Goal: Use online tool/utility: Utilize a website feature to perform a specific function

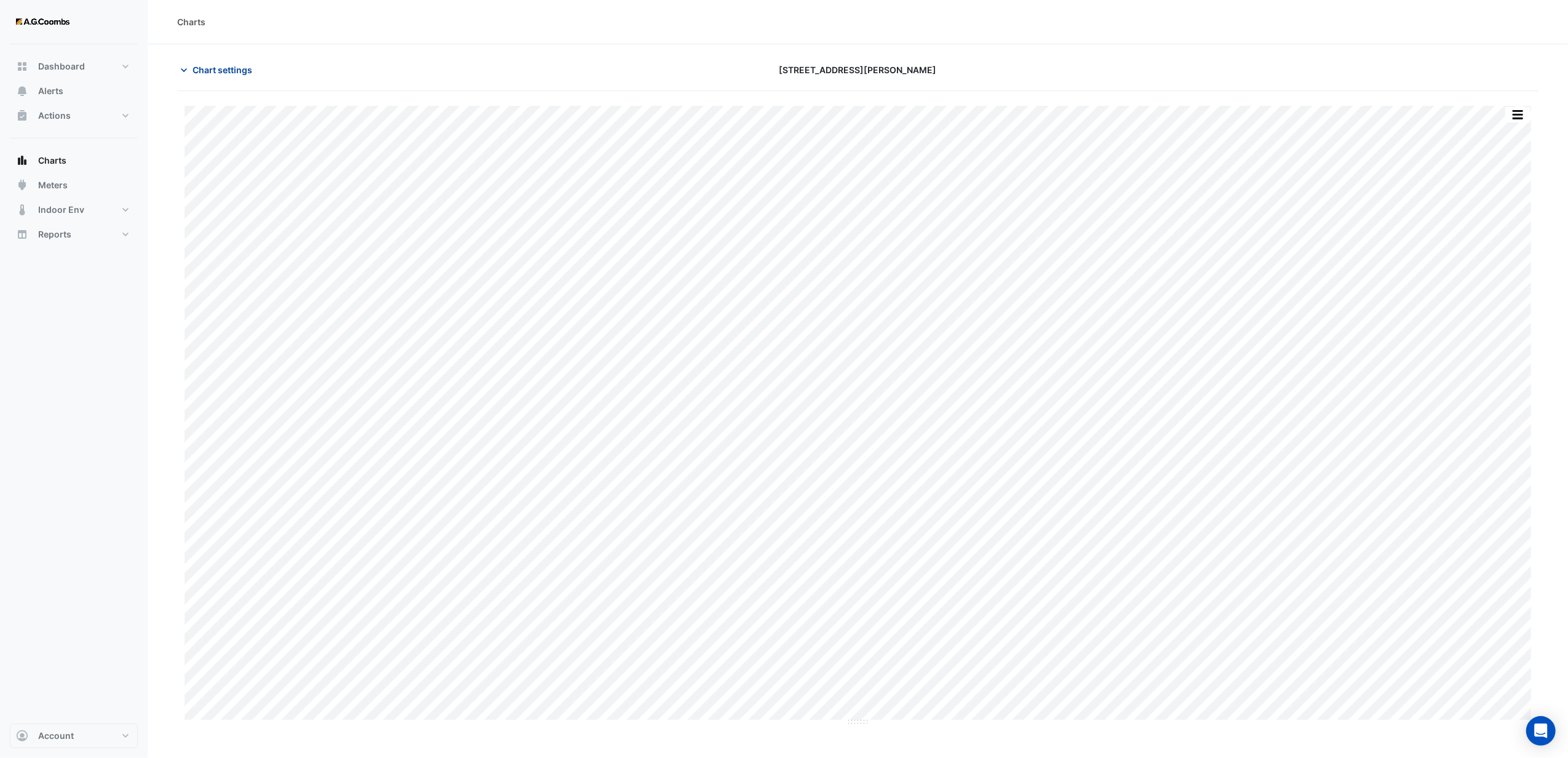
click at [207, 72] on span "Chart settings" at bounding box center [222, 70] width 59 height 13
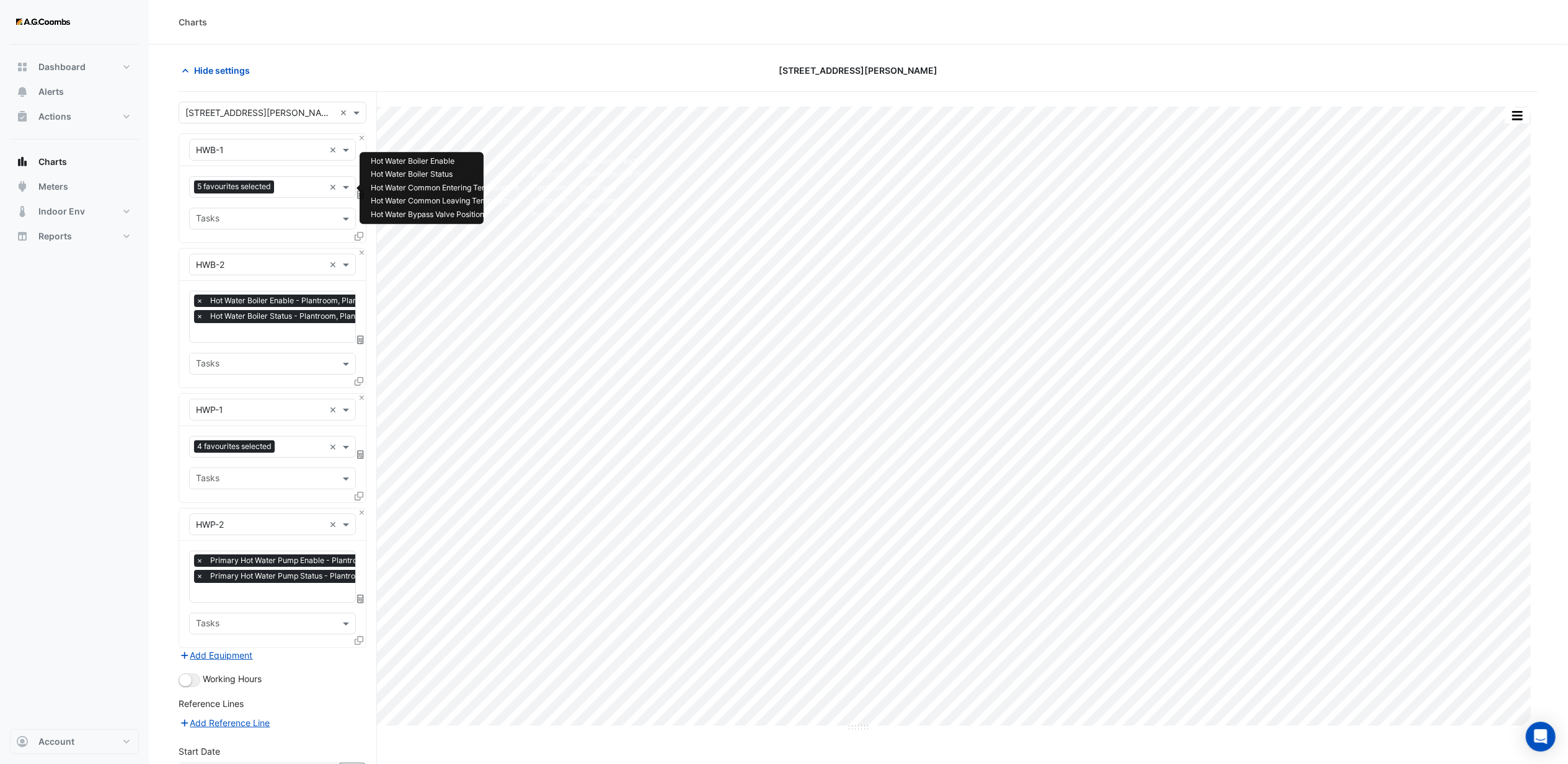
click at [308, 194] on div at bounding box center [300, 187] width 47 height 16
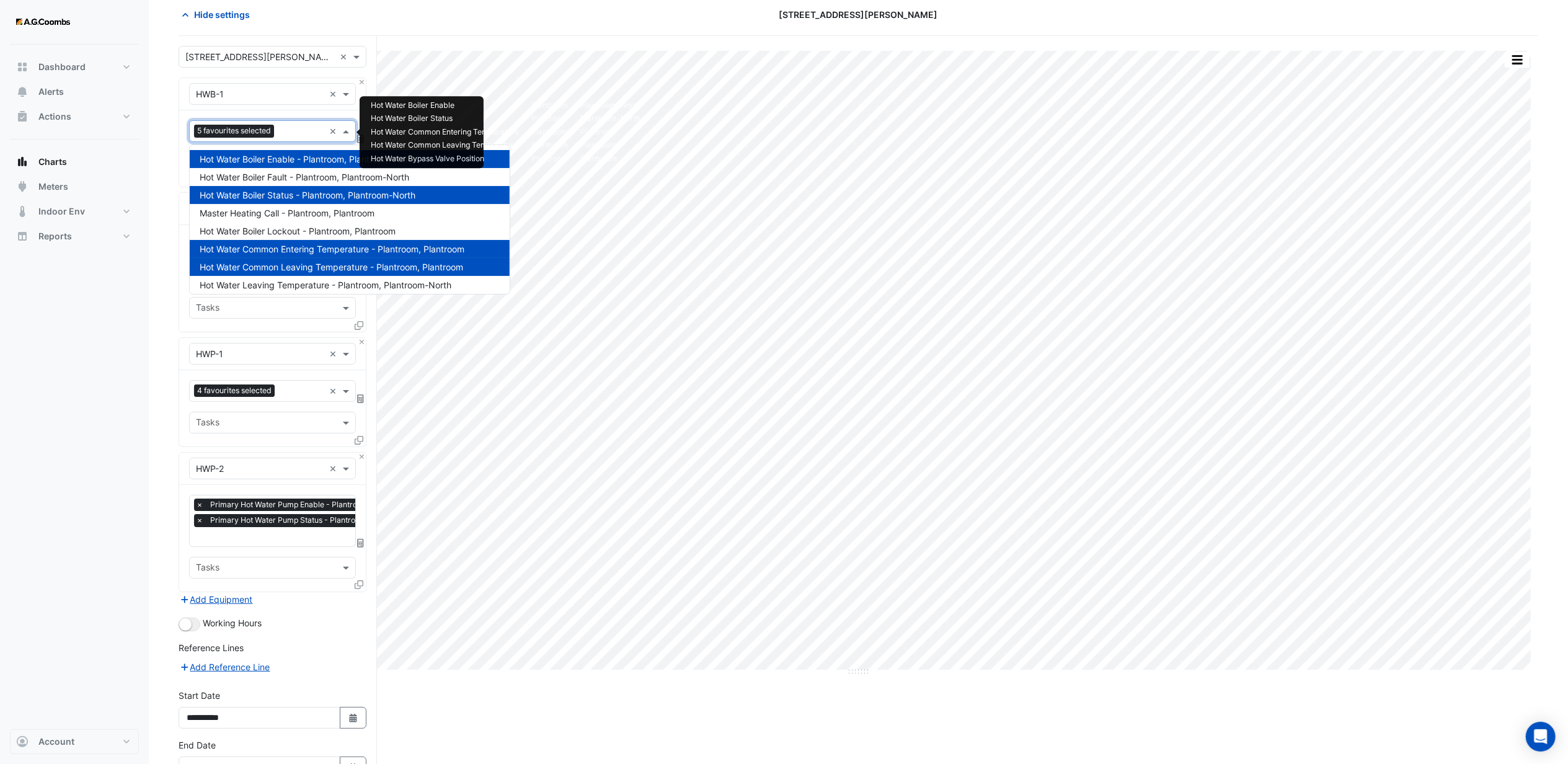
click at [259, 246] on span "Hot Water Common Entering Temperature - Plantroom, Plantroom" at bounding box center [332, 249] width 265 height 11
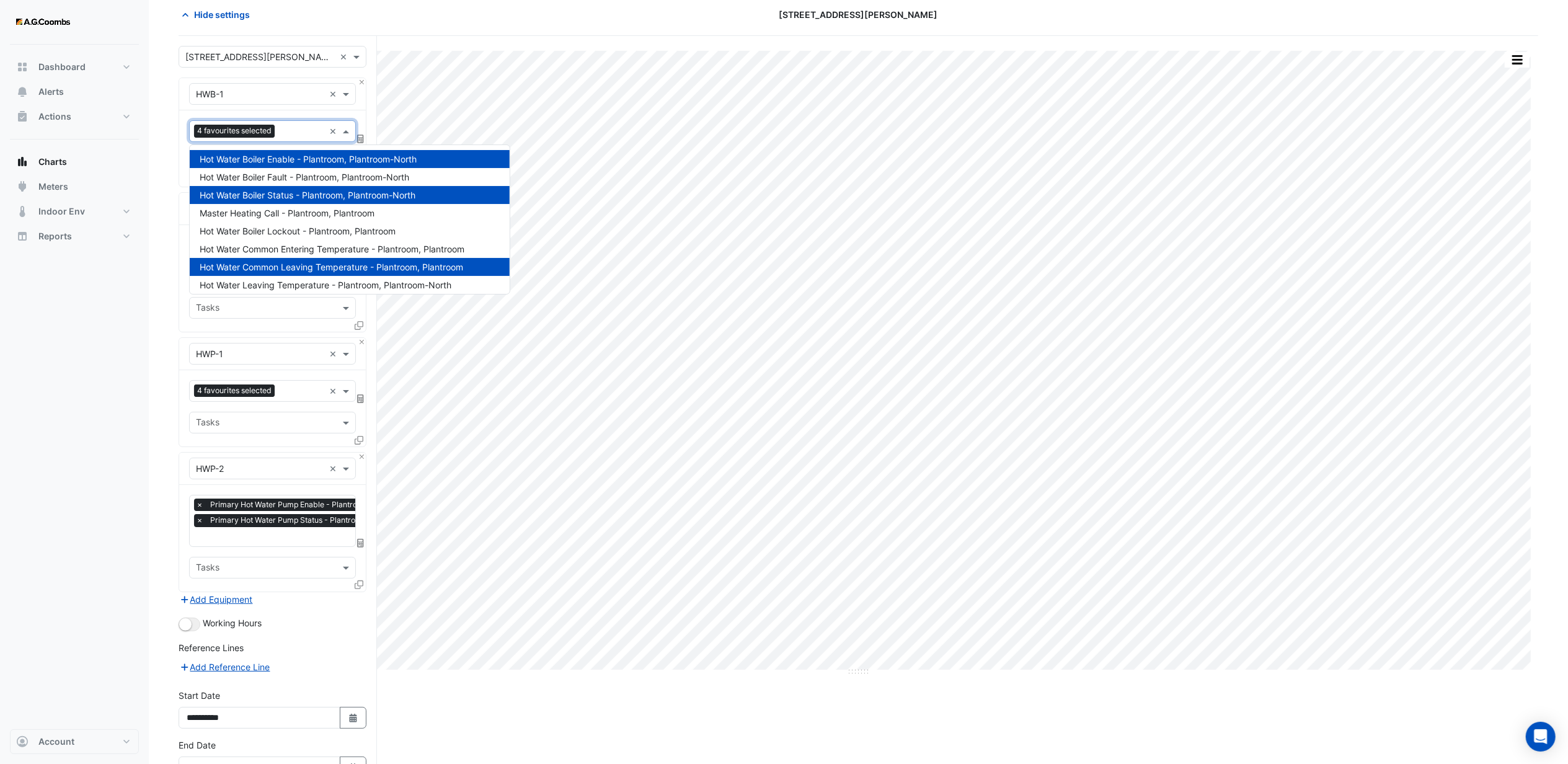
click at [259, 265] on span "Hot Water Common Leaving Temperature - Plantroom, Plantroom" at bounding box center [332, 266] width 264 height 11
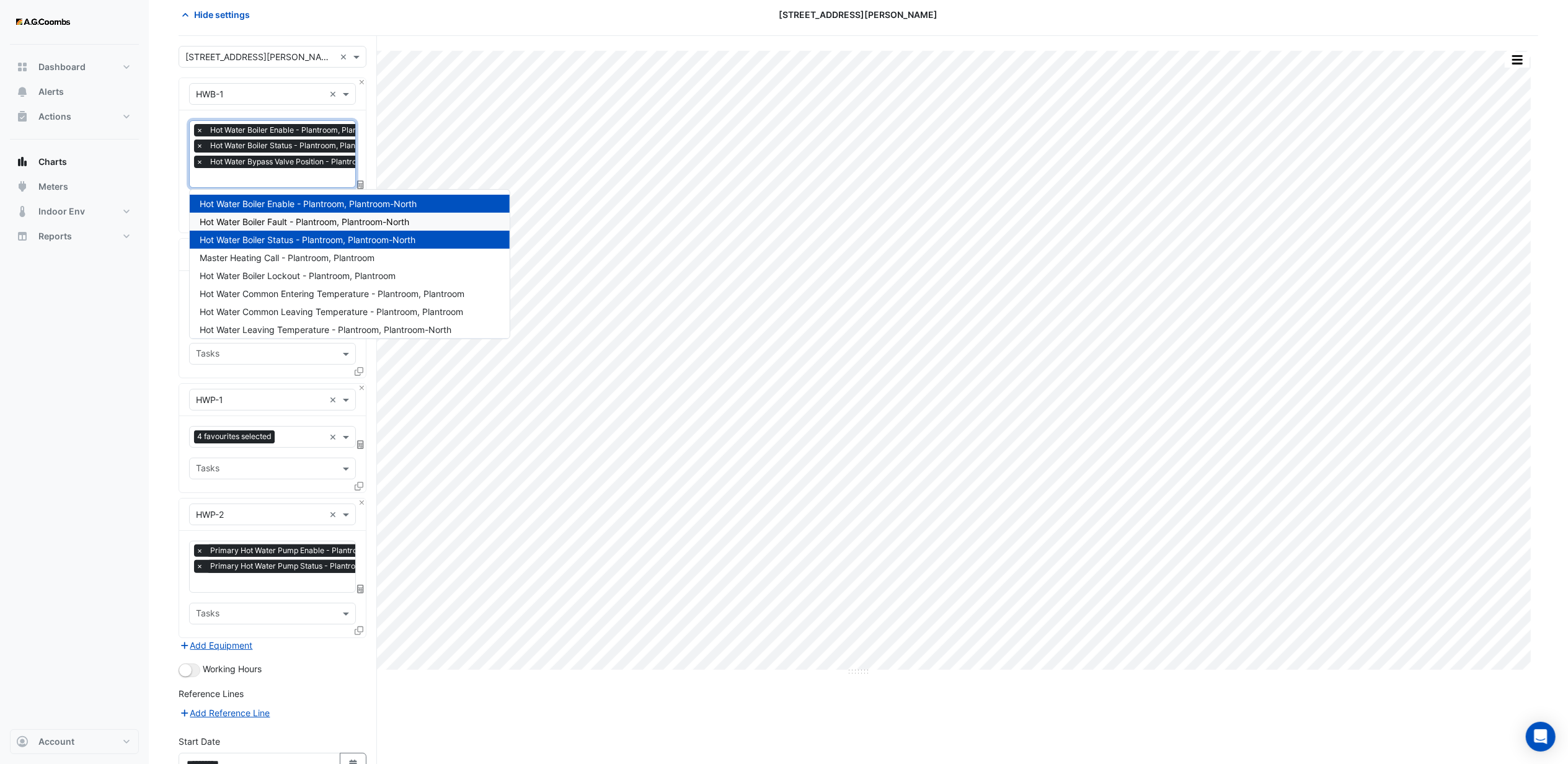
click at [280, 221] on span "Hot Water Boiler Fault - Plantroom, Plantroom-North" at bounding box center [304, 221] width 210 height 11
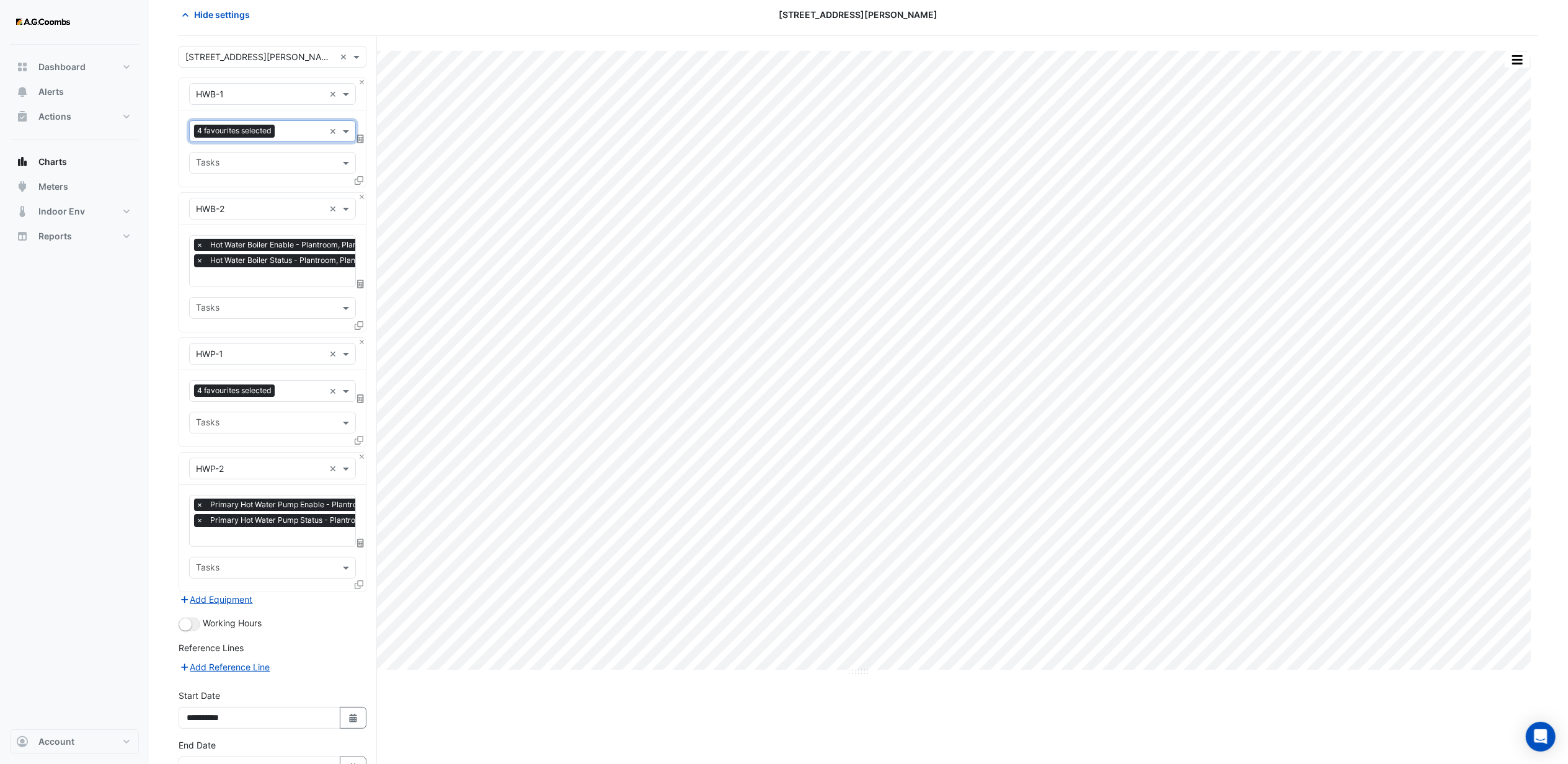
click at [253, 211] on input "text" at bounding box center [260, 209] width 129 height 13
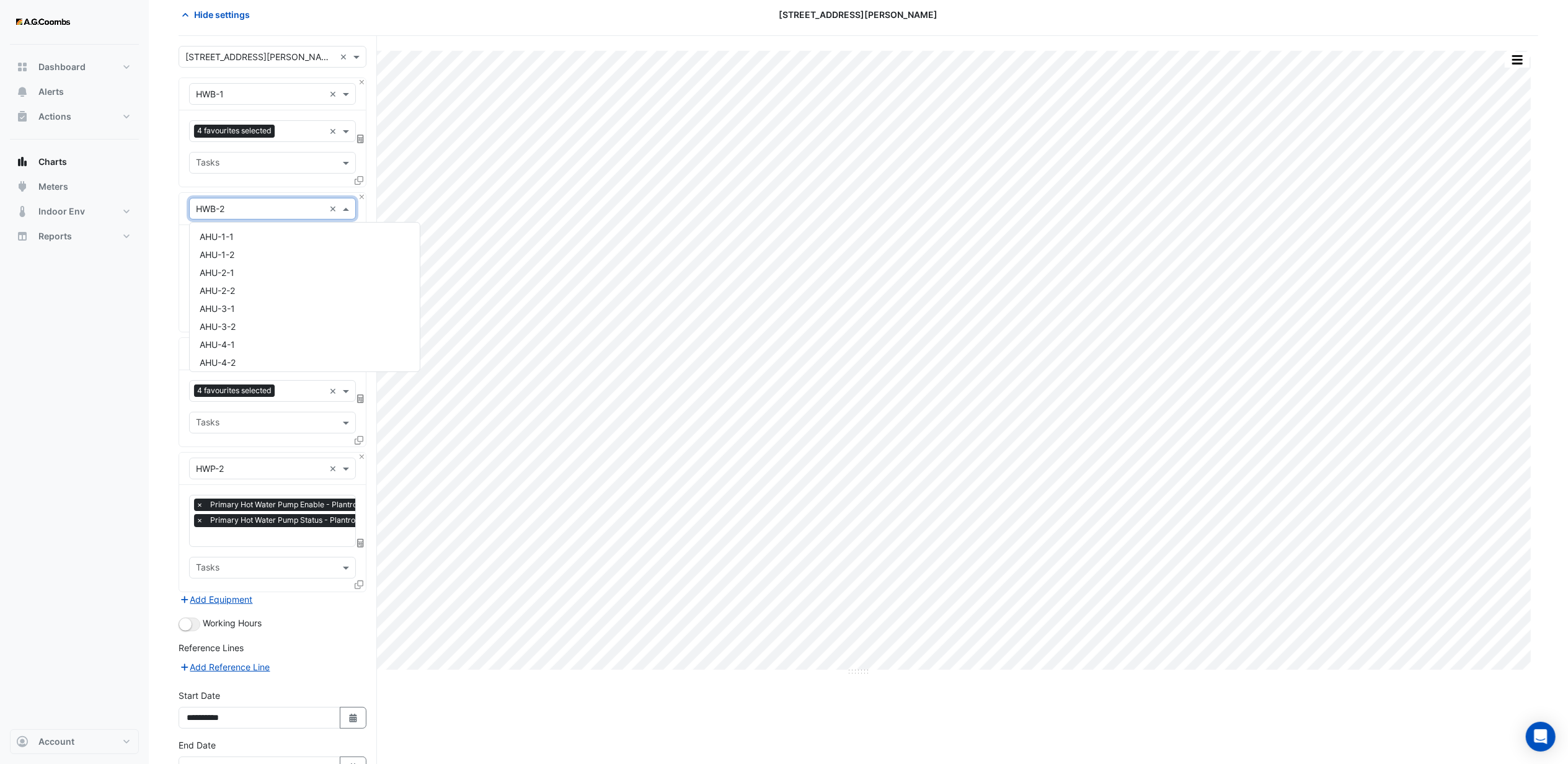
scroll to position [1424, 0]
click at [154, 239] on section "Hide settings [STREET_ADDRESS][PERSON_NAME] Split by Equip Split by Unit Split …" at bounding box center [858, 416] width 1419 height 855
click at [251, 278] on input "text" at bounding box center [302, 278] width 212 height 13
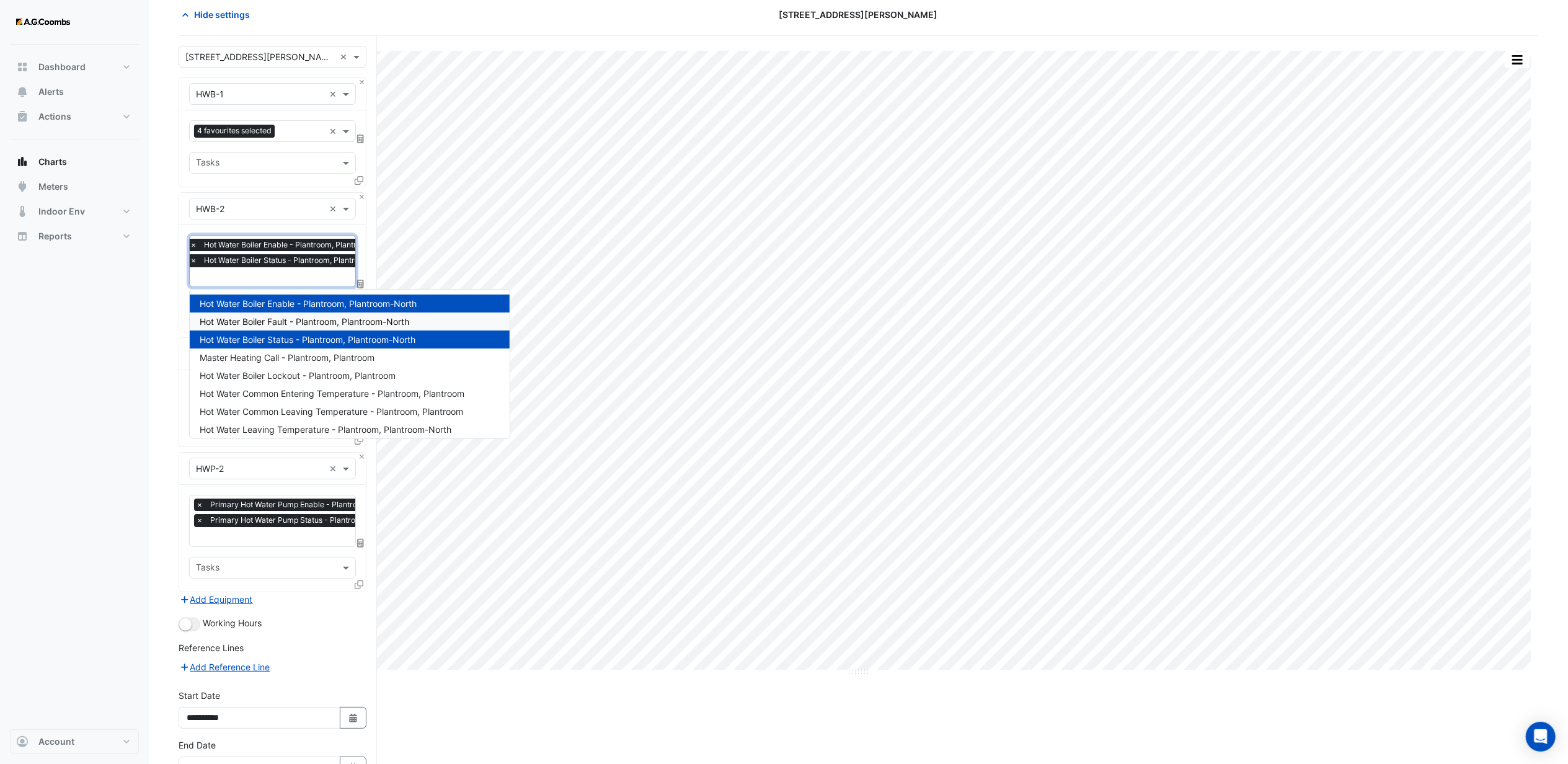
click at [273, 320] on span "Hot Water Boiler Fault - Plantroom, Plantroom-North" at bounding box center [304, 321] width 210 height 11
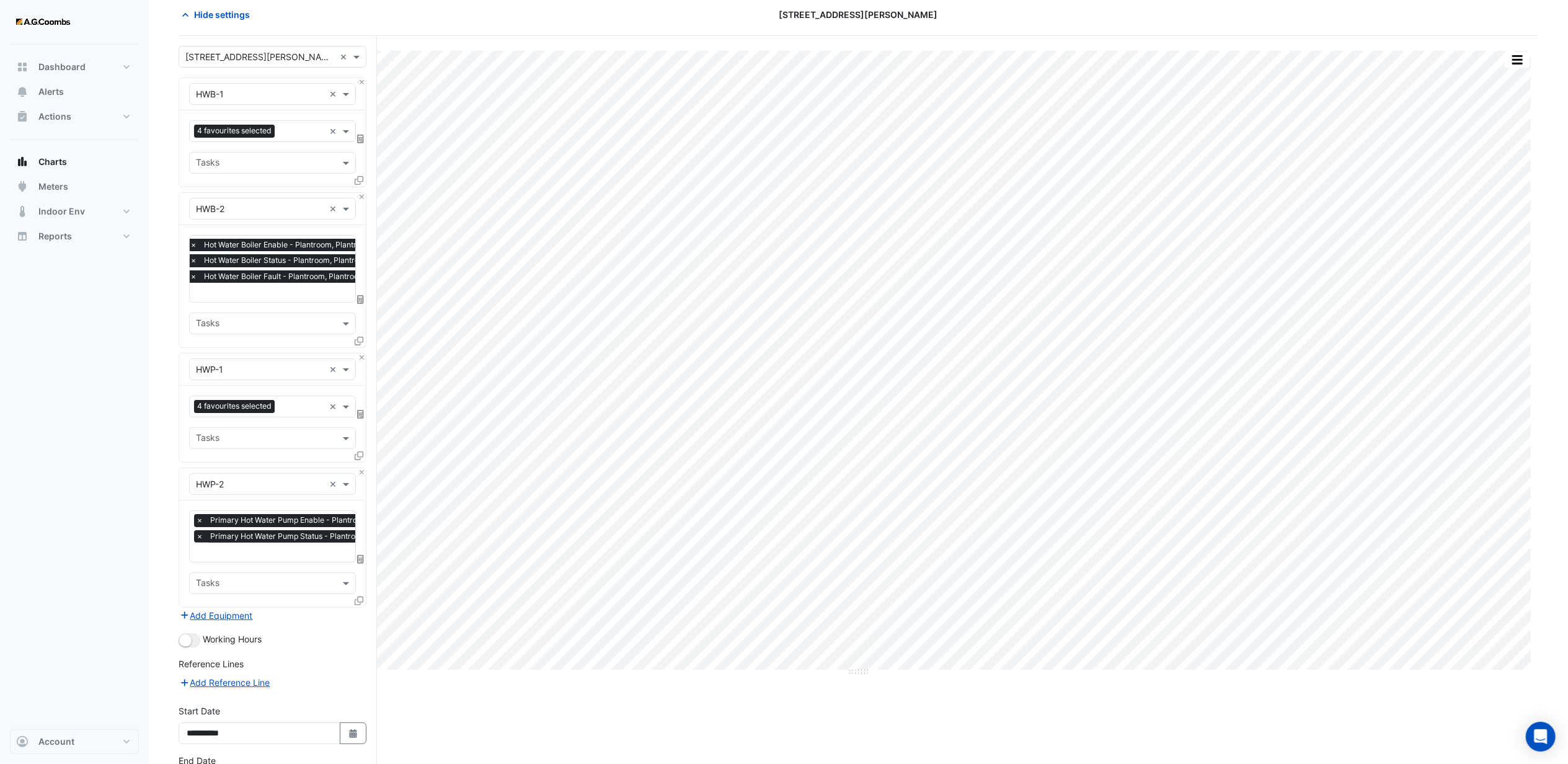
click at [92, 348] on div "Dashboard Portfolio Ratings Performance Alerts Actions Site Manager Charts" at bounding box center [74, 387] width 129 height 684
click at [236, 368] on input "text" at bounding box center [260, 370] width 129 height 13
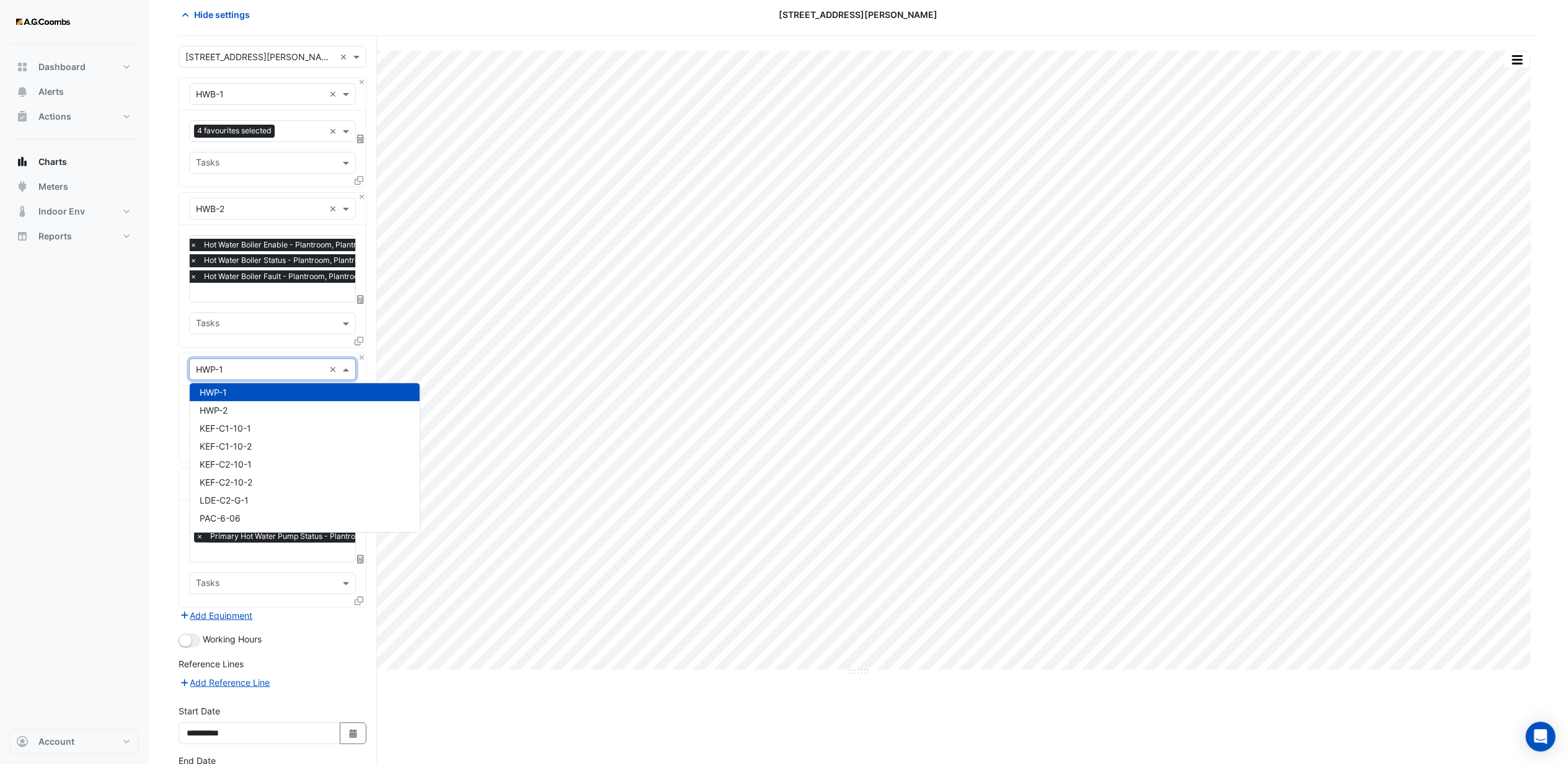
click at [114, 385] on div "Dashboard Portfolio Ratings Performance Alerts Actions Site Manager Charts" at bounding box center [74, 387] width 129 height 684
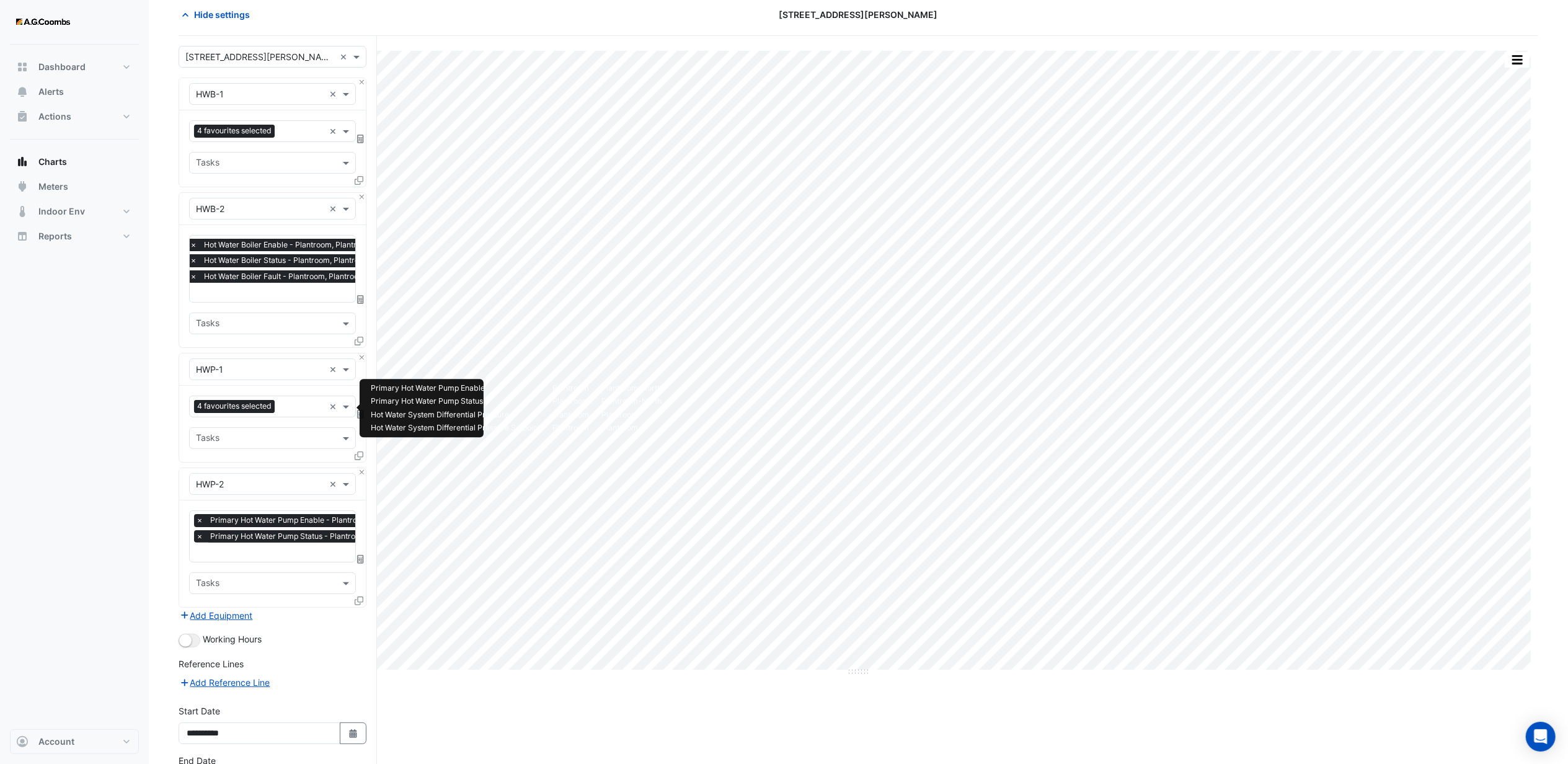
click at [300, 407] on input "text" at bounding box center [302, 407] width 45 height 13
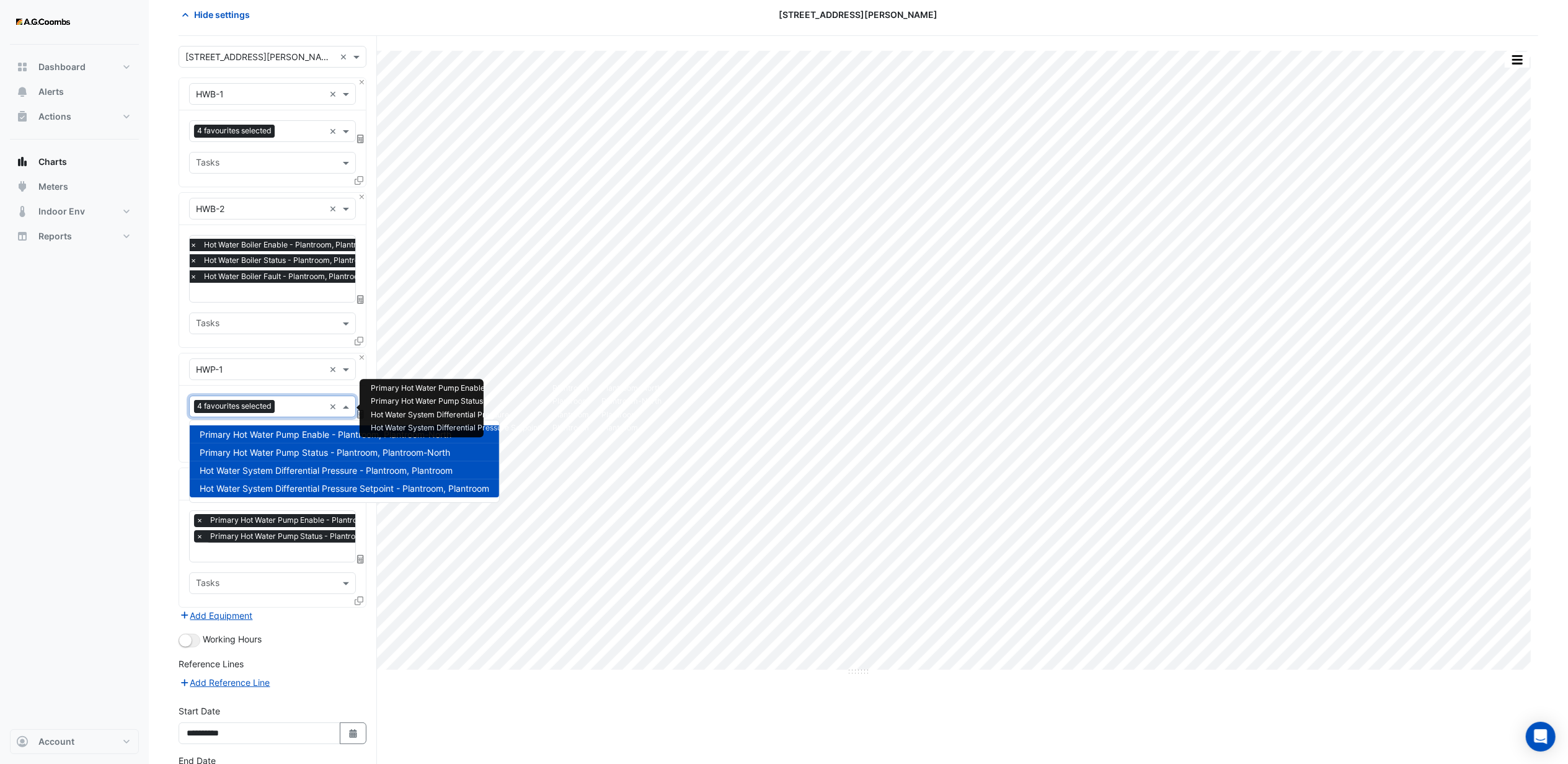
click at [263, 465] on span "Hot Water System Differential Pressure - Plantroom, Plantroom" at bounding box center [326, 470] width 253 height 11
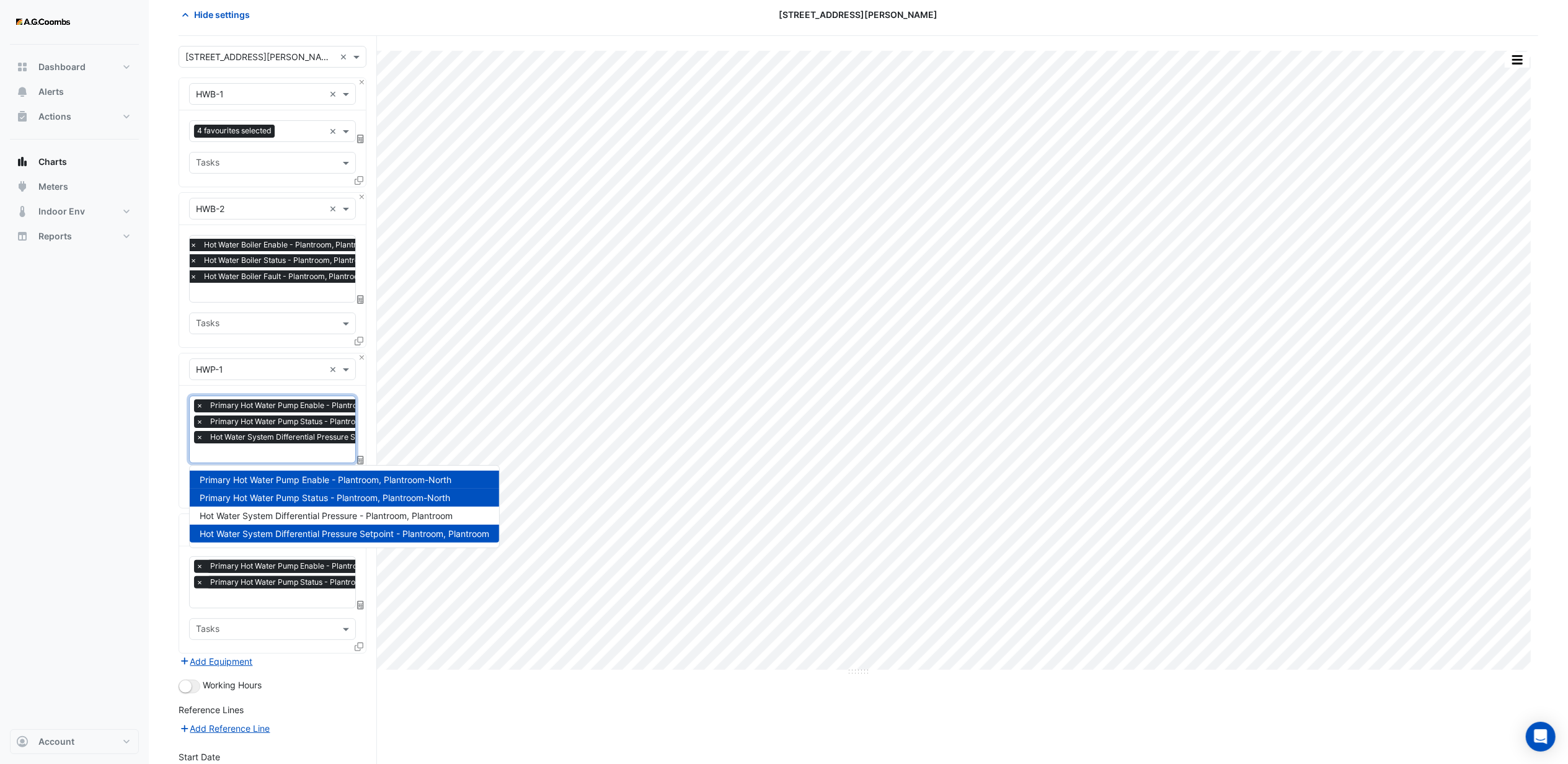
click at [254, 531] on span "Hot Water System Differential Pressure Setpoint - Plantroom, Plantroom" at bounding box center [344, 533] width 290 height 11
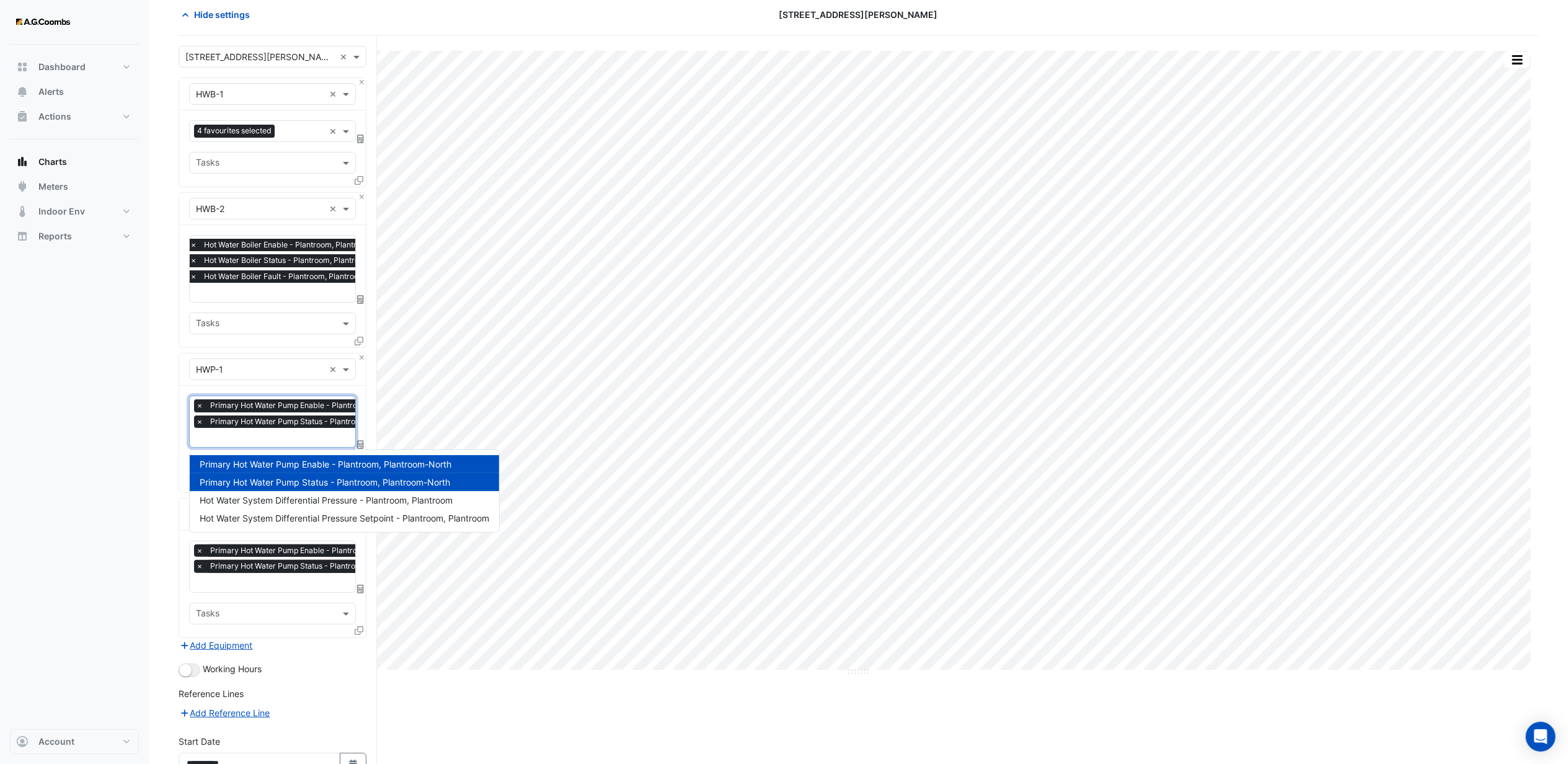
scroll to position [0, 0]
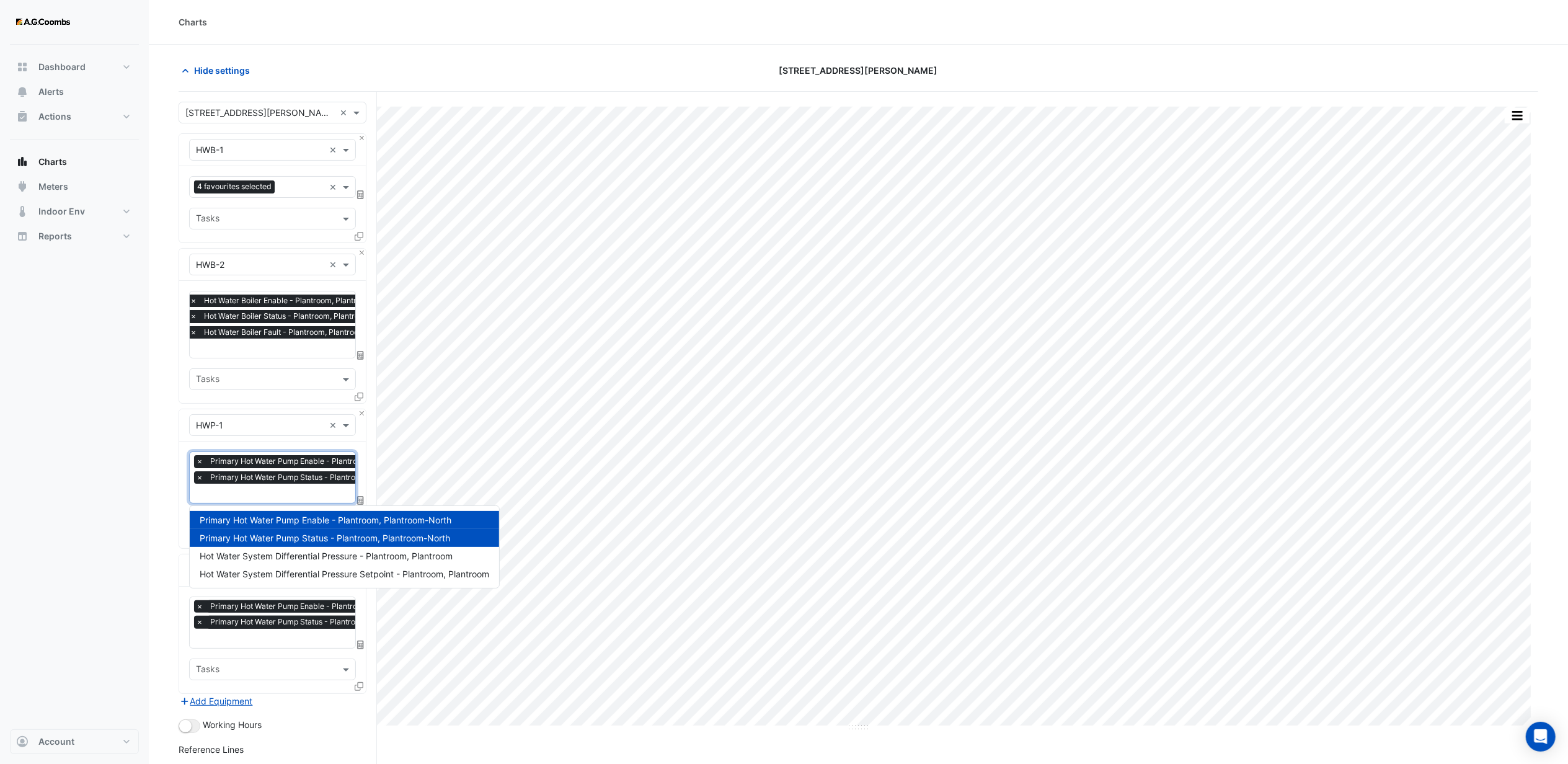
click at [71, 437] on div "Dashboard Portfolio Ratings Performance Alerts Actions Site Manager Charts" at bounding box center [74, 387] width 129 height 684
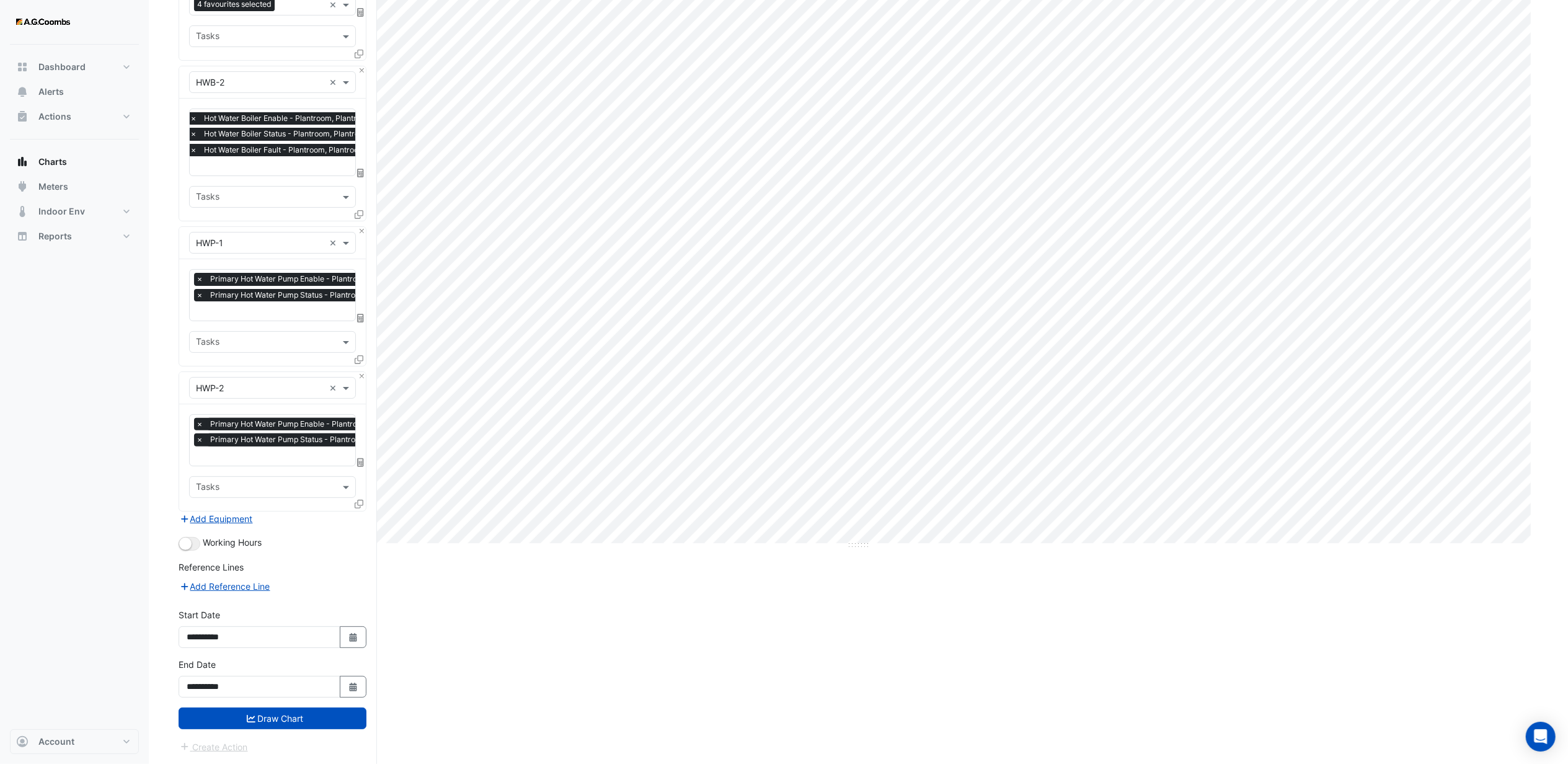
scroll to position [183, 0]
click at [258, 389] on input "text" at bounding box center [260, 388] width 129 height 13
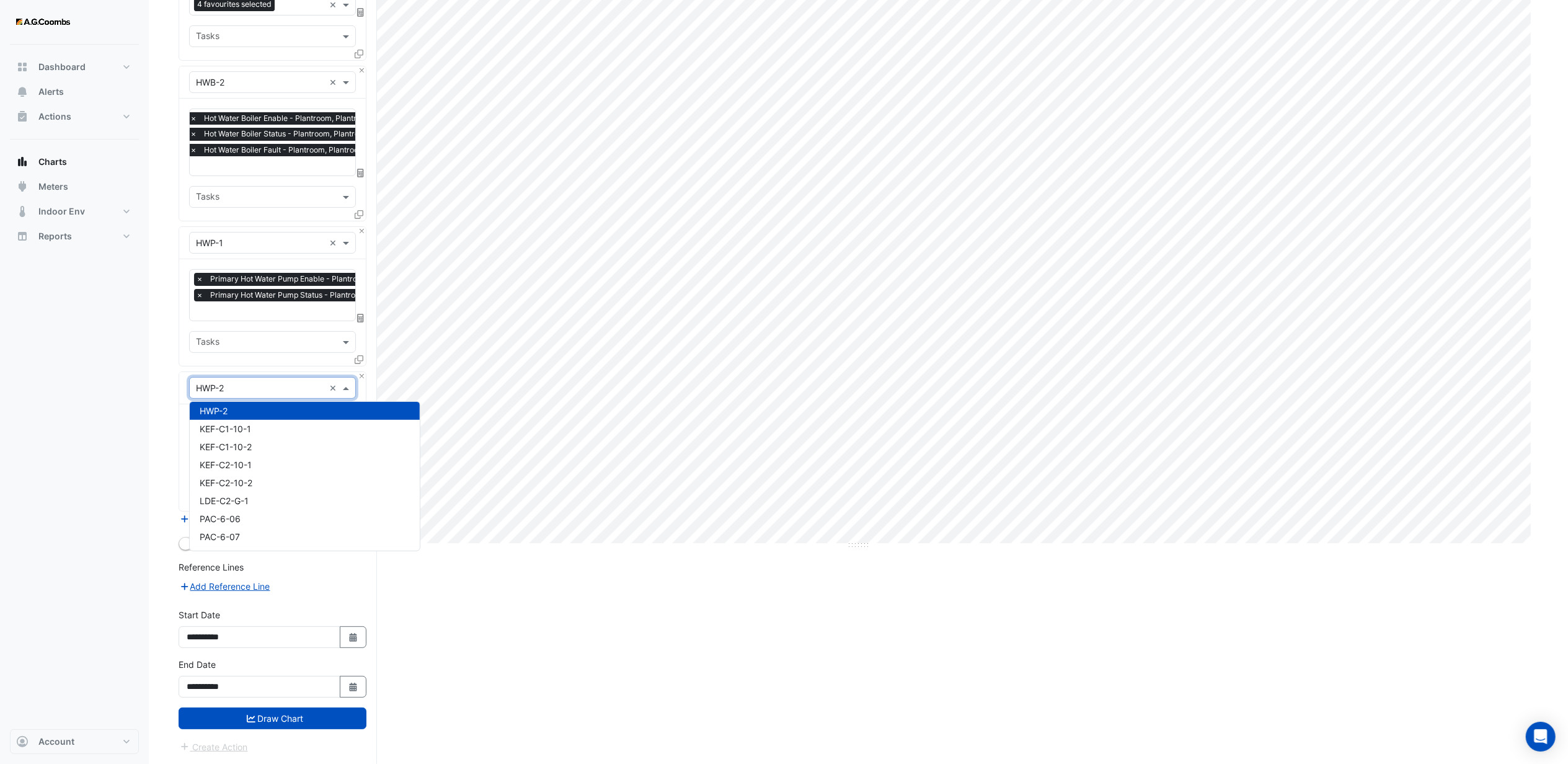
click at [132, 401] on div "Dashboard Portfolio Ratings Performance Alerts Actions Site Manager Charts" at bounding box center [74, 387] width 129 height 684
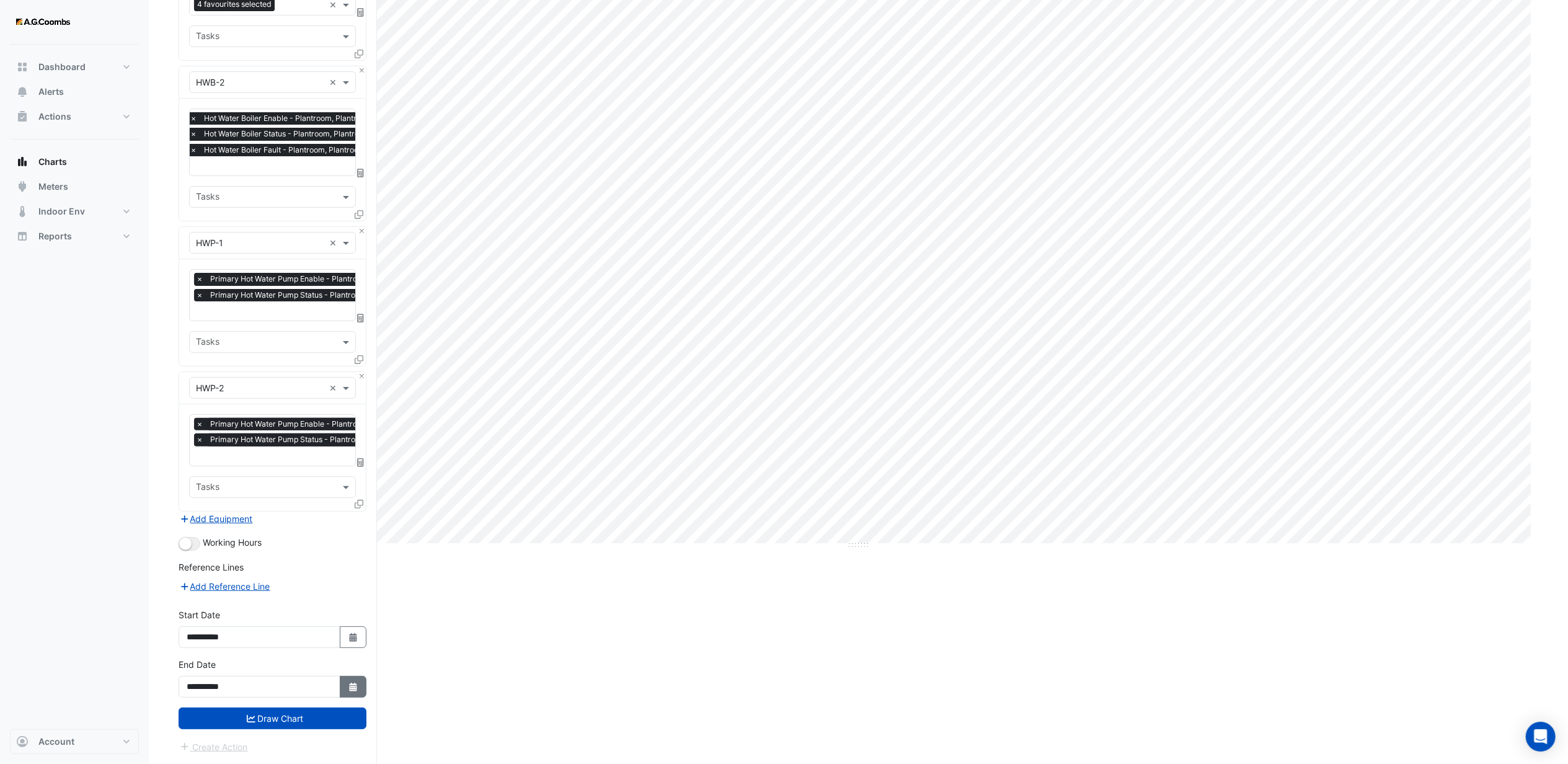
click at [348, 689] on icon "Select Date" at bounding box center [353, 687] width 11 height 8
select select "*"
select select "****"
click at [256, 597] on div "14" at bounding box center [259, 603] width 20 height 20
click at [263, 709] on button "Draw Chart" at bounding box center [272, 718] width 187 height 22
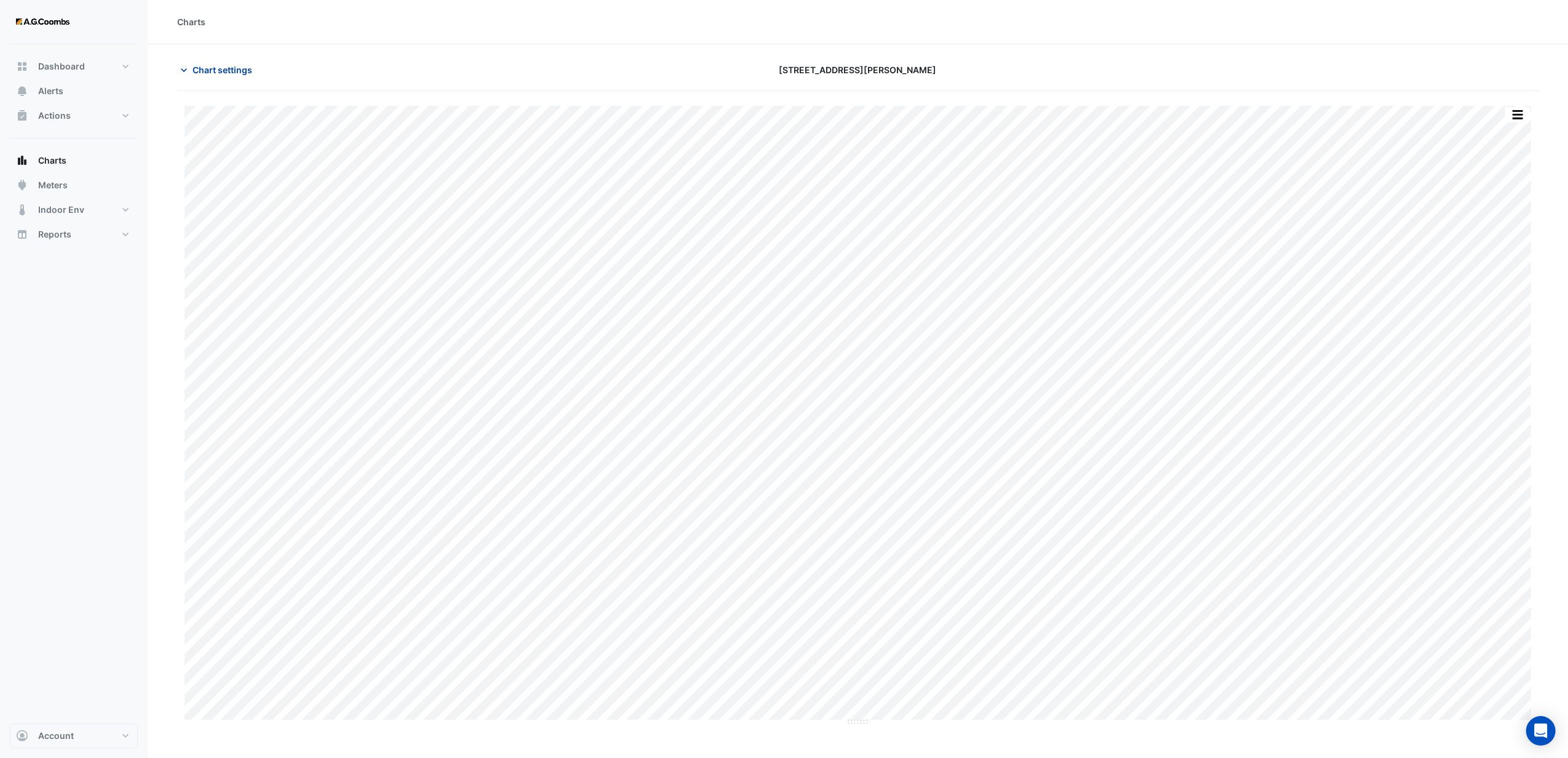
click at [222, 79] on button "Chart settings" at bounding box center [218, 70] width 83 height 21
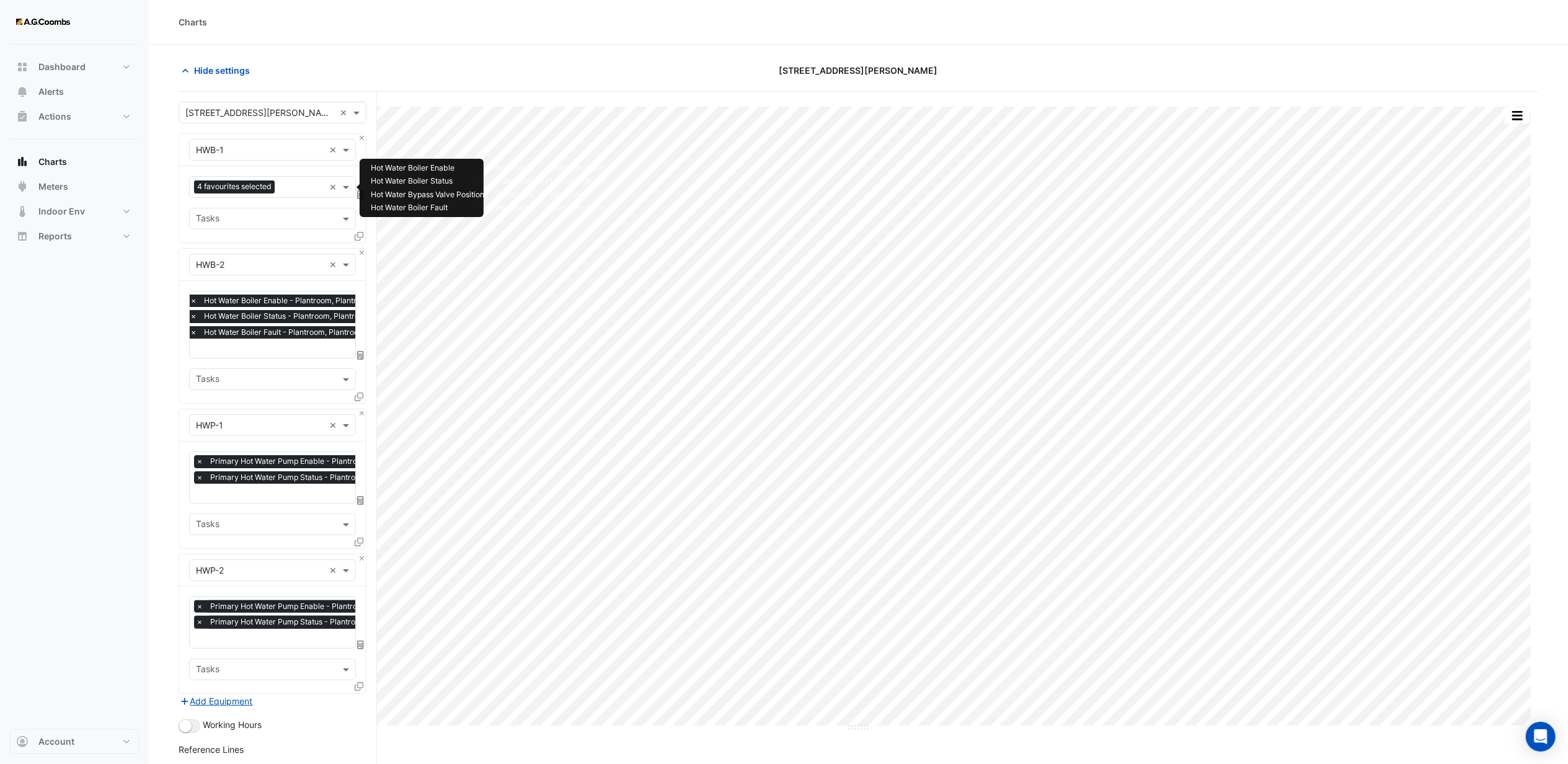
click at [289, 192] on input "text" at bounding box center [302, 188] width 45 height 13
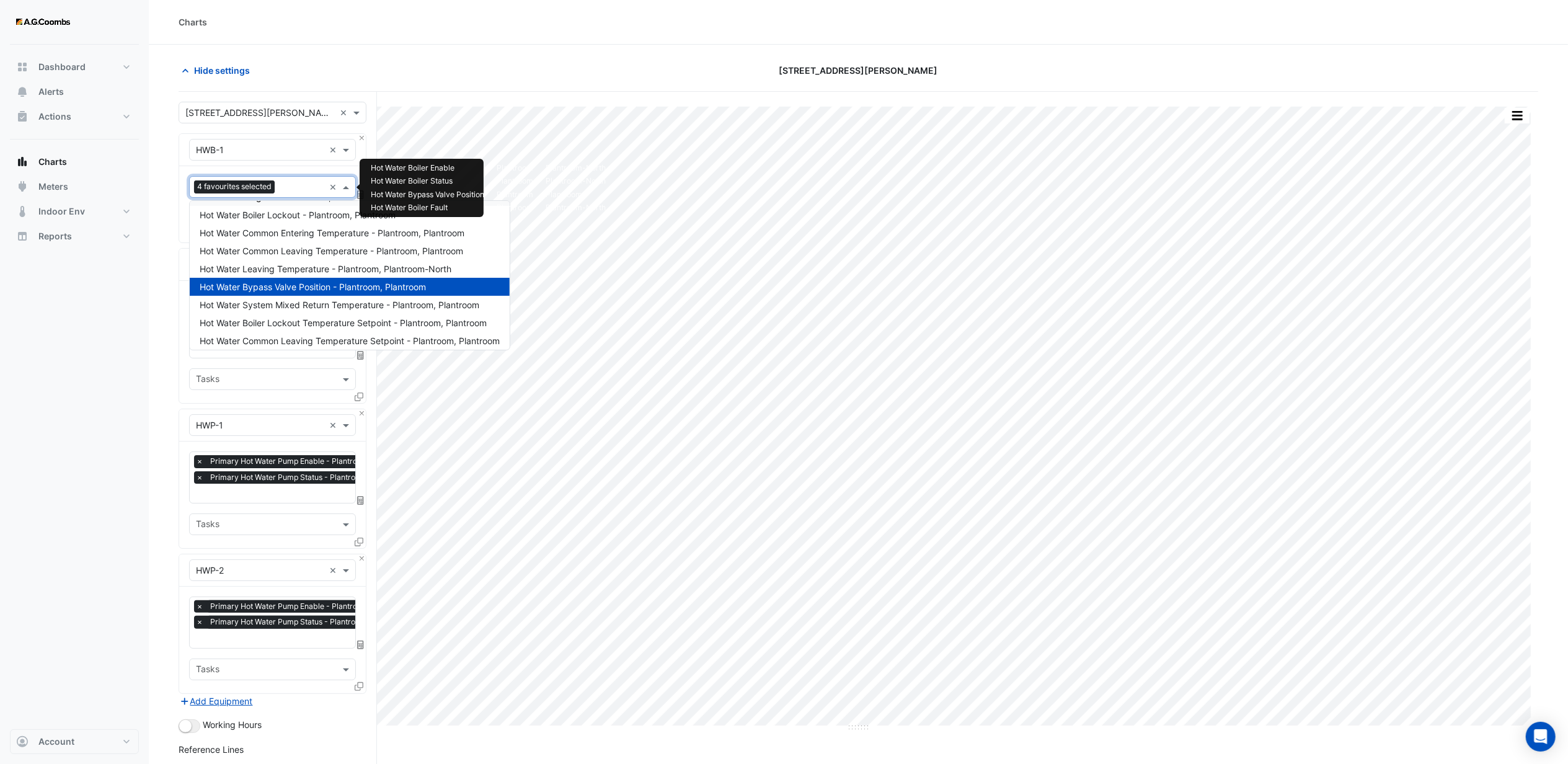
scroll to position [130, 0]
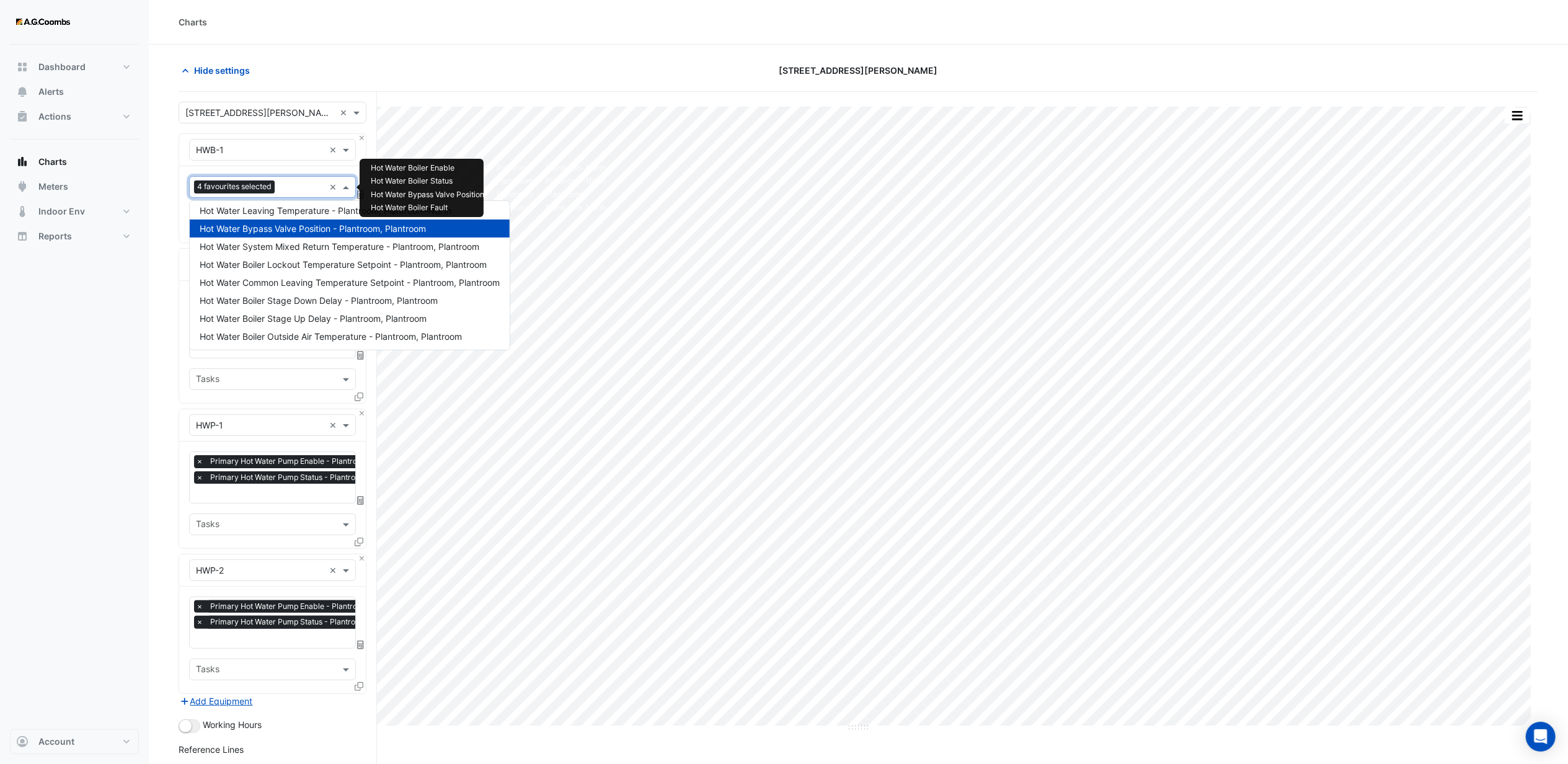
click at [299, 224] on span "Hot Water Bypass Valve Position - Plantroom, Plantroom" at bounding box center [313, 228] width 226 height 11
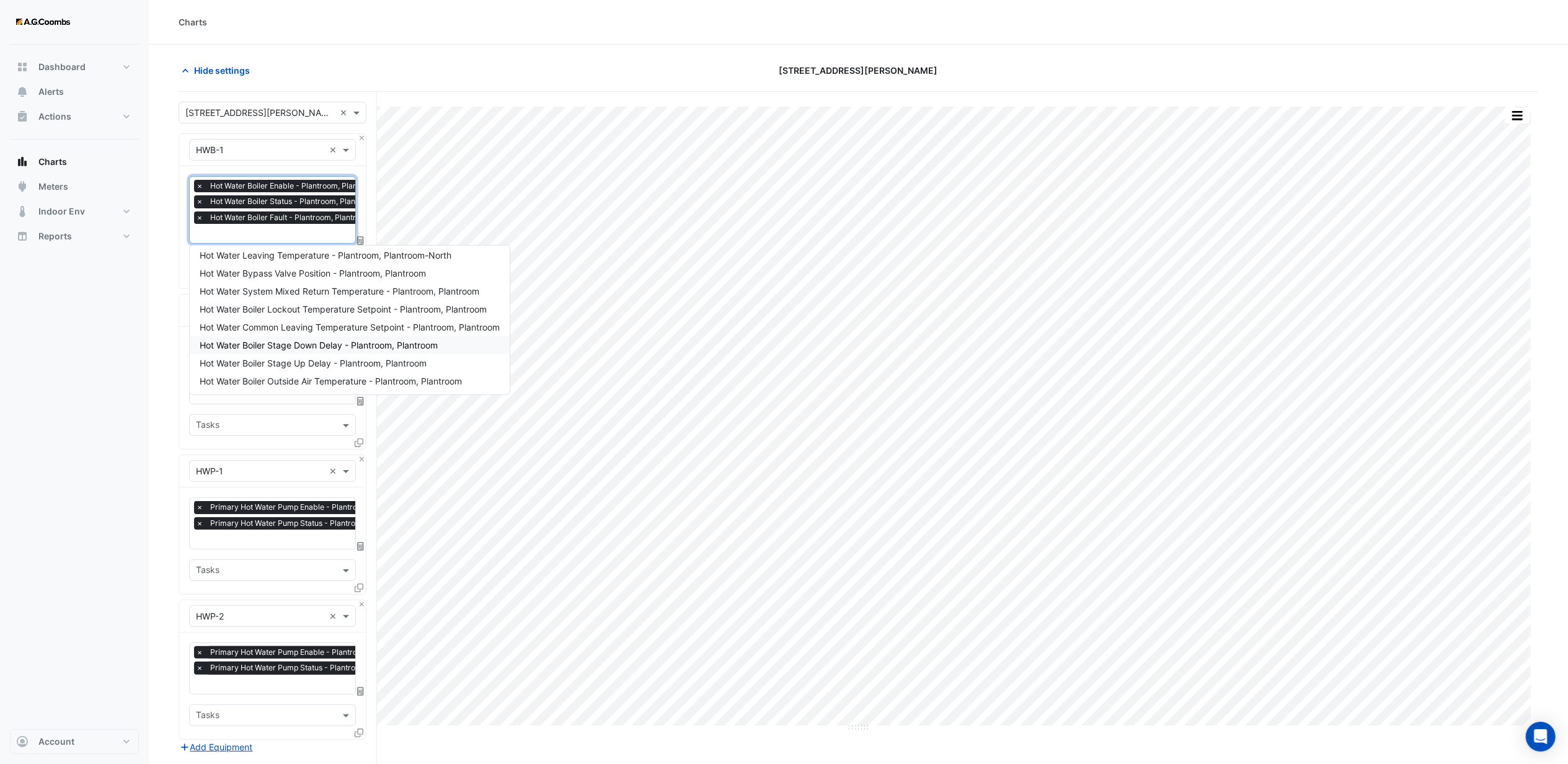
click at [97, 356] on div "Dashboard Portfolio Ratings Performance Alerts Actions Site Manager Charts" at bounding box center [74, 387] width 129 height 684
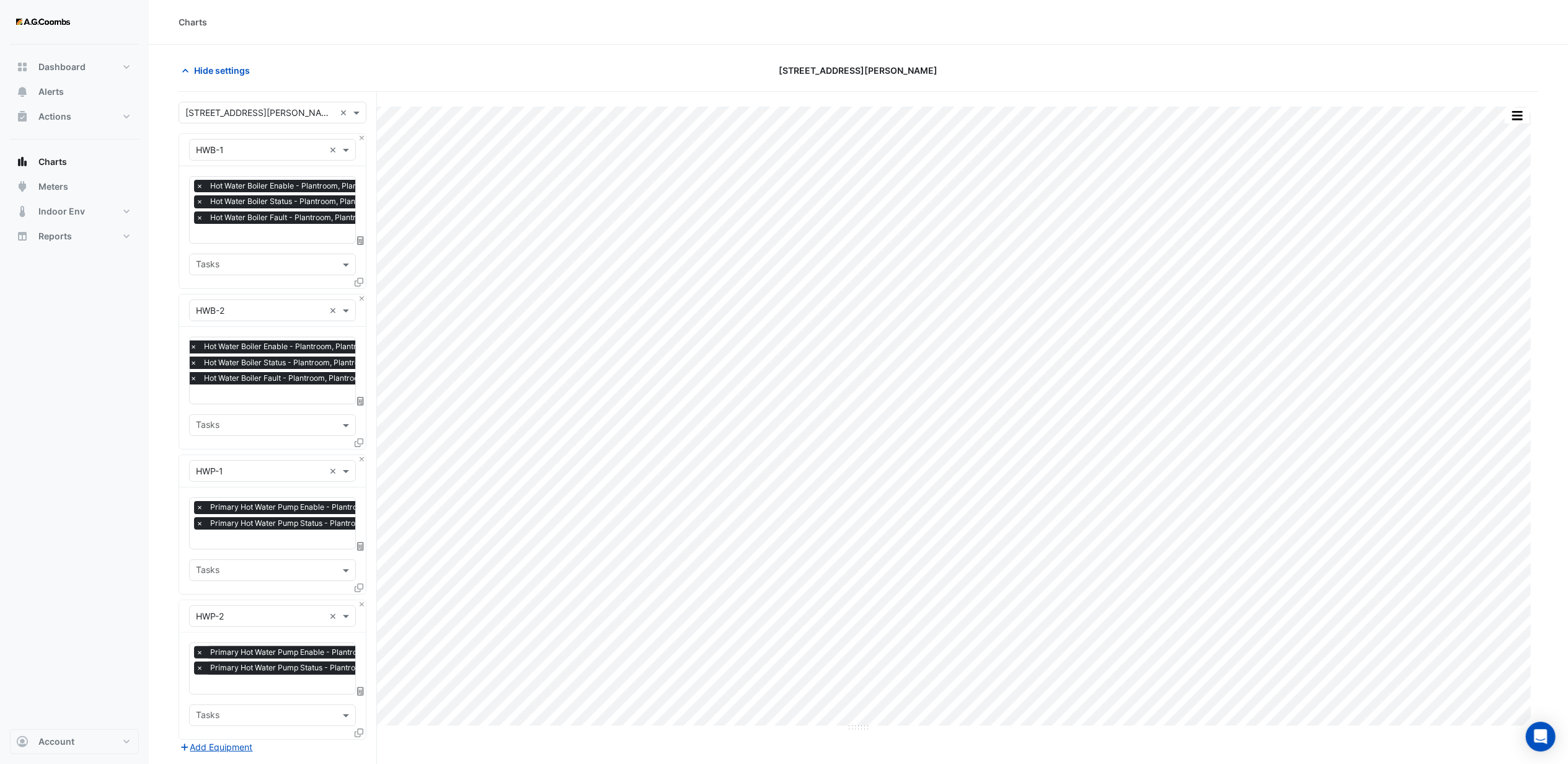
scroll to position [229, 0]
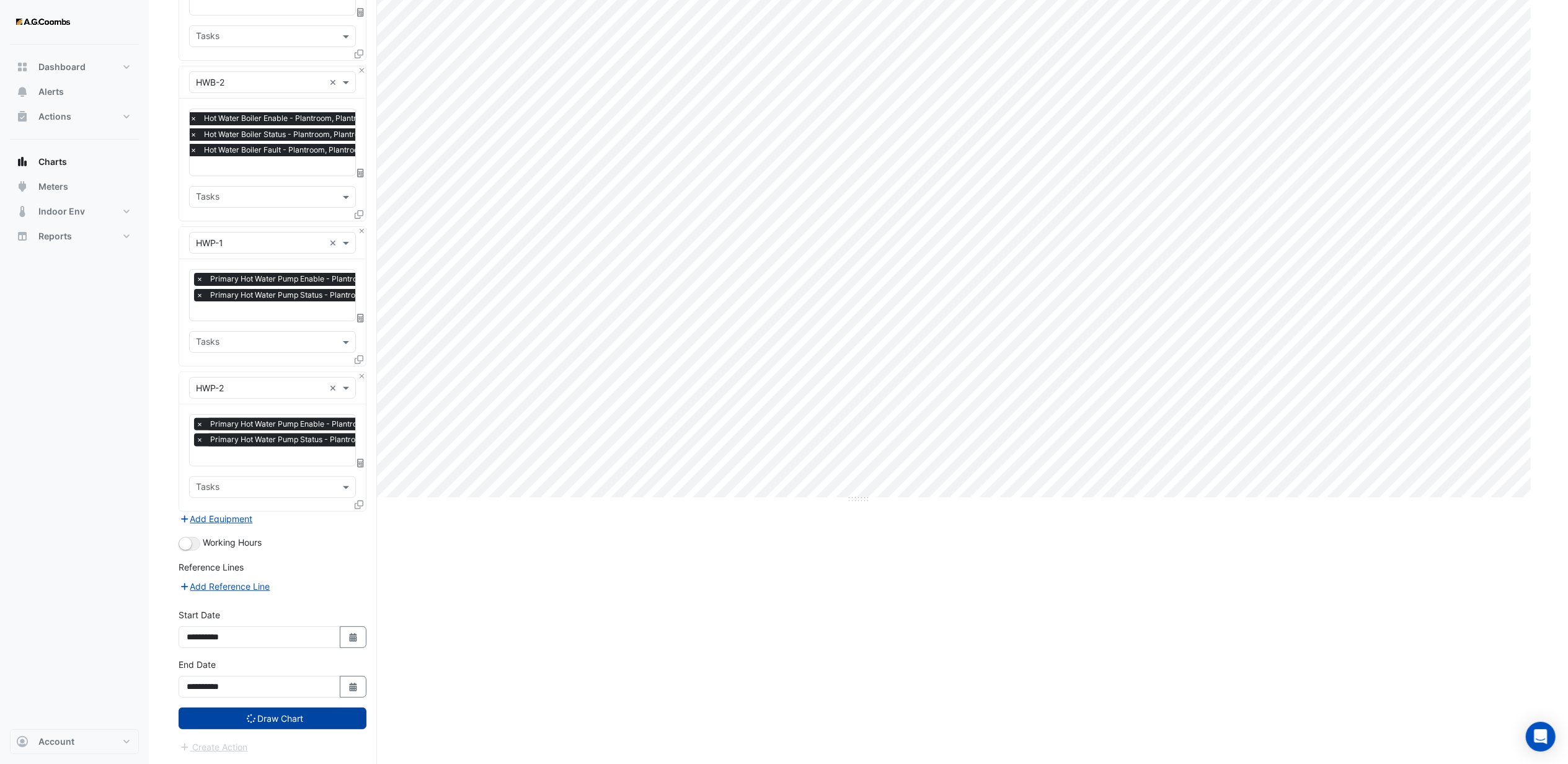
click at [256, 710] on button "Draw Chart" at bounding box center [272, 718] width 187 height 22
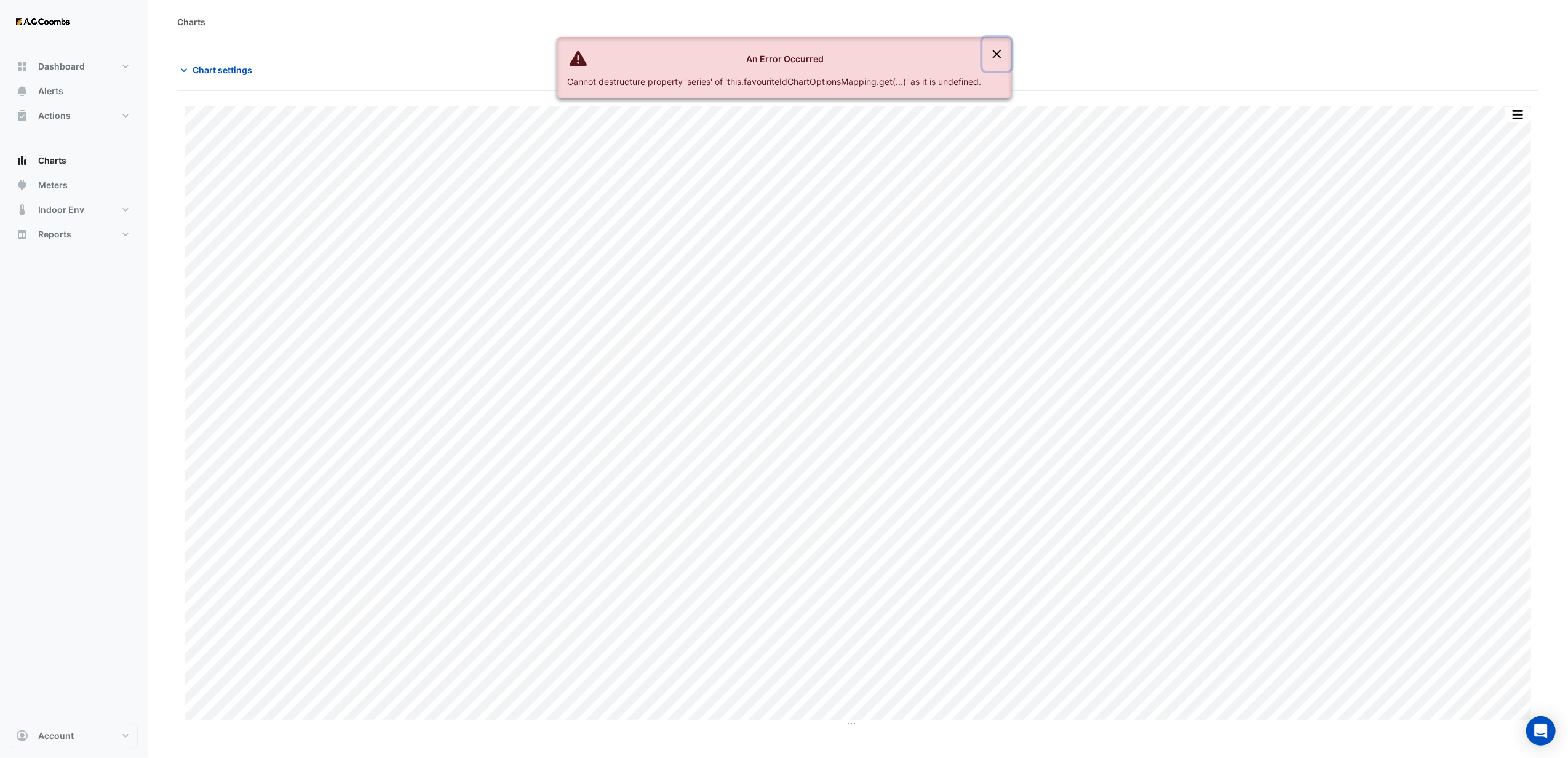
click at [996, 58] on button "Close" at bounding box center [996, 54] width 28 height 33
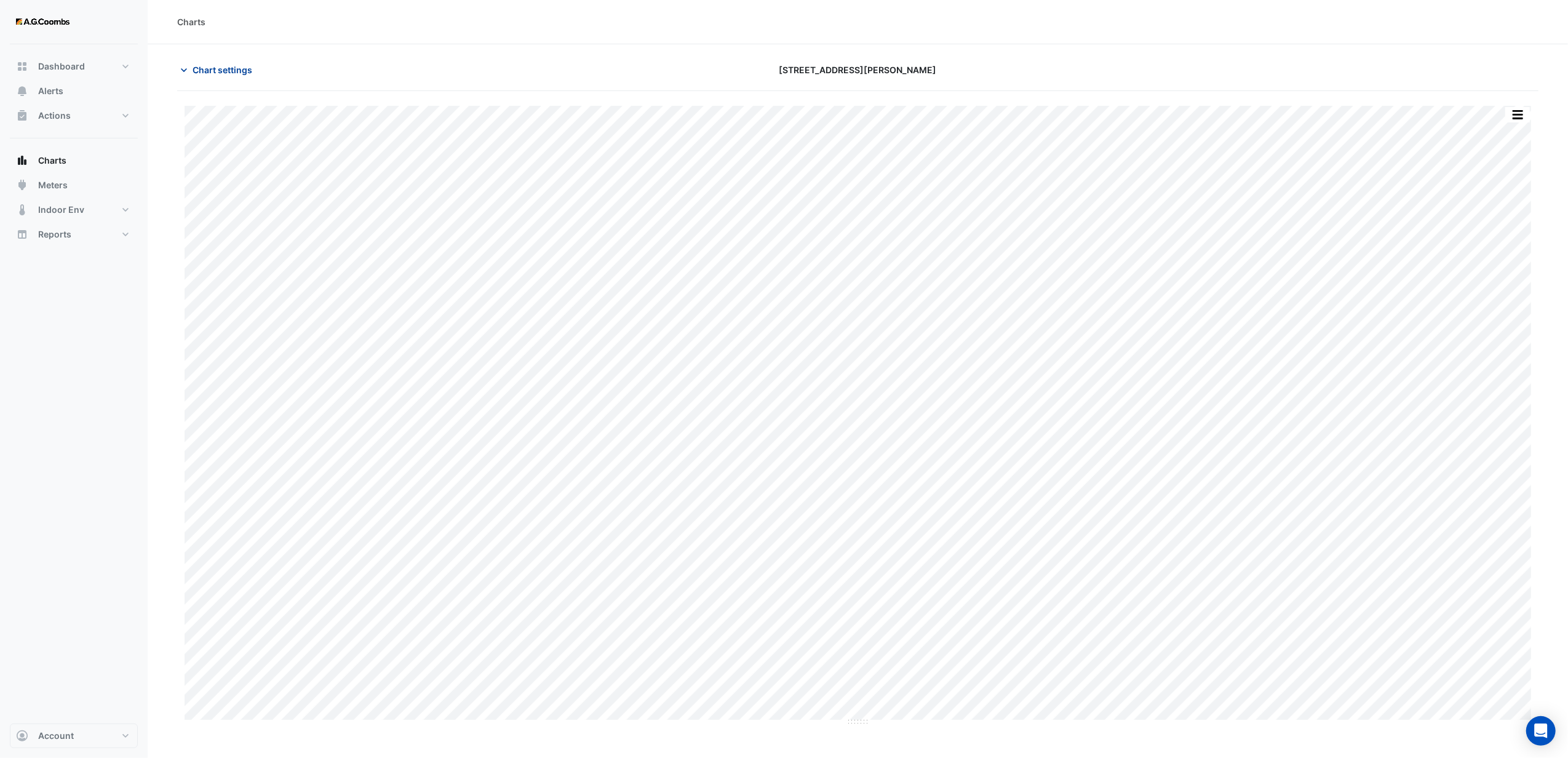
click at [201, 67] on span "Chart settings" at bounding box center [222, 70] width 59 height 13
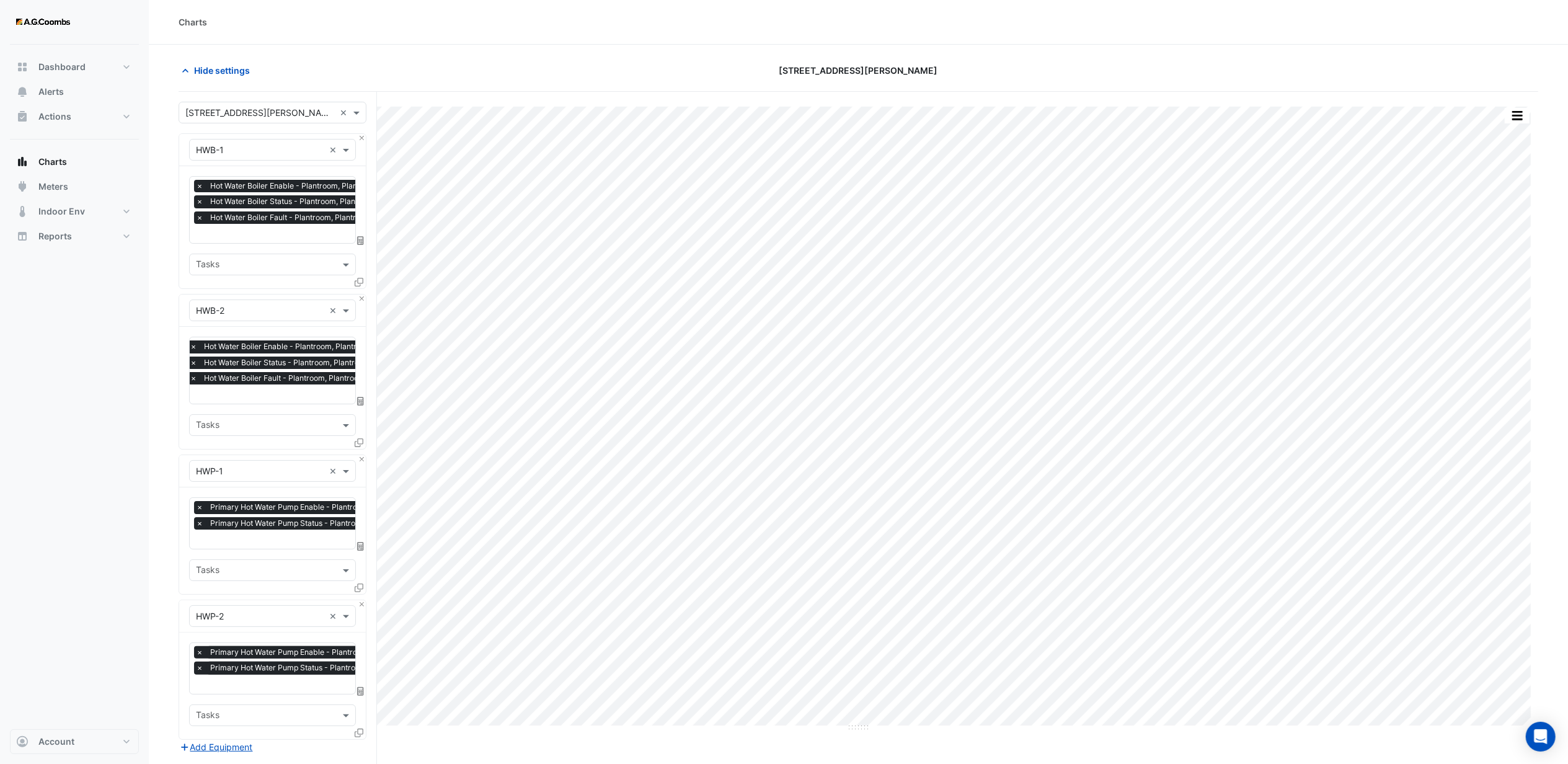
click at [582, 65] on div "Hide settings" at bounding box center [400, 71] width 458 height 22
click at [1515, 116] on button "button" at bounding box center [1517, 115] width 25 height 16
click at [1376, 90] on div "Hide settings [STREET_ADDRESS][PERSON_NAME]" at bounding box center [858, 75] width 1360 height 32
click at [1515, 116] on button "button" at bounding box center [1517, 115] width 25 height 16
click at [1496, 314] on div "Export CSV - Pivot" at bounding box center [1493, 309] width 75 height 30
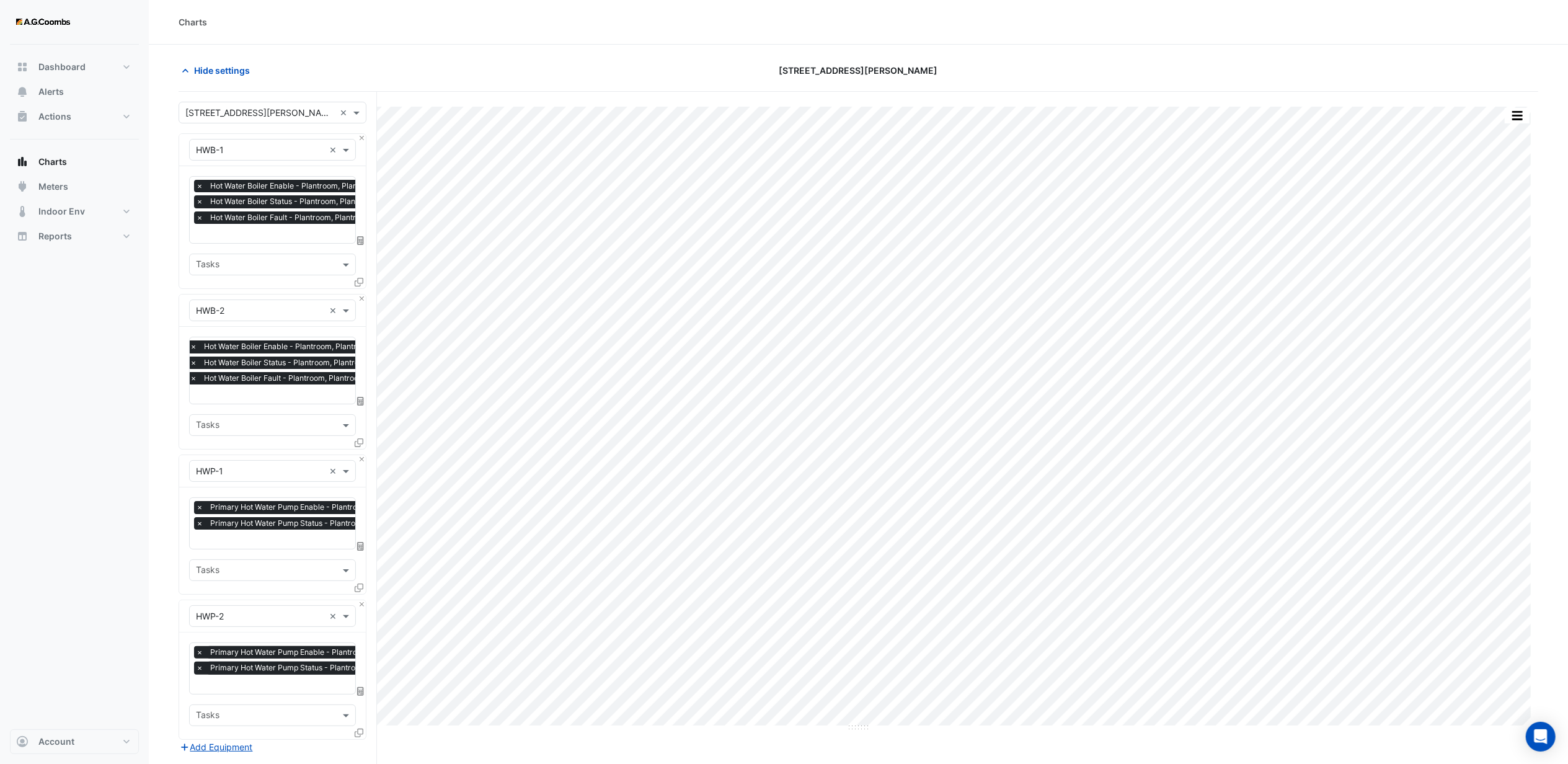
click at [236, 111] on input "text" at bounding box center [260, 114] width 149 height 13
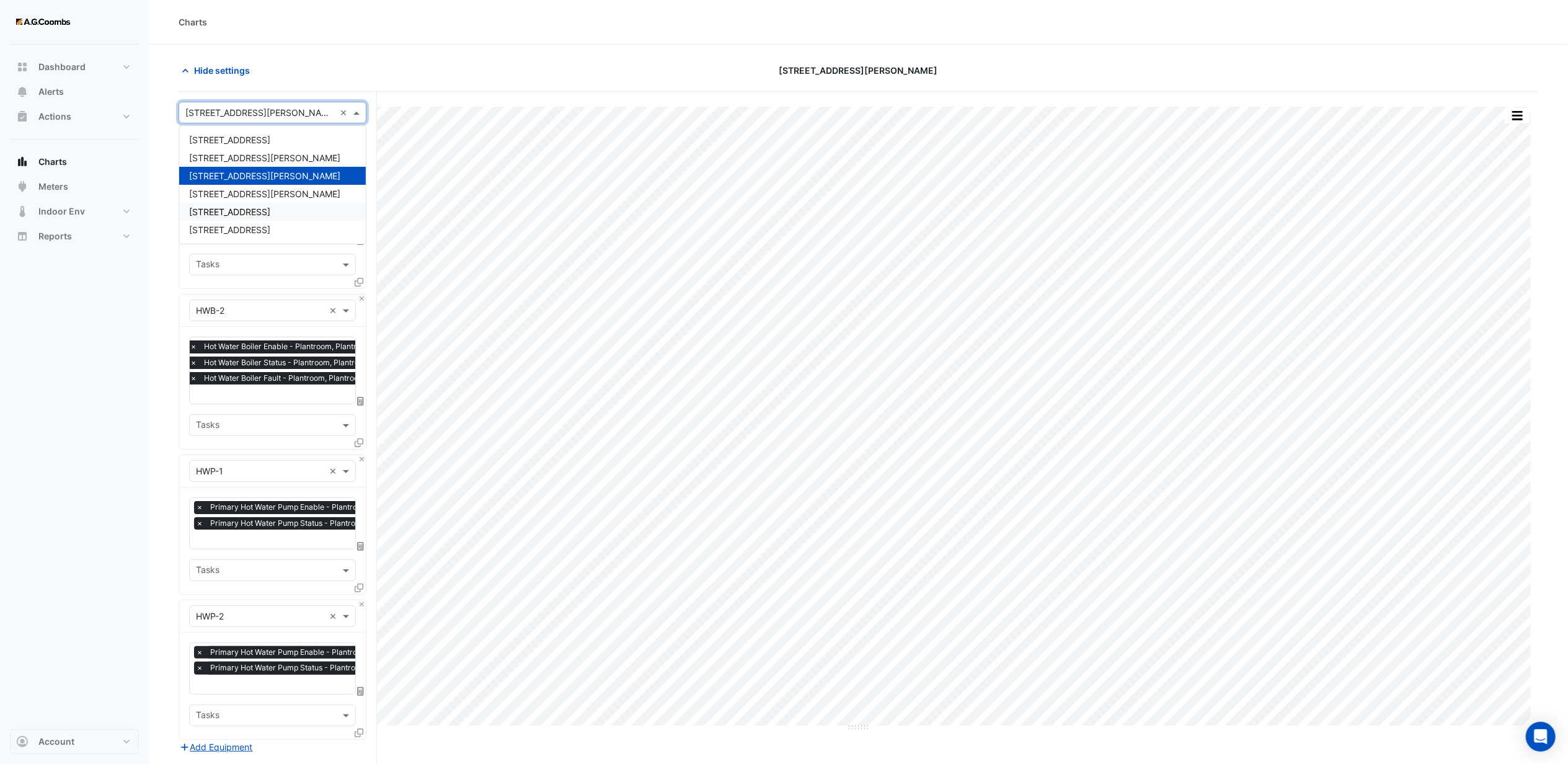
click at [216, 215] on span "[STREET_ADDRESS]" at bounding box center [230, 212] width 81 height 11
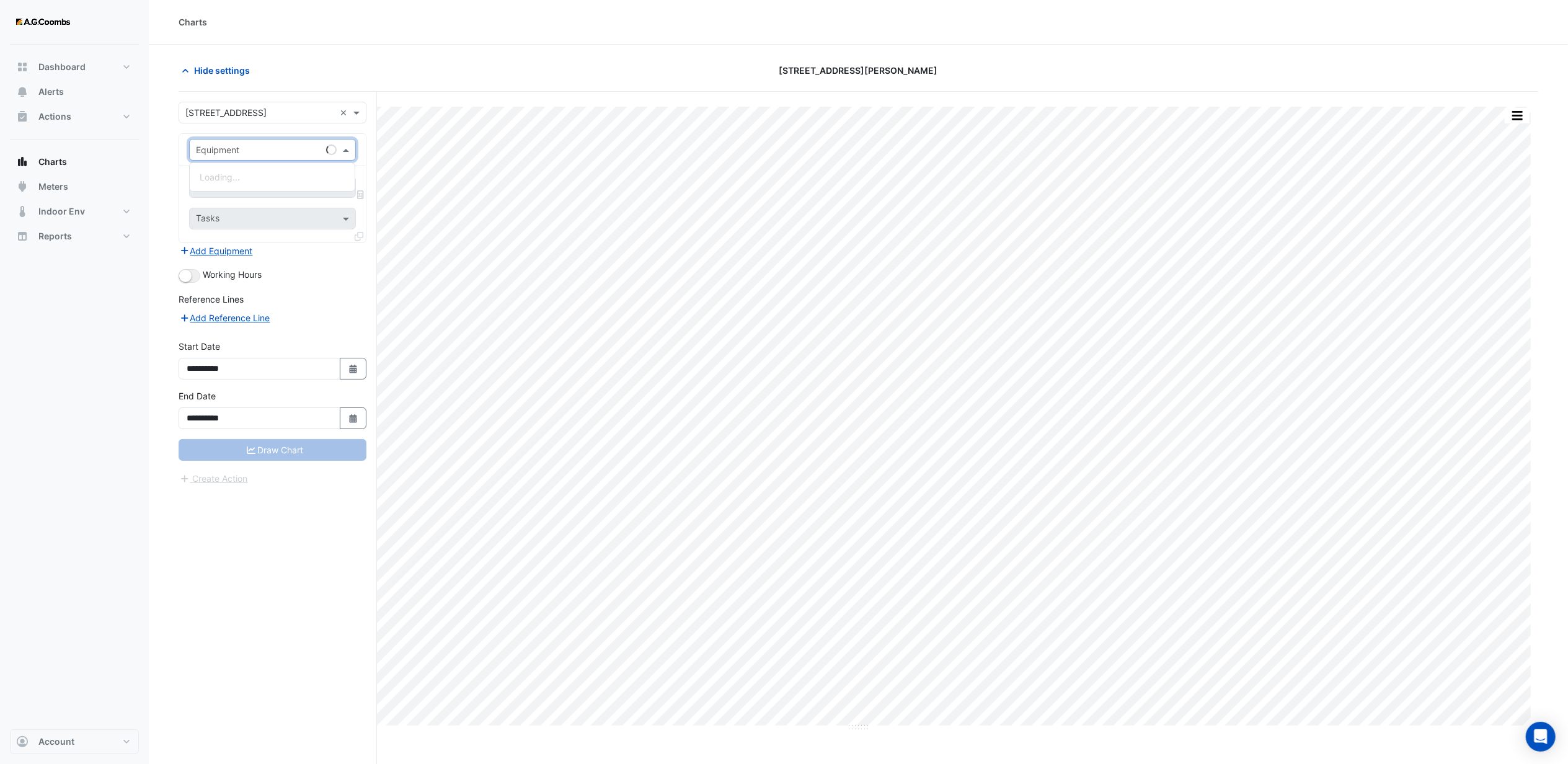
click at [236, 153] on input "text" at bounding box center [260, 150] width 129 height 13
click at [241, 251] on div "HWB-01" at bounding box center [325, 251] width 270 height 18
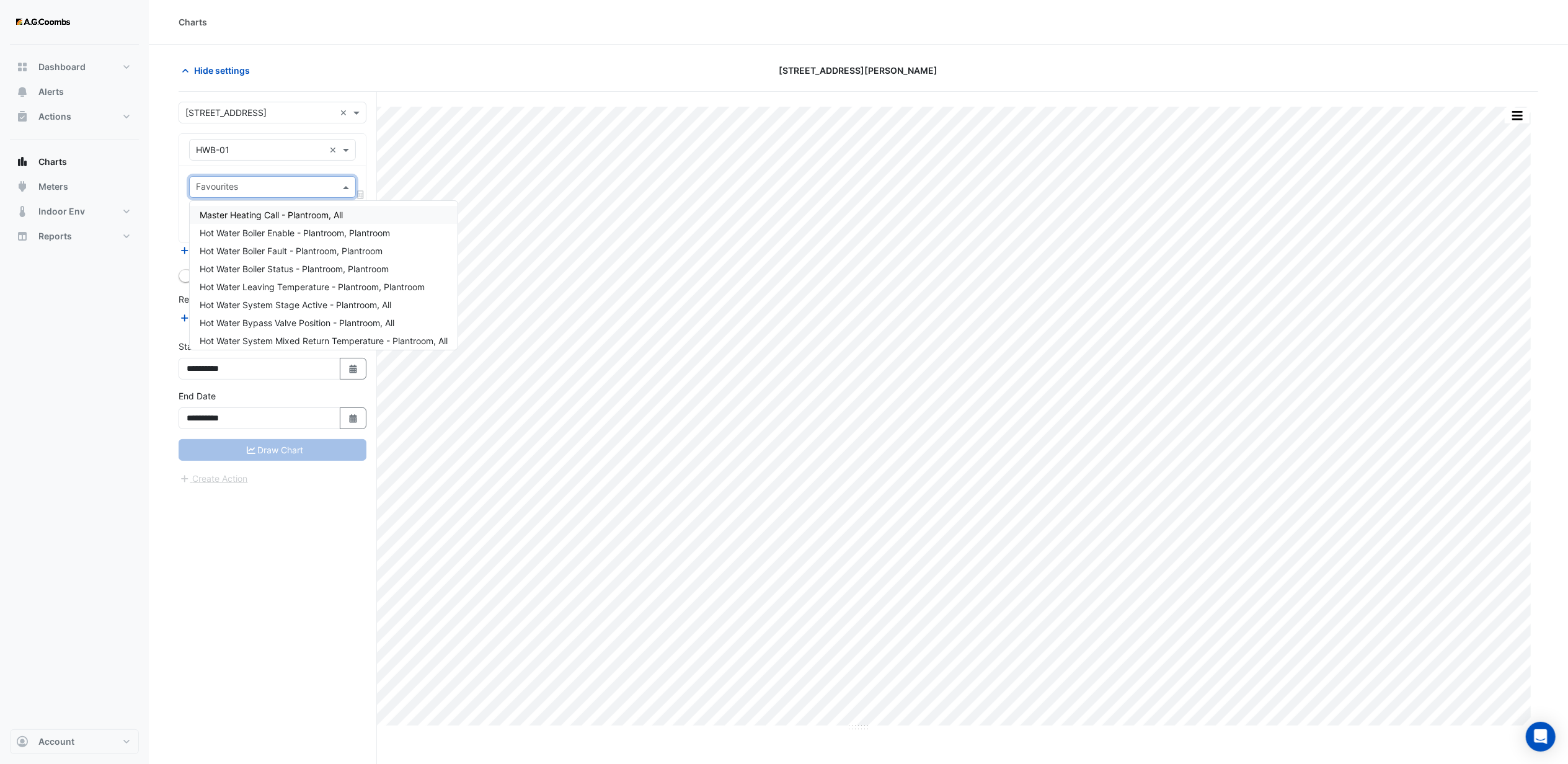
click at [261, 182] on input "text" at bounding box center [265, 188] width 139 height 13
click at [264, 234] on span "Hot Water Boiler Enable - Plantroom, Plantroom" at bounding box center [295, 232] width 190 height 11
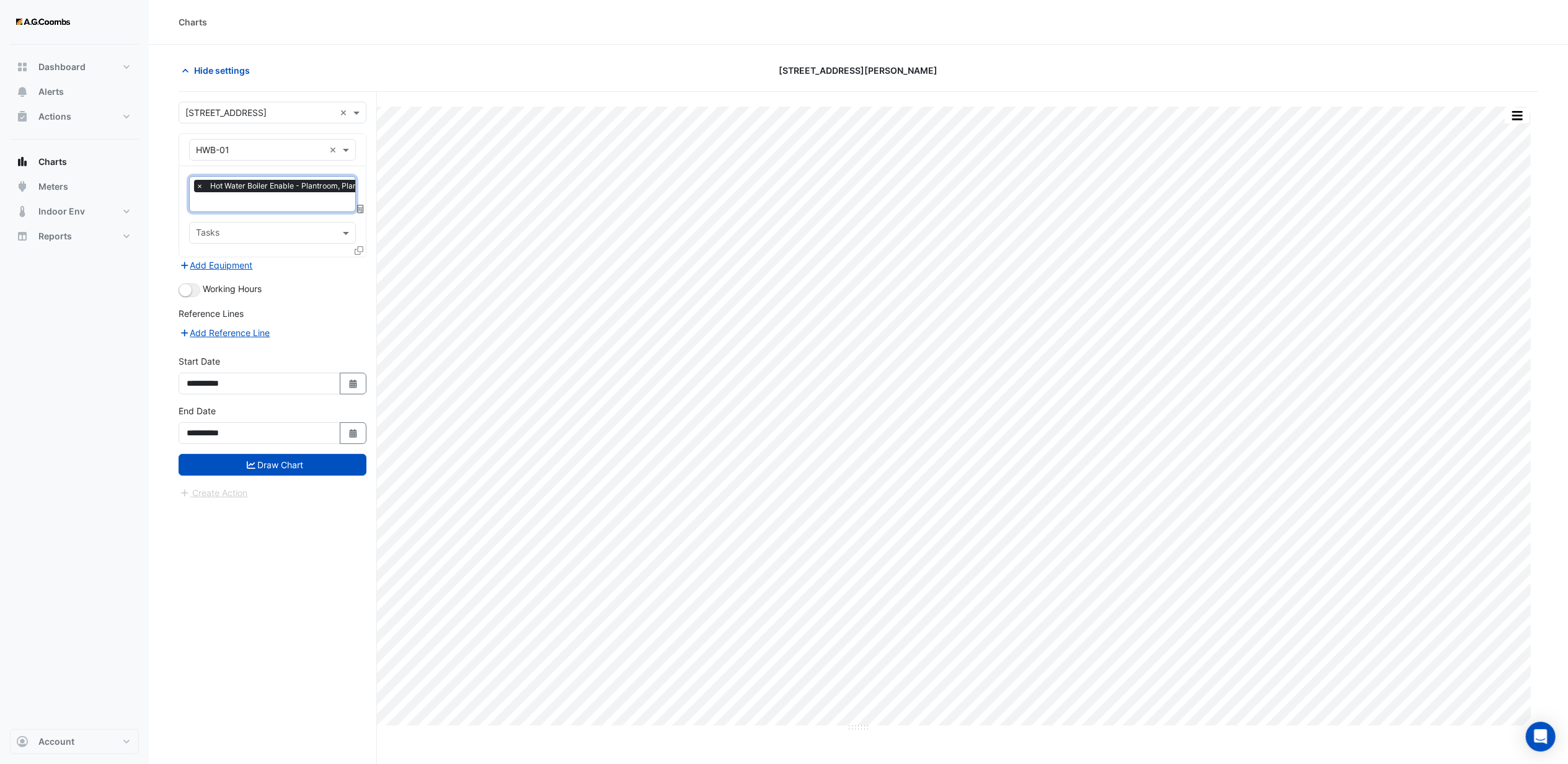
click at [243, 207] on input "text" at bounding box center [290, 203] width 188 height 13
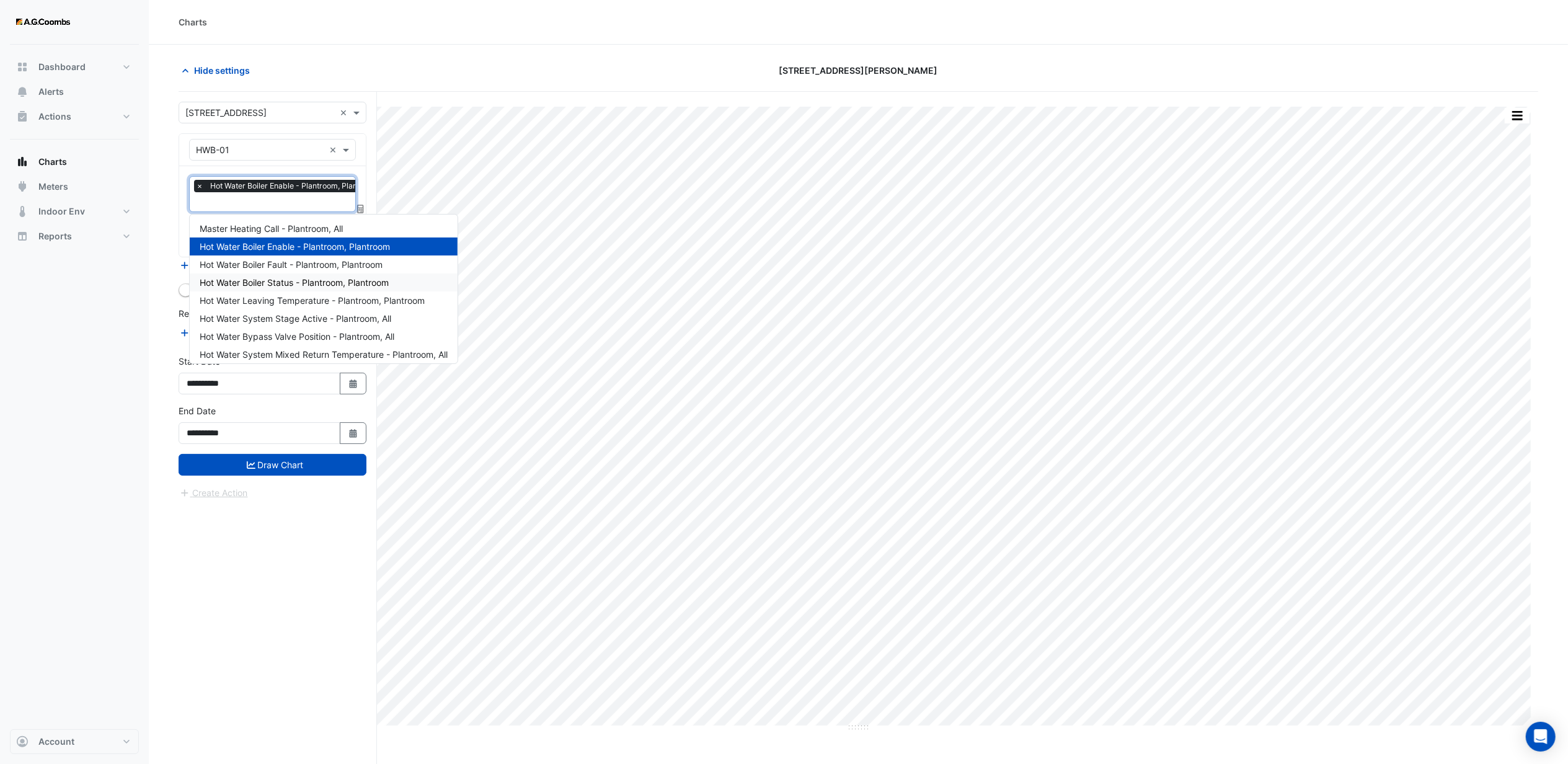
click at [254, 278] on span "Hot Water Boiler Status - Plantroom, Plantroom" at bounding box center [295, 282] width 189 height 11
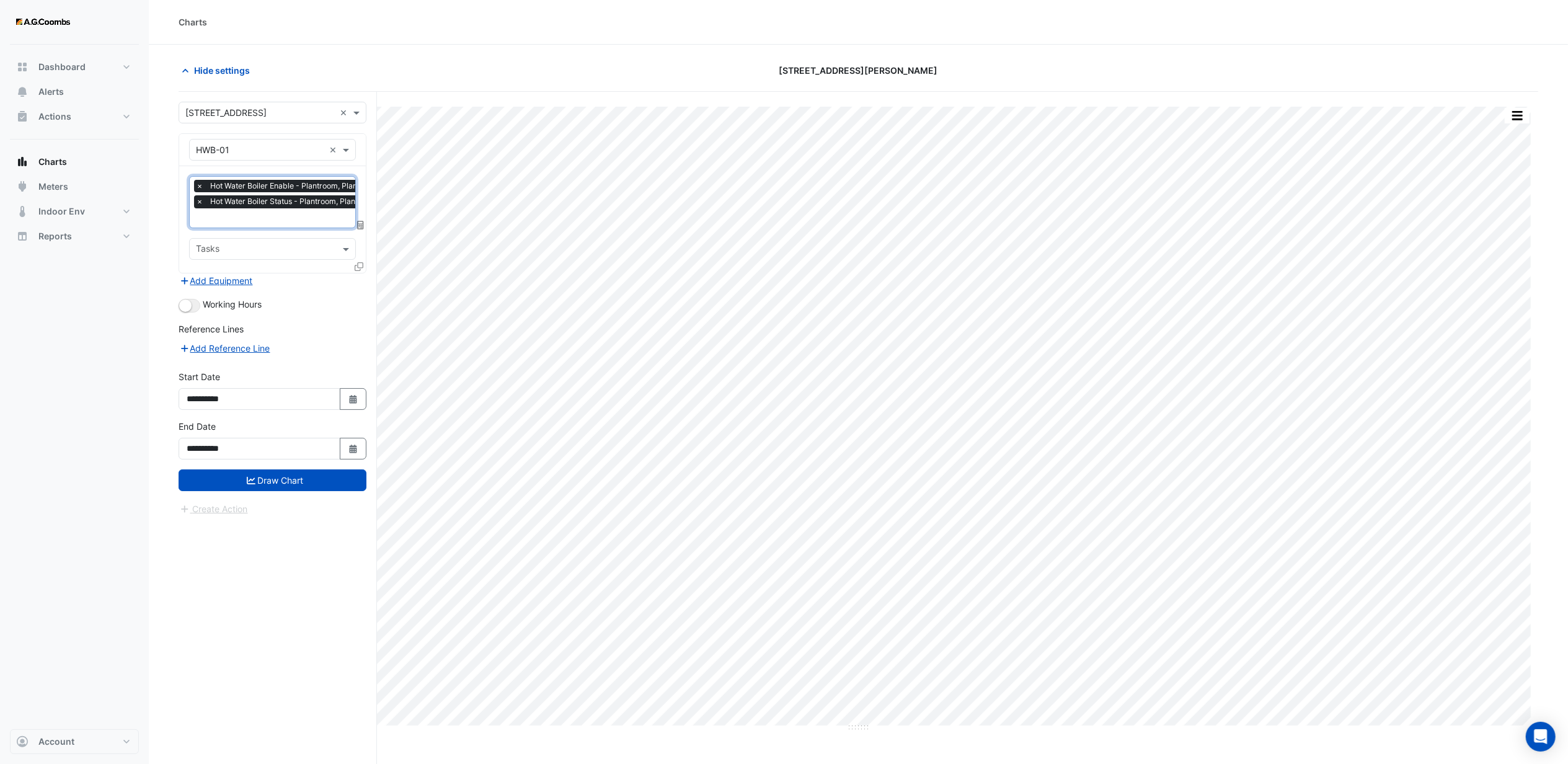
click at [248, 217] on input "text" at bounding box center [290, 219] width 188 height 13
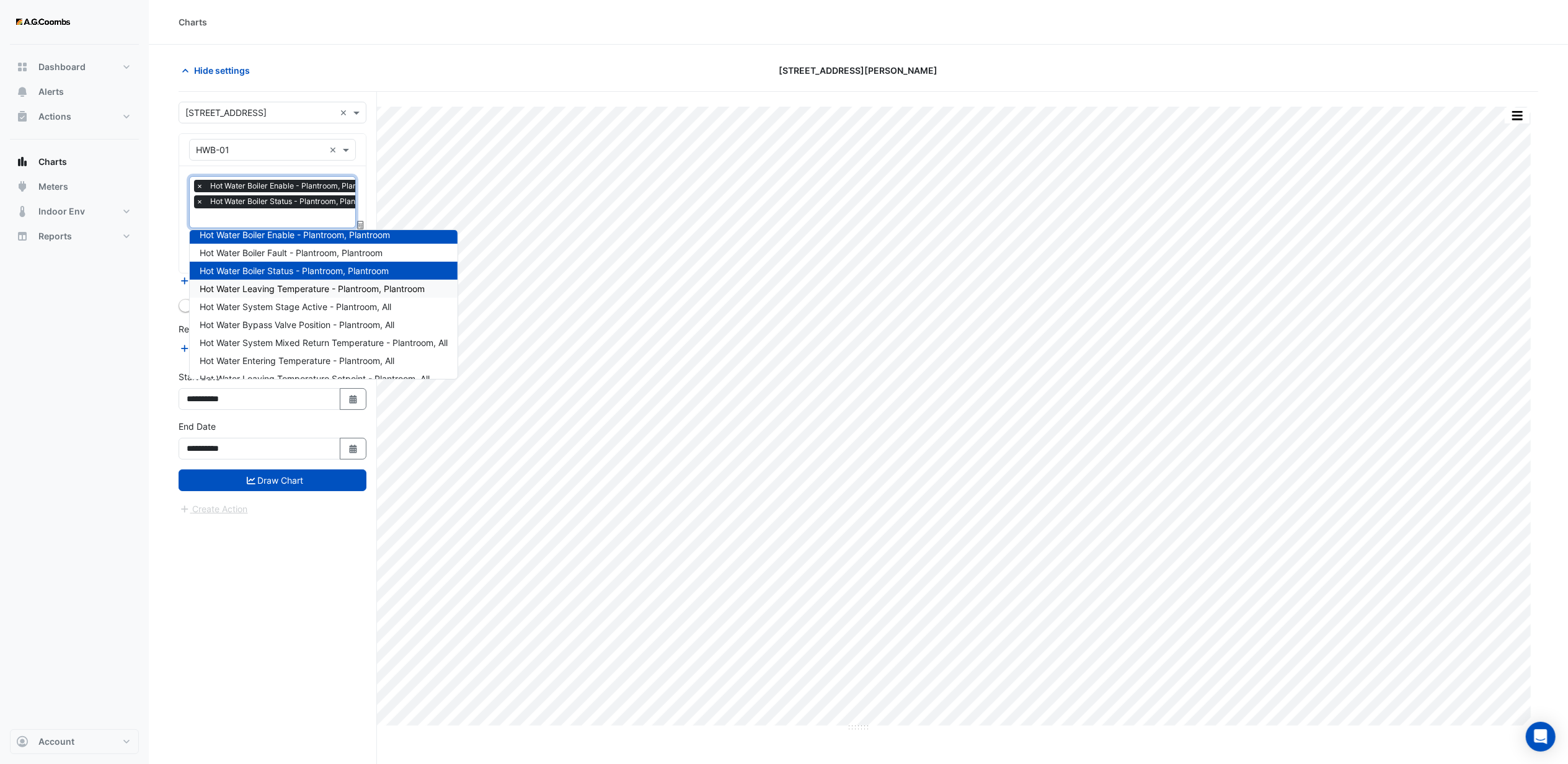
scroll to position [41, 0]
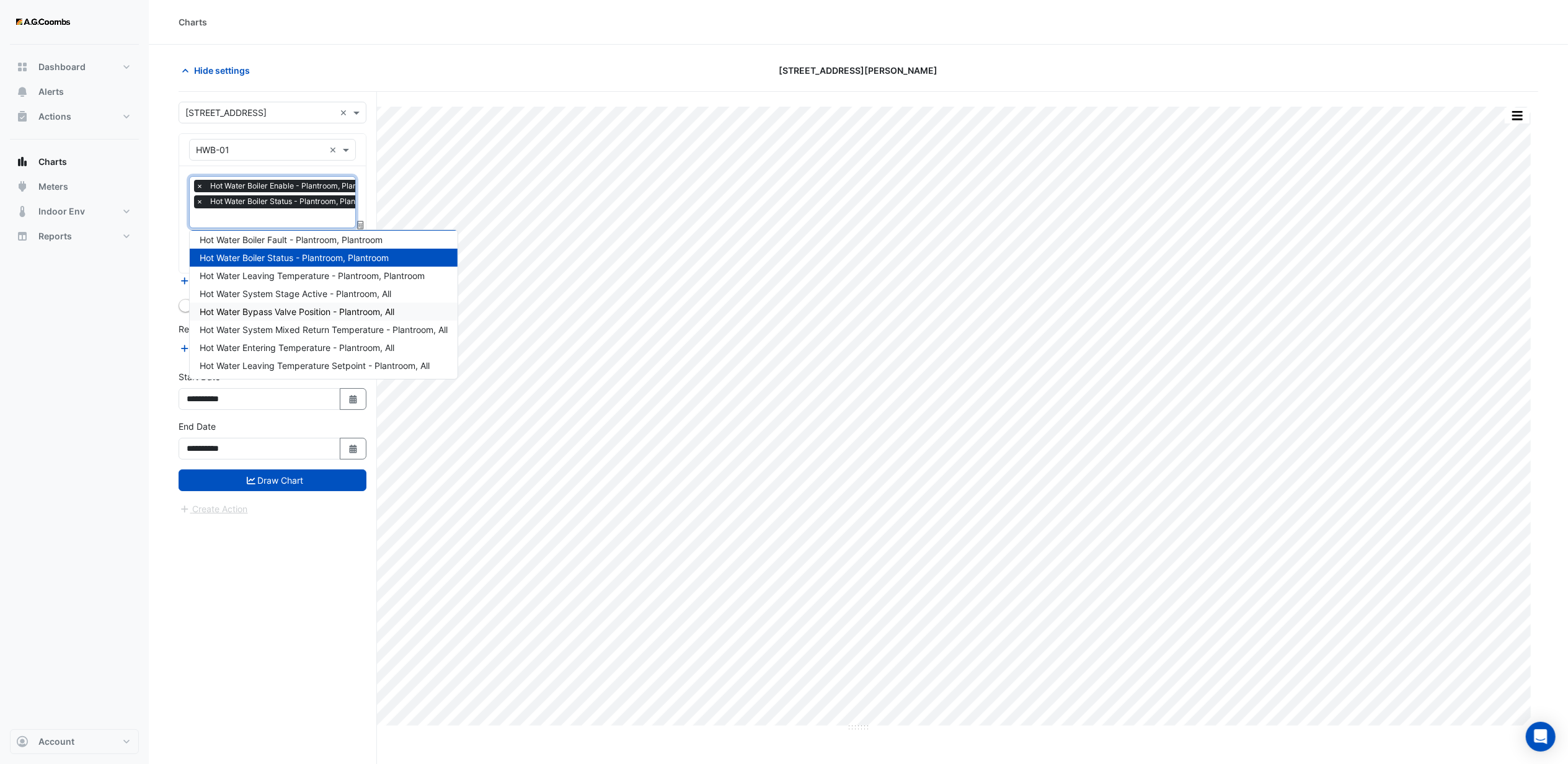
click at [276, 313] on span "Hot Water Bypass Valve Position - Plantroom, All" at bounding box center [297, 311] width 195 height 11
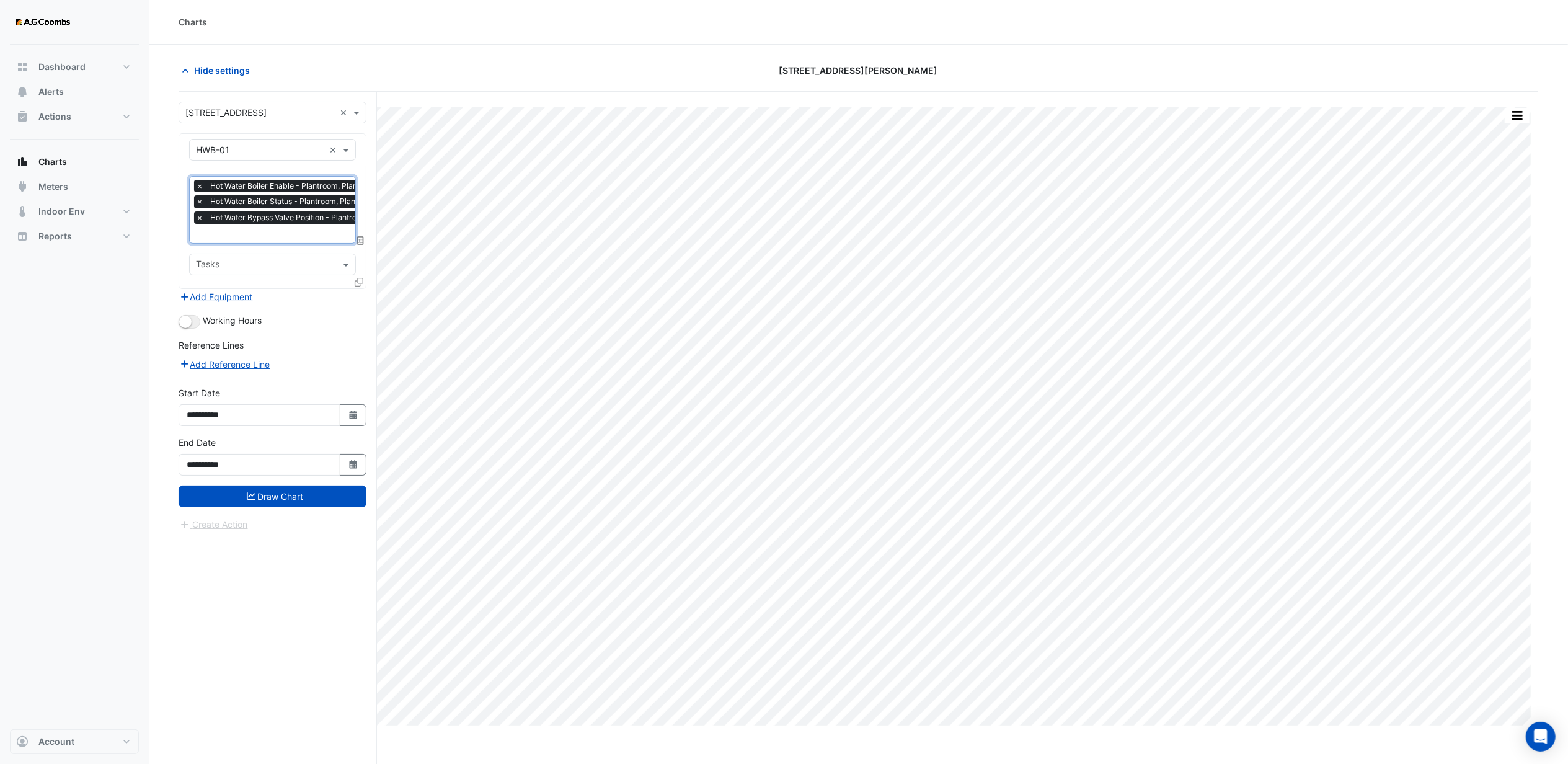
click at [233, 234] on input "text" at bounding box center [290, 235] width 190 height 13
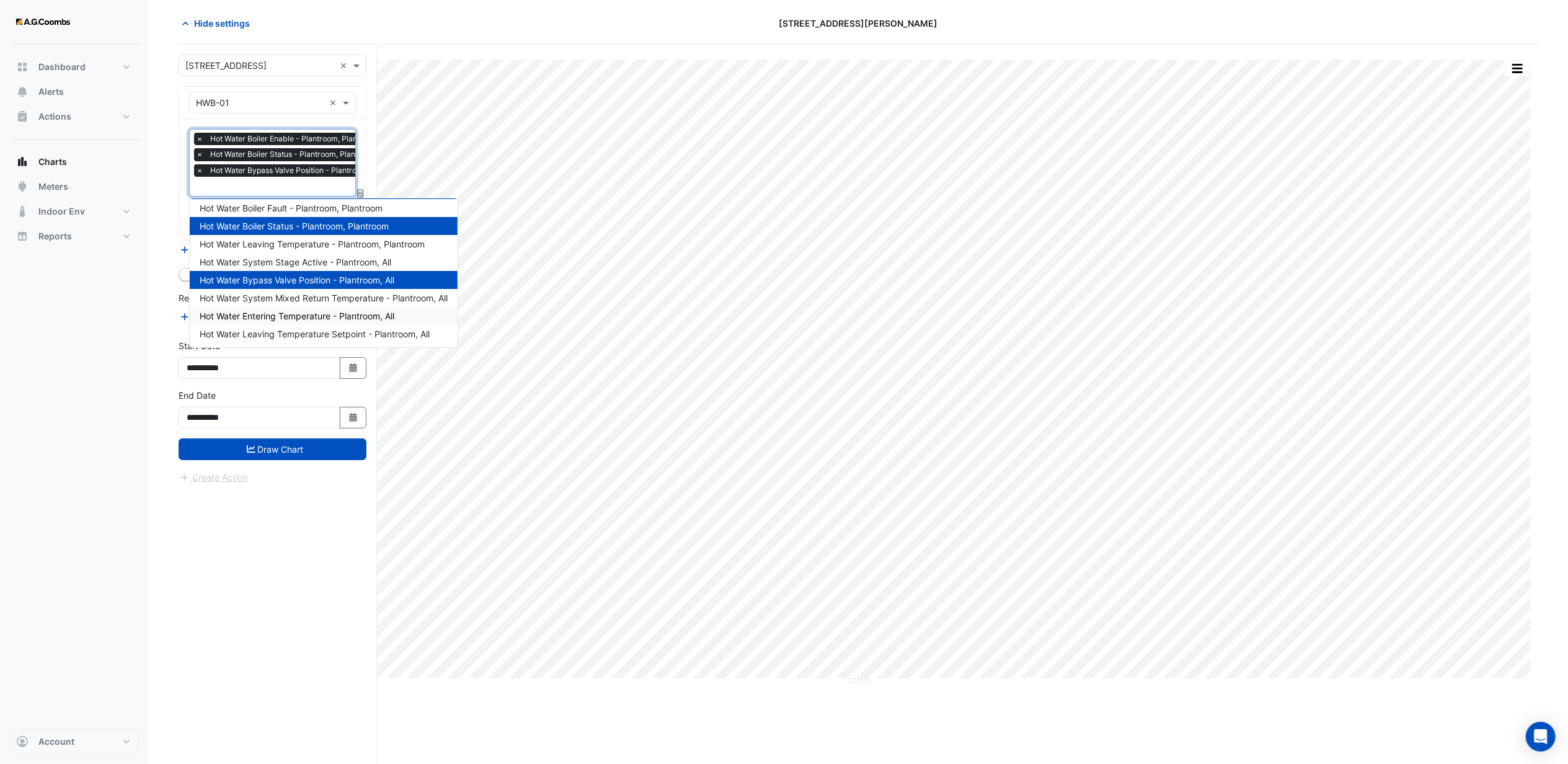
click at [290, 318] on span "Hot Water Entering Temperature - Plantroom, All" at bounding box center [297, 315] width 195 height 11
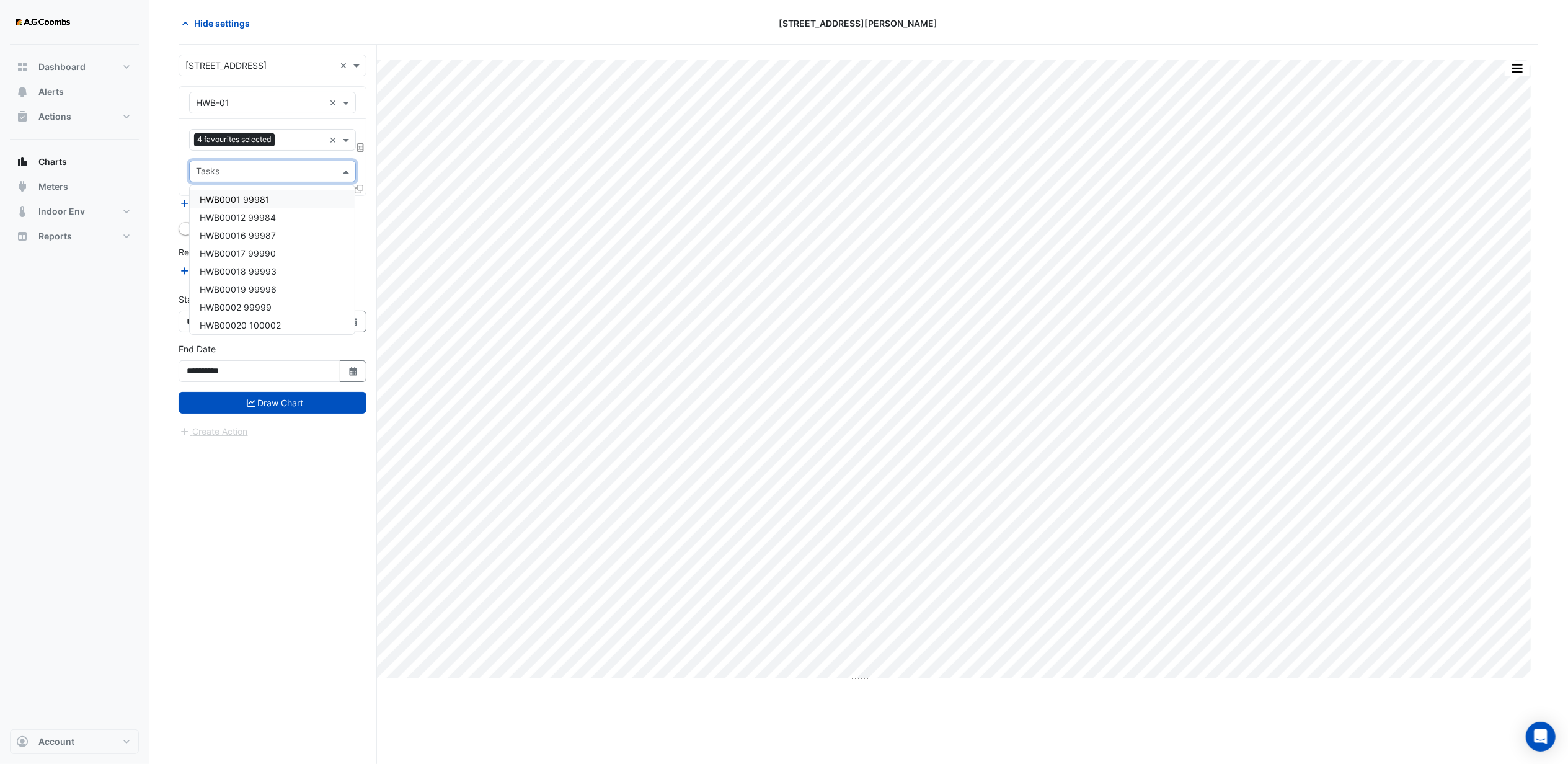
click at [280, 177] on input "text" at bounding box center [265, 173] width 139 height 13
click at [124, 285] on div "Dashboard Portfolio Ratings Performance Alerts Actions Site Manager Charts" at bounding box center [74, 387] width 129 height 684
click at [214, 203] on button "Add Equipment" at bounding box center [216, 203] width 75 height 14
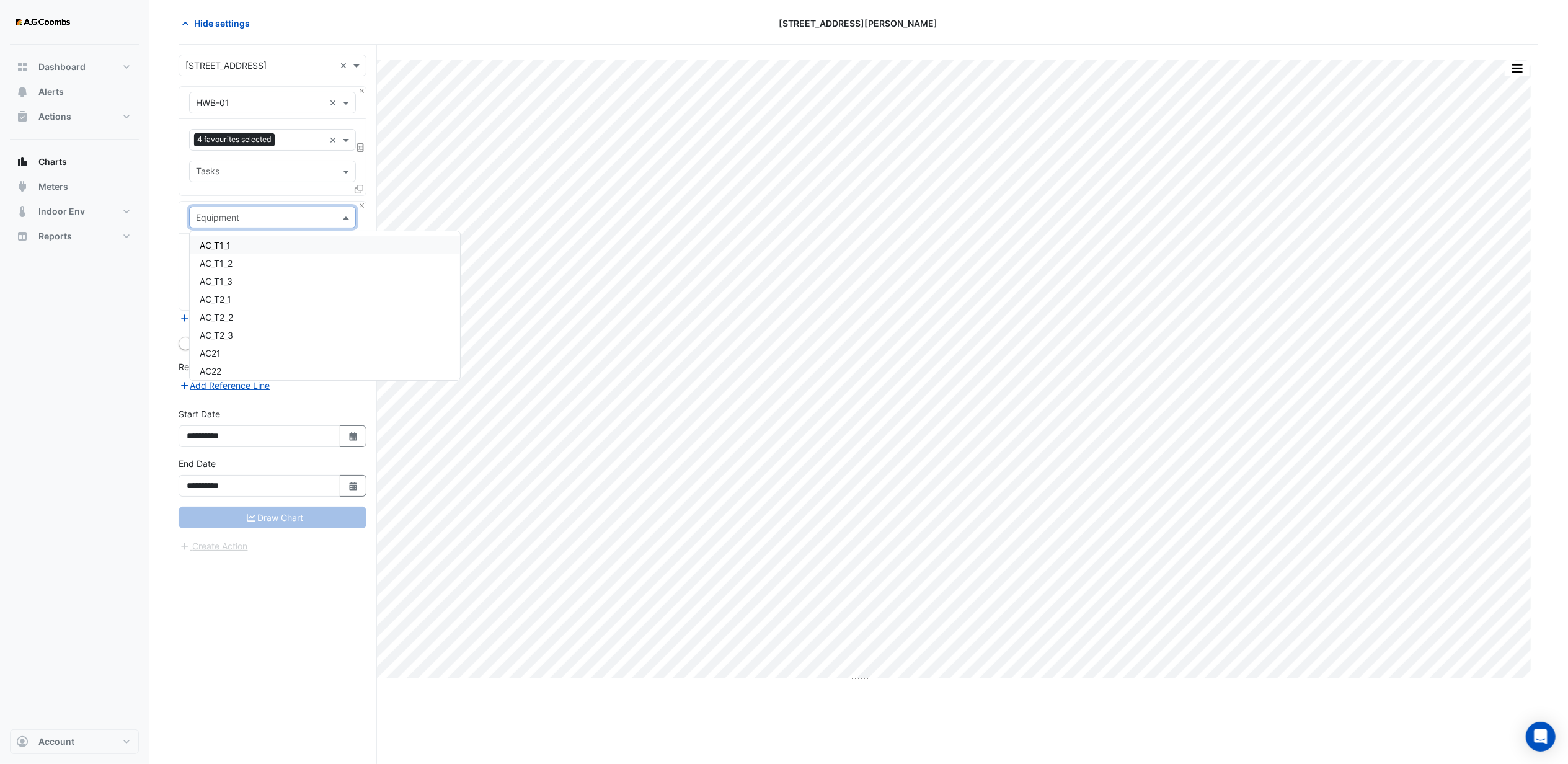
click at [222, 216] on input "text" at bounding box center [260, 218] width 129 height 13
type input "***"
click at [217, 255] on div "HWB-02" at bounding box center [272, 263] width 165 height 18
click at [256, 251] on input "text" at bounding box center [265, 255] width 139 height 13
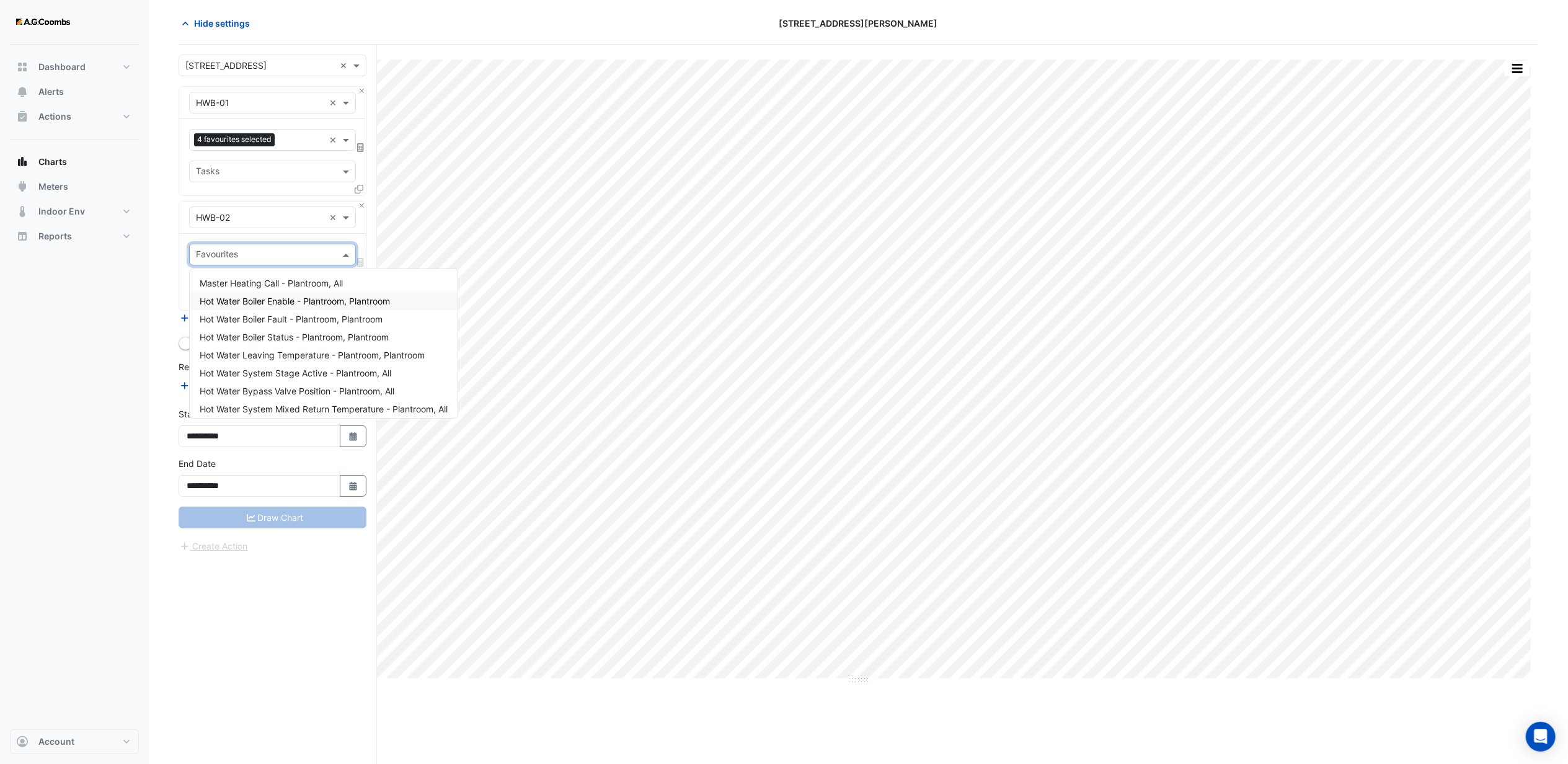
click at [251, 299] on span "Hot Water Boiler Enable - Plantroom, Plantroom" at bounding box center [295, 300] width 190 height 11
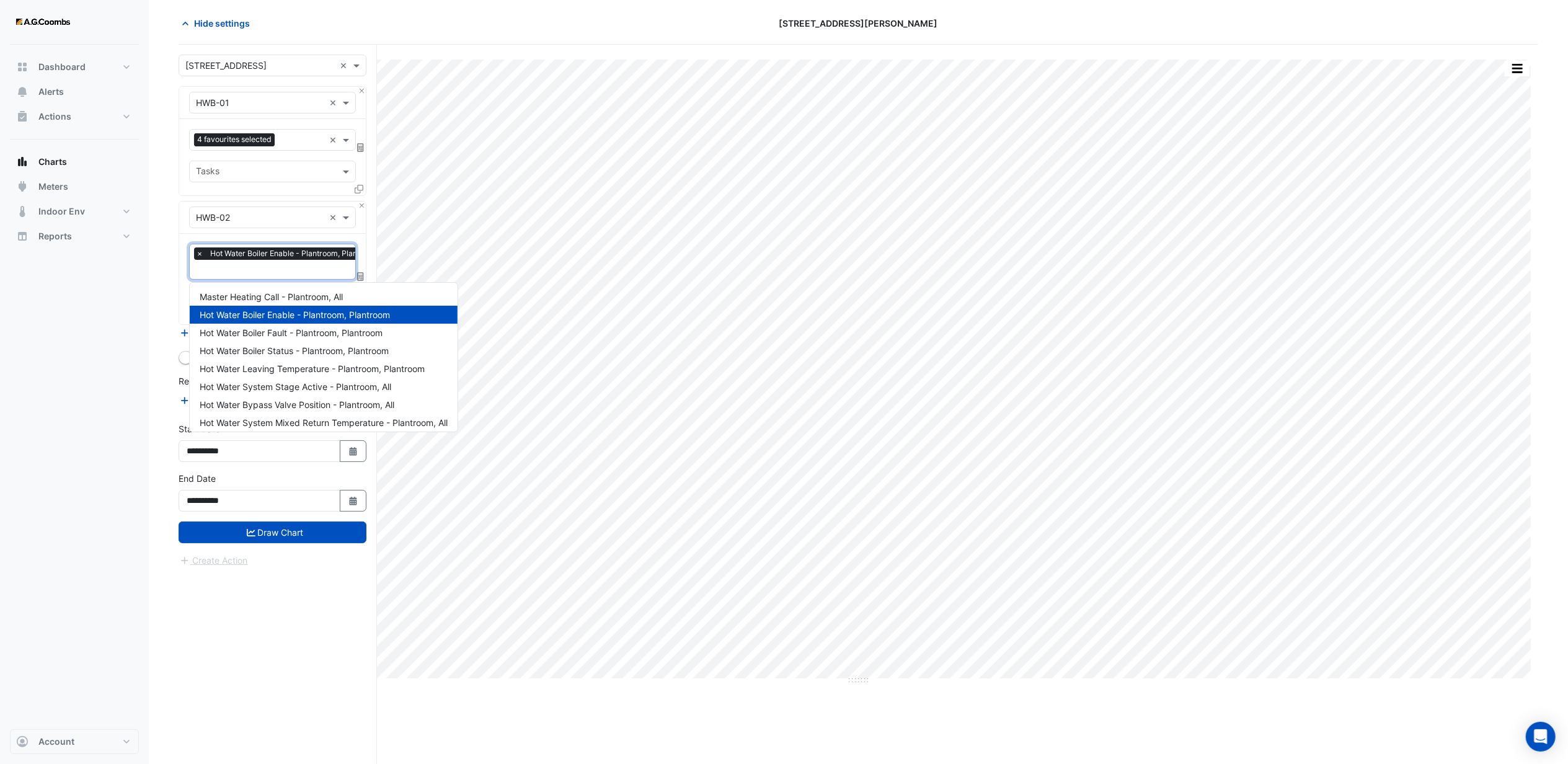
click at [241, 273] on input "text" at bounding box center [290, 270] width 188 height 13
click at [256, 348] on span "Hot Water Boiler Status - Plantroom, Plantroom" at bounding box center [295, 350] width 189 height 11
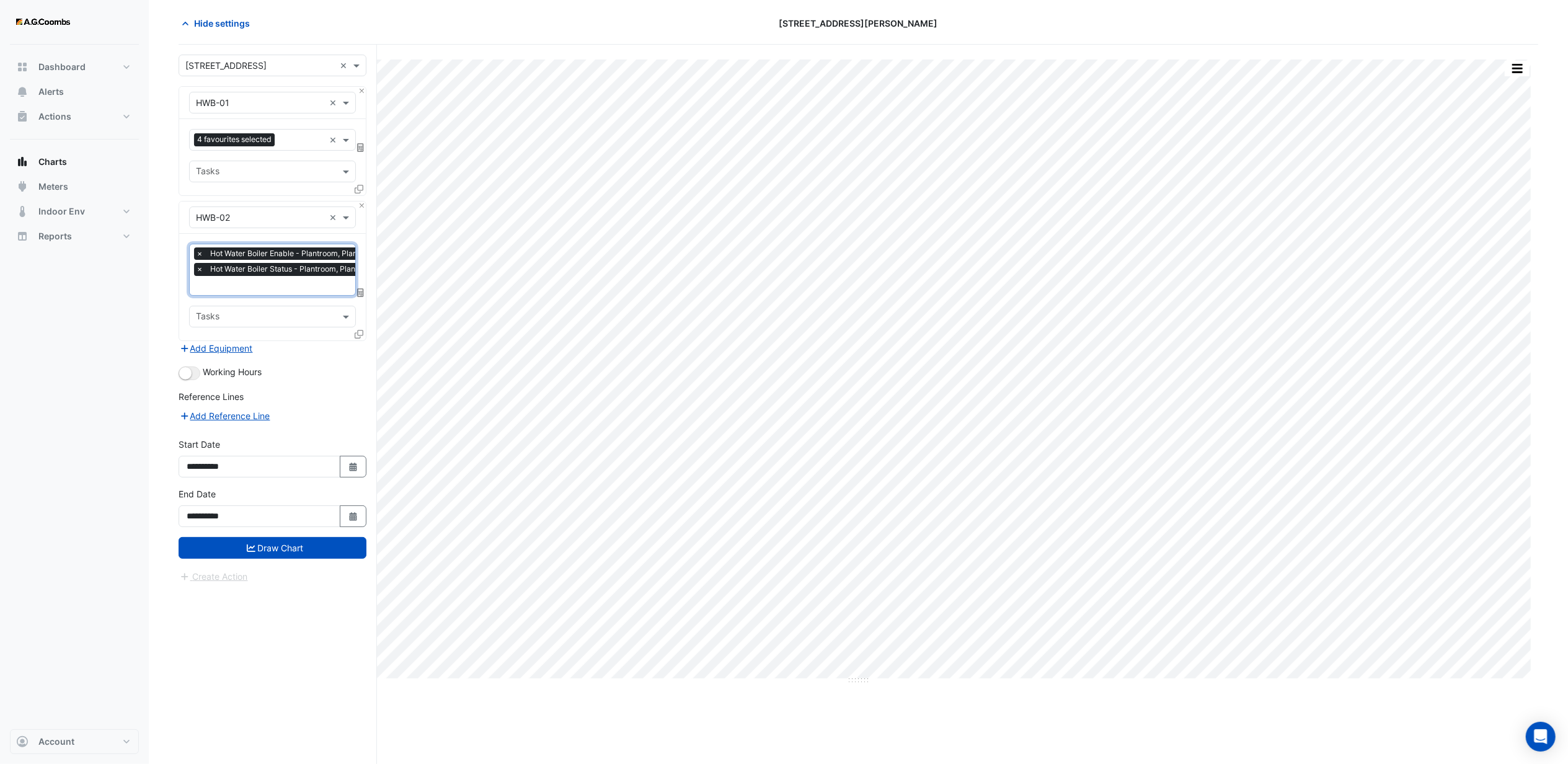
click at [229, 290] on input "text" at bounding box center [290, 287] width 188 height 13
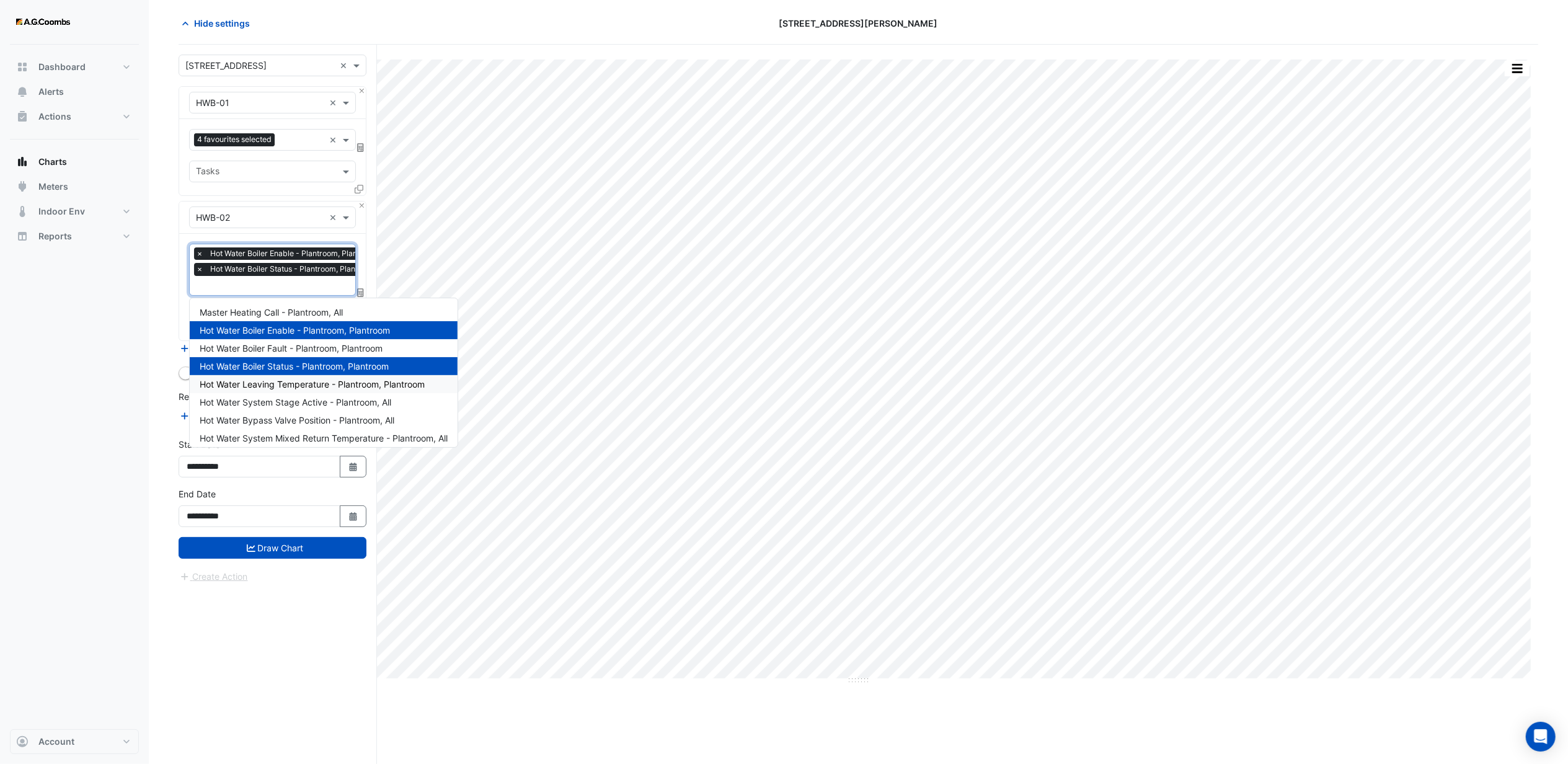
click at [254, 383] on span "Hot Water Leaving Temperature - Plantroom, Plantroom" at bounding box center [312, 384] width 225 height 11
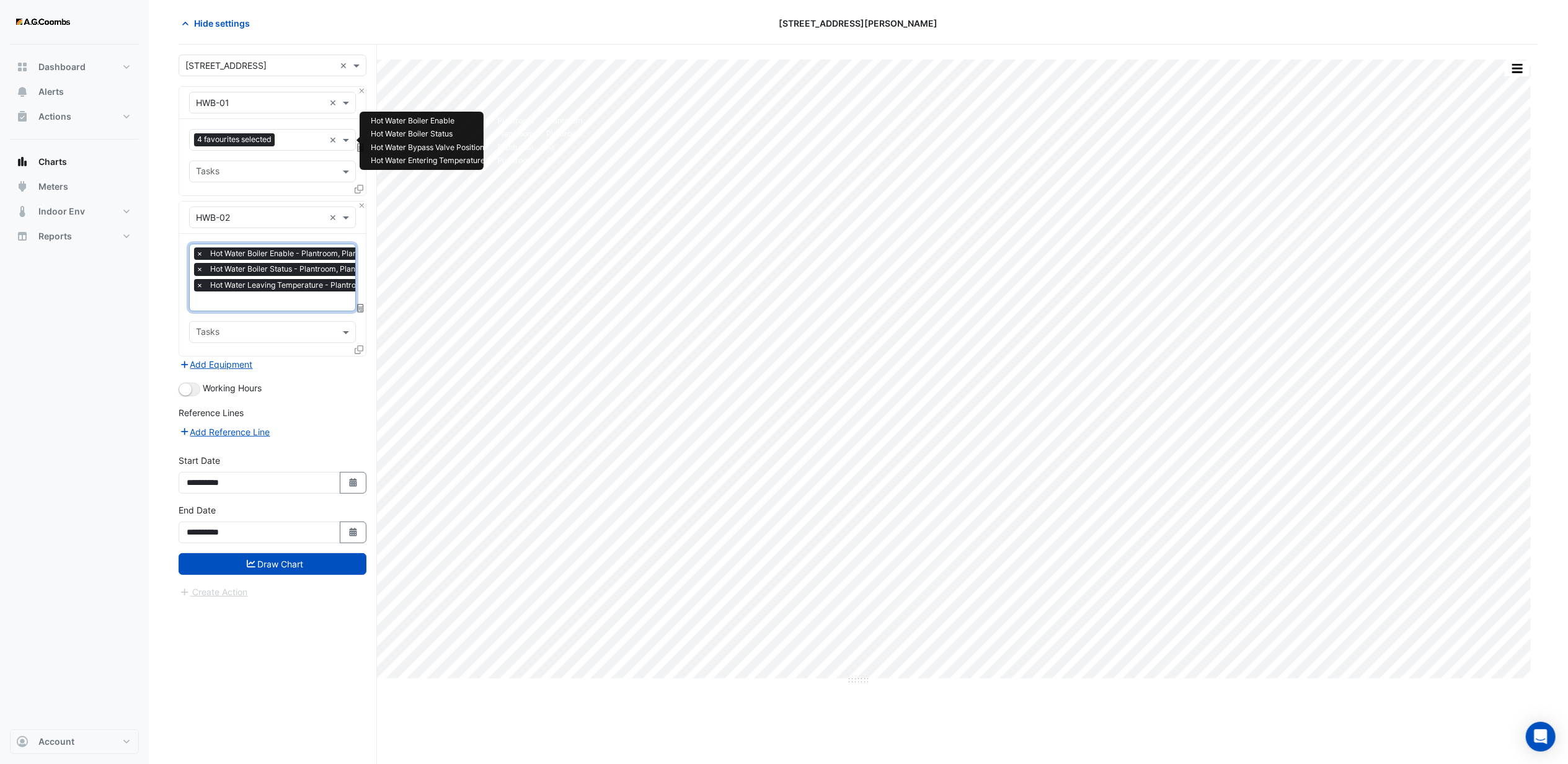
click at [294, 134] on input "text" at bounding box center [302, 141] width 45 height 13
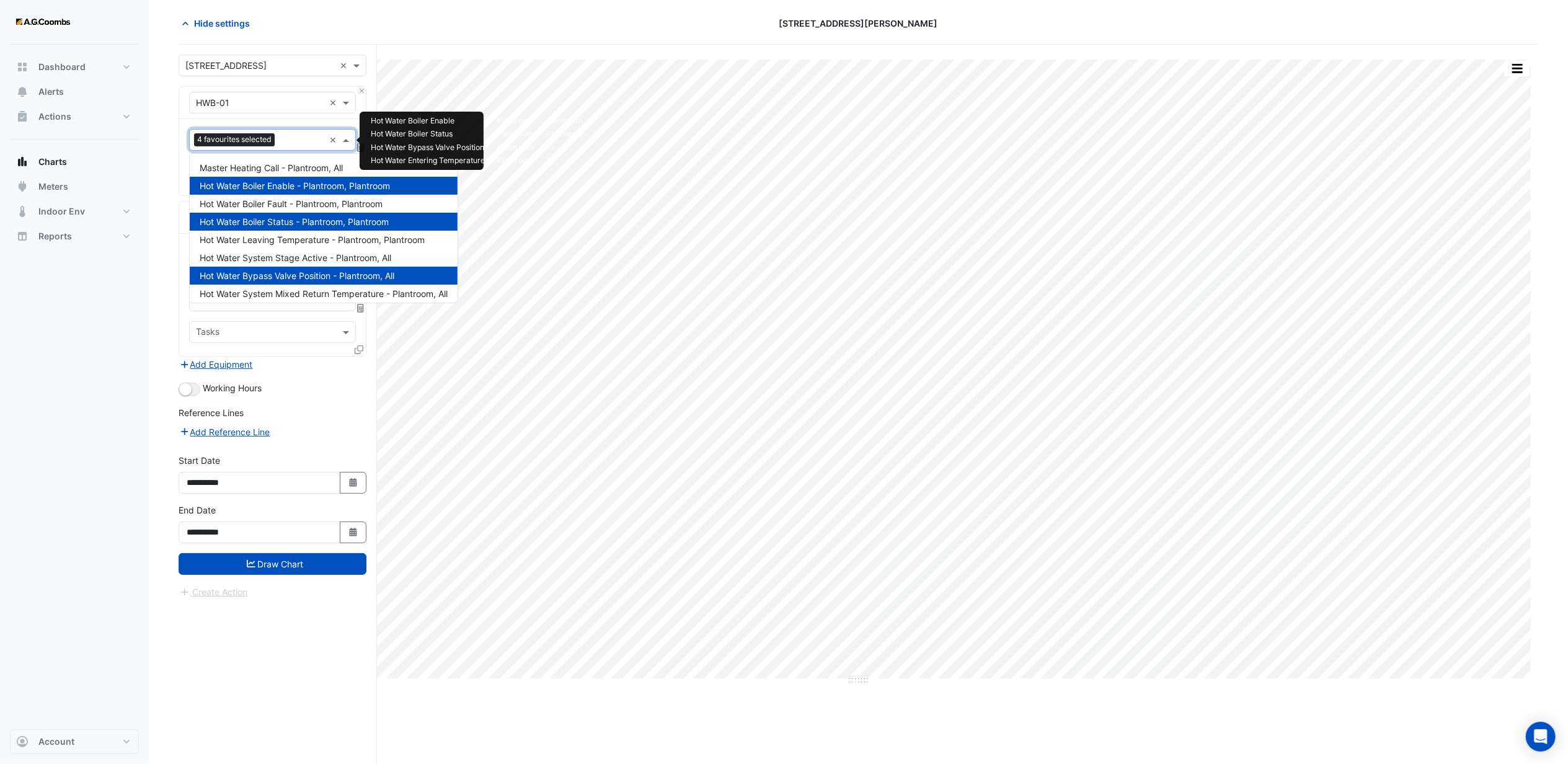
scroll to position [41, 0]
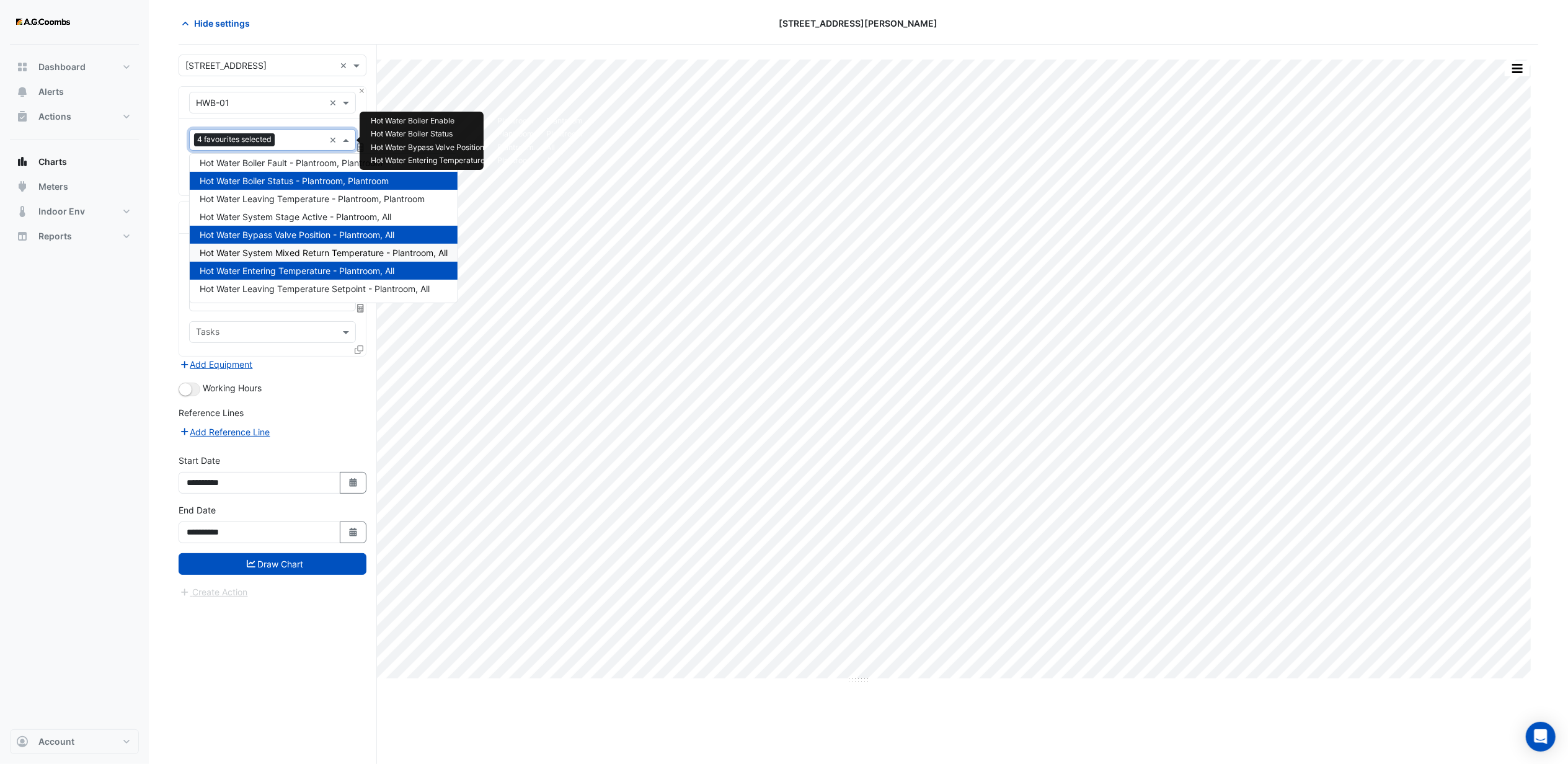
click at [276, 251] on span "Hot Water System Mixed Return Temperature - Plantroom, All" at bounding box center [324, 252] width 248 height 11
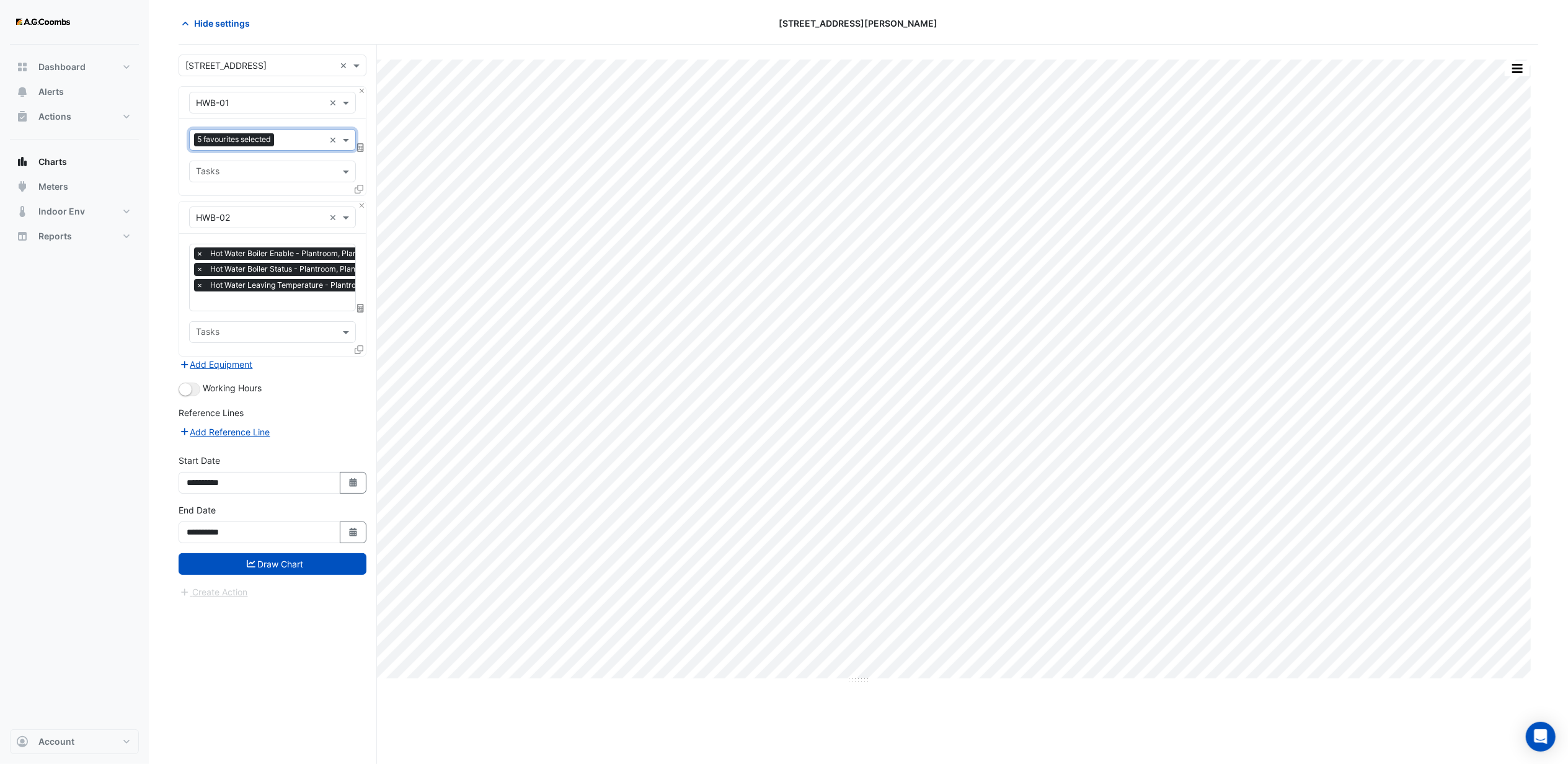
click at [98, 355] on div "Dashboard Portfolio Ratings Performance Alerts Actions Site Manager Charts" at bounding box center [74, 387] width 129 height 684
click at [221, 367] on button "Add Equipment" at bounding box center [216, 363] width 75 height 14
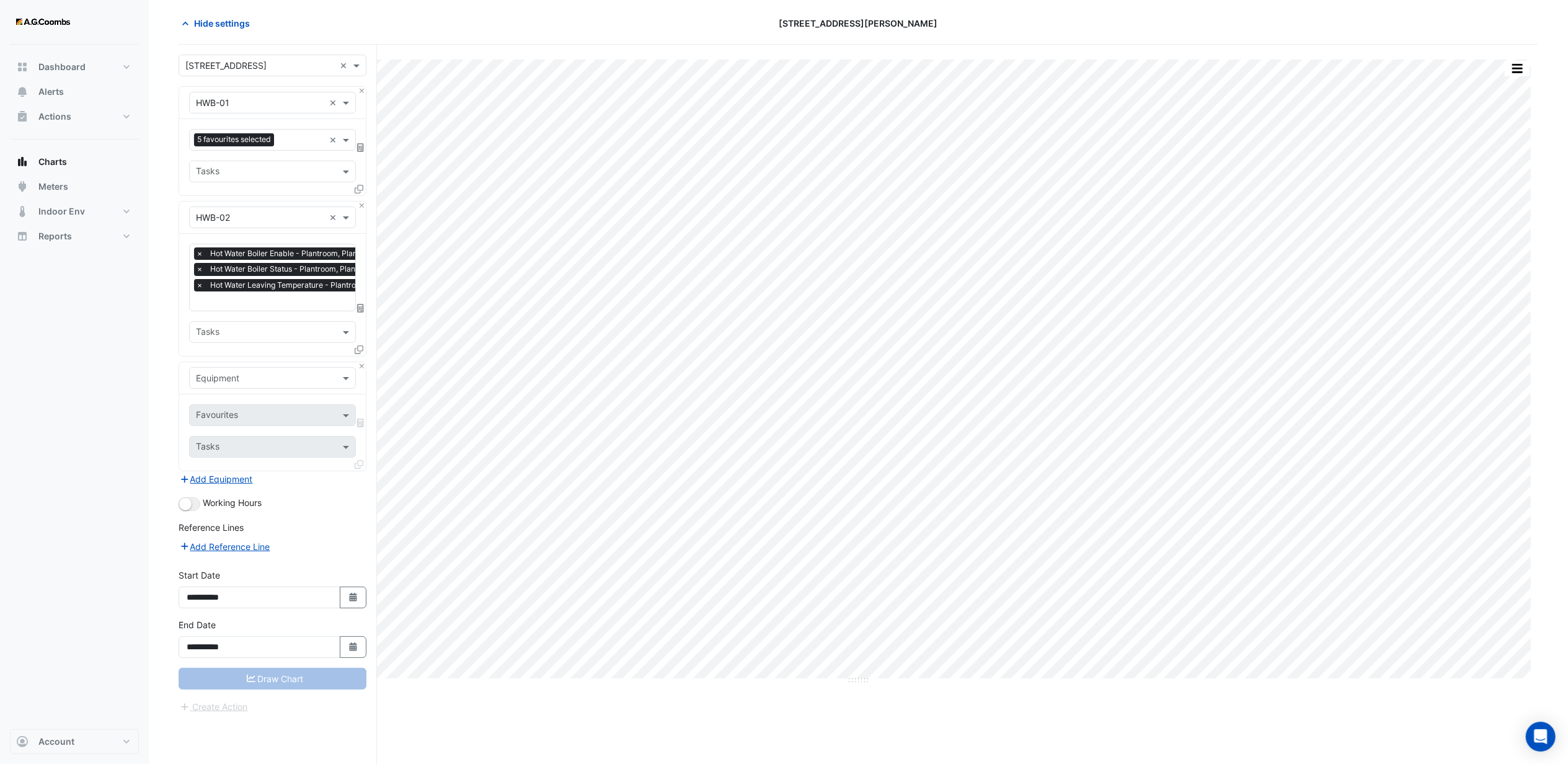
click at [231, 385] on div "Equipment" at bounding box center [272, 377] width 167 height 22
type input "***"
click at [221, 440] on span "HWB-03" at bounding box center [217, 441] width 35 height 11
click at [226, 421] on input "text" at bounding box center [258, 416] width 125 height 13
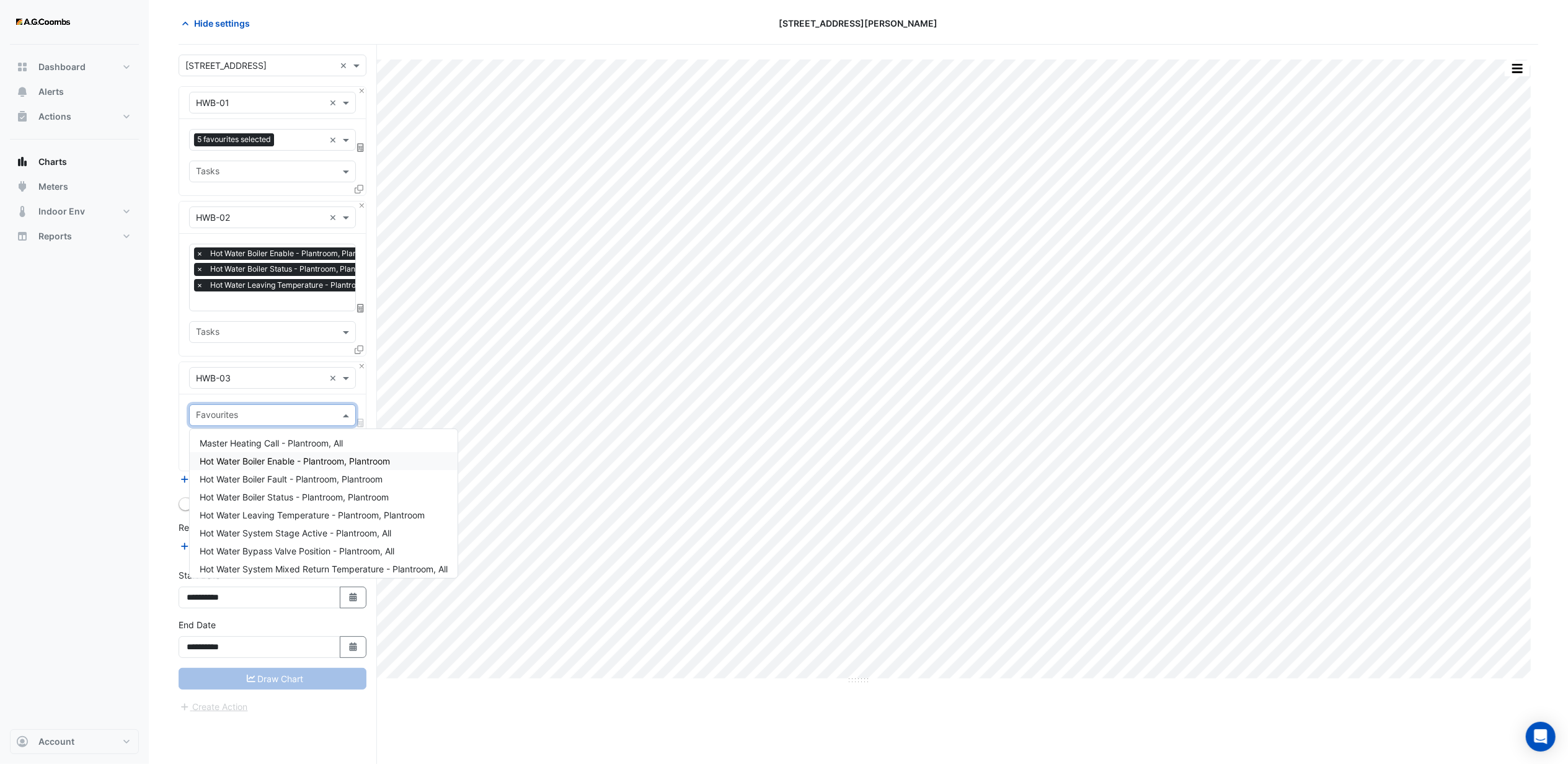
click at [251, 459] on span "Hot Water Boiler Enable - Plantroom, Plantroom" at bounding box center [295, 460] width 190 height 11
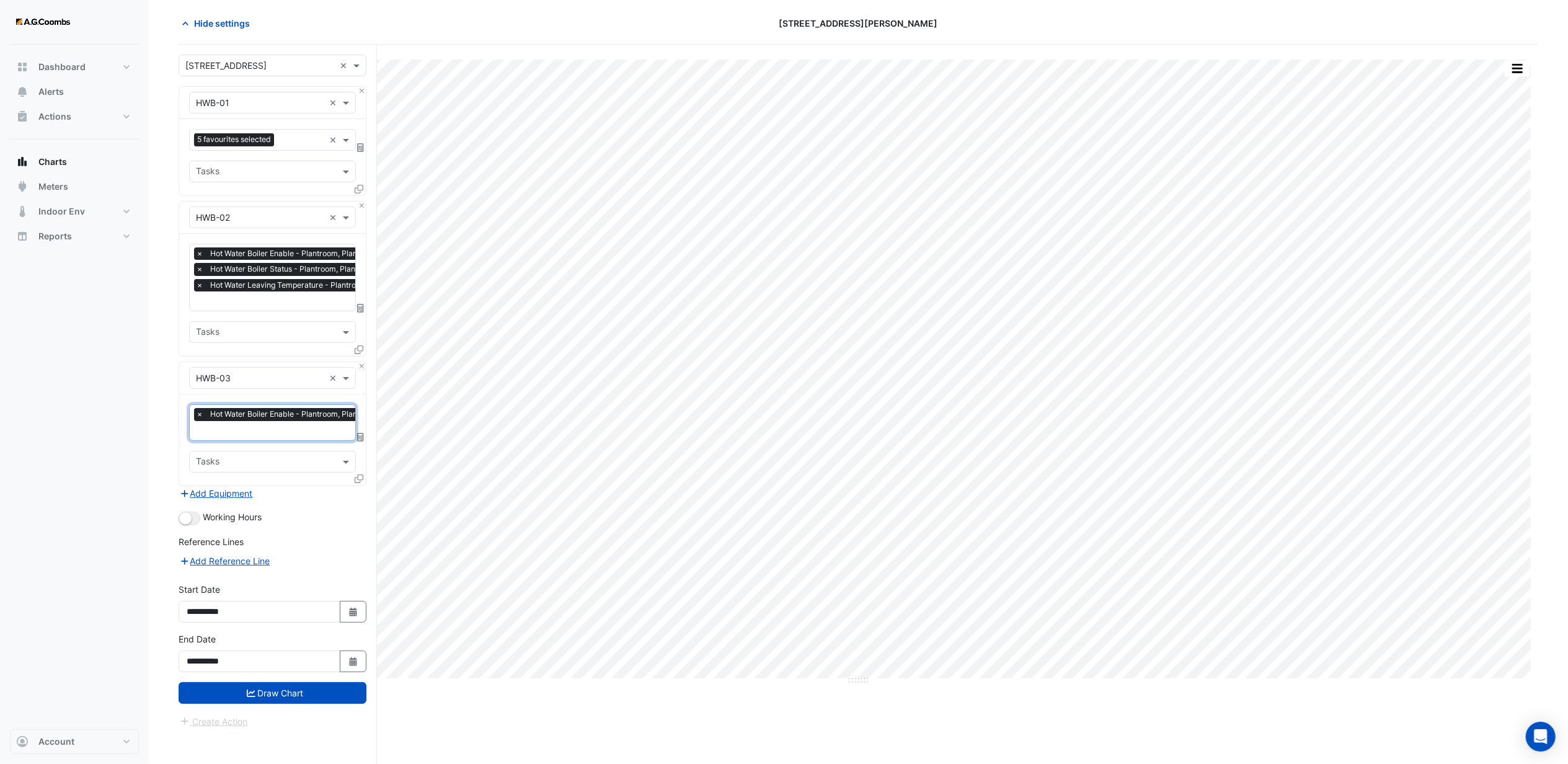
click at [239, 429] on input "text" at bounding box center [290, 432] width 188 height 13
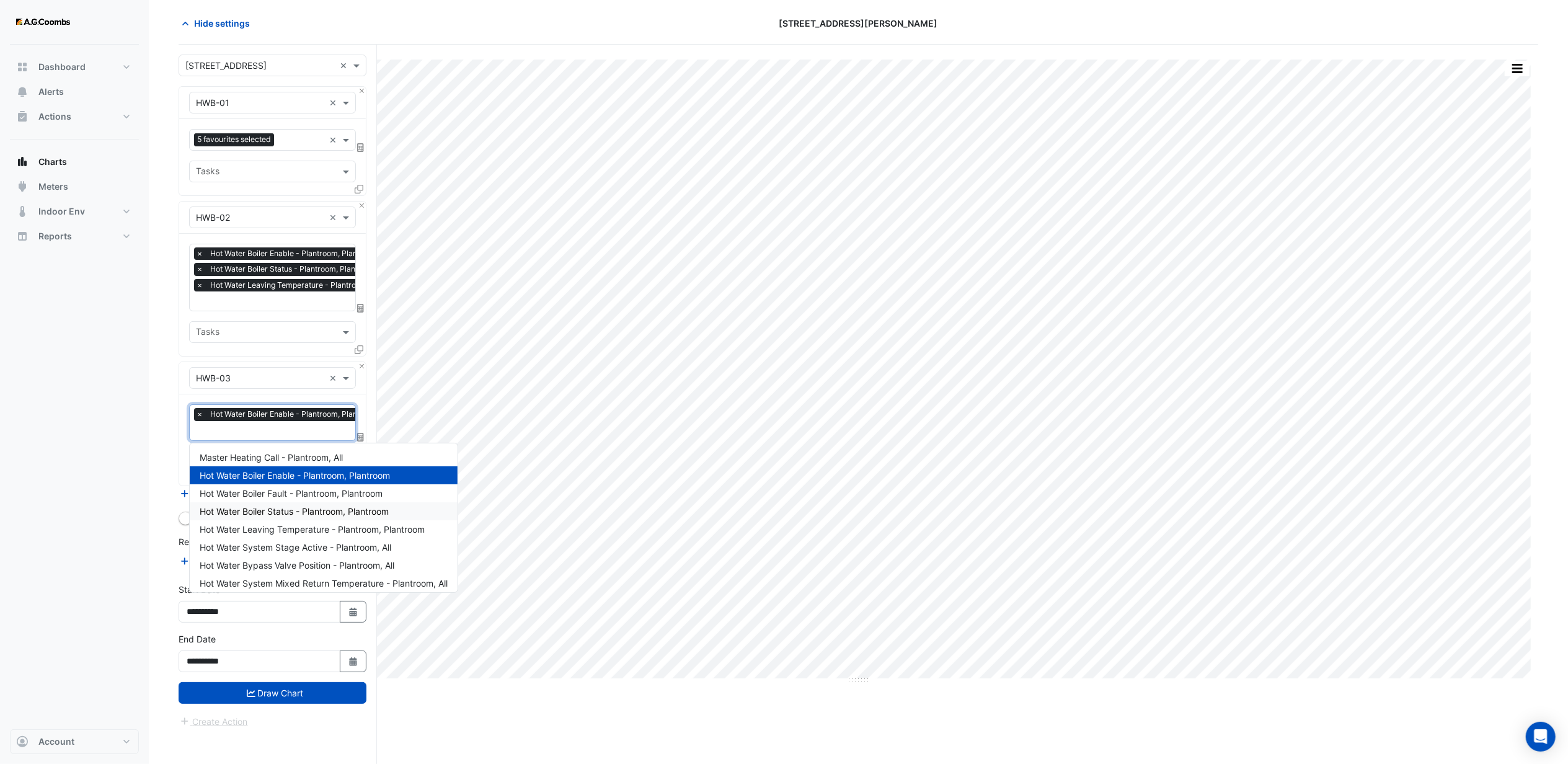
click at [251, 509] on span "Hot Water Boiler Status - Plantroom, Plantroom" at bounding box center [295, 511] width 189 height 11
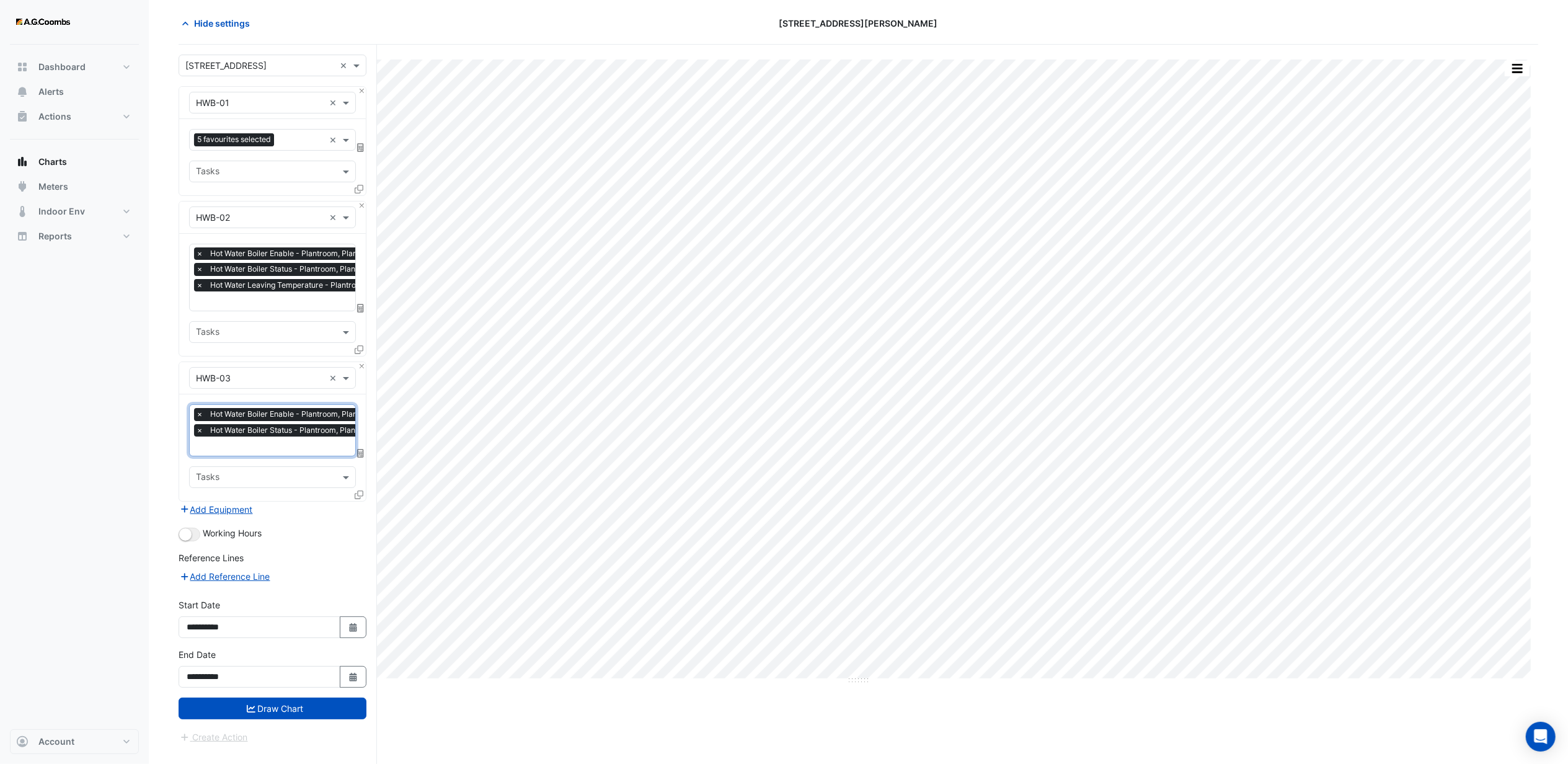
click at [212, 440] on input "text" at bounding box center [290, 447] width 188 height 13
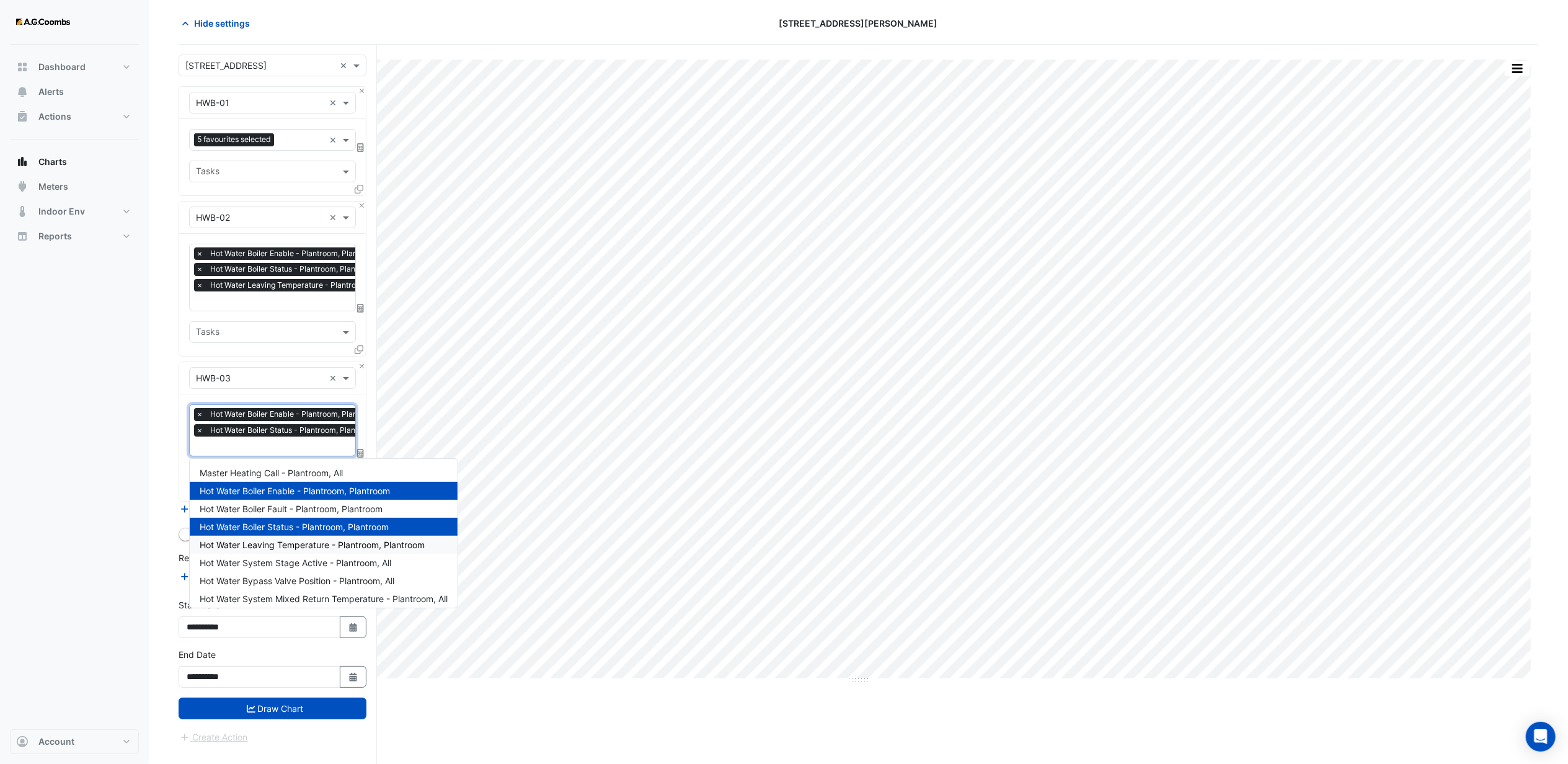
click at [256, 547] on span "Hot Water Leaving Temperature - Plantroom, Plantroom" at bounding box center [312, 544] width 225 height 11
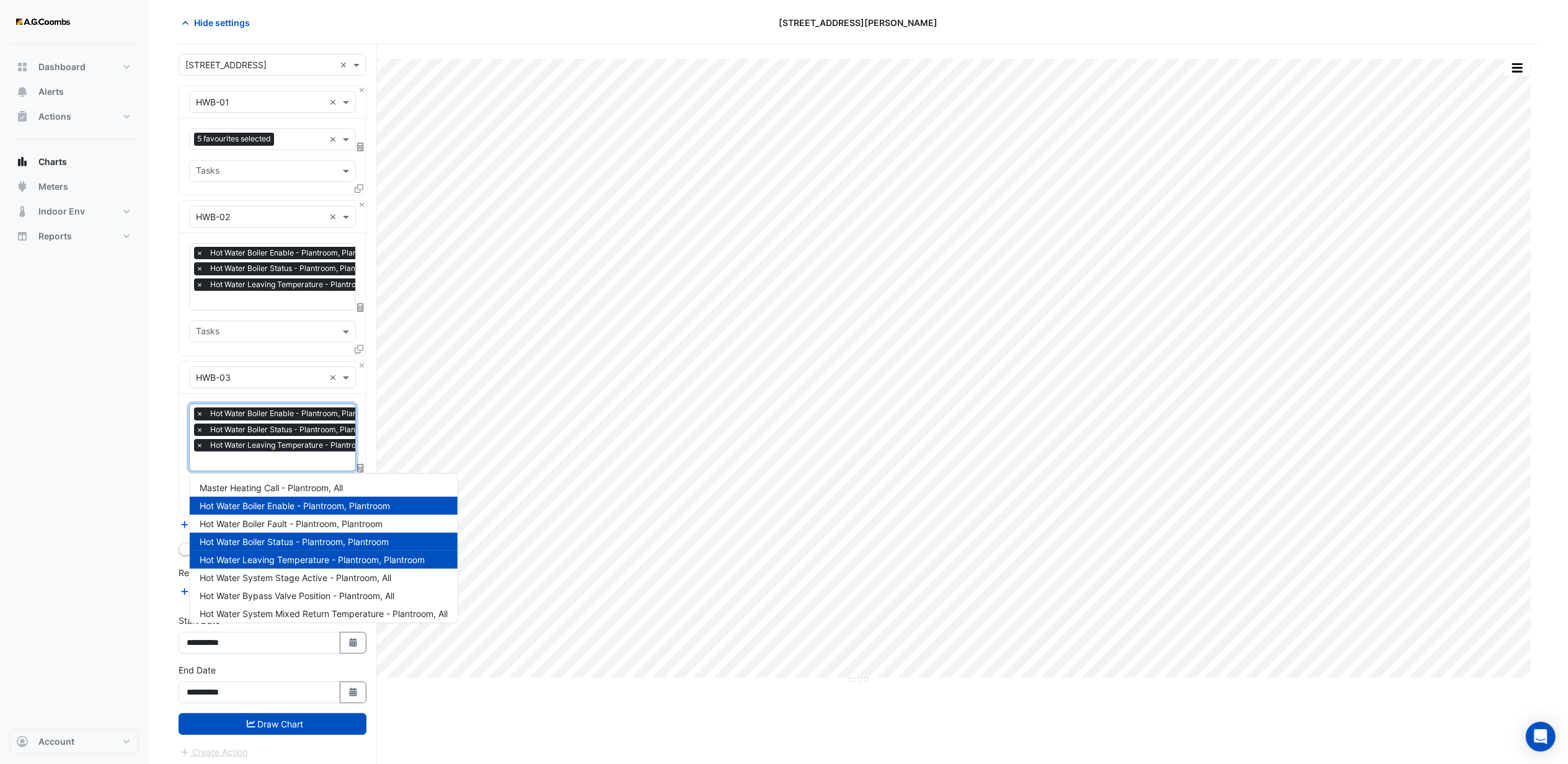
click at [239, 462] on input "text" at bounding box center [304, 462] width 217 height 13
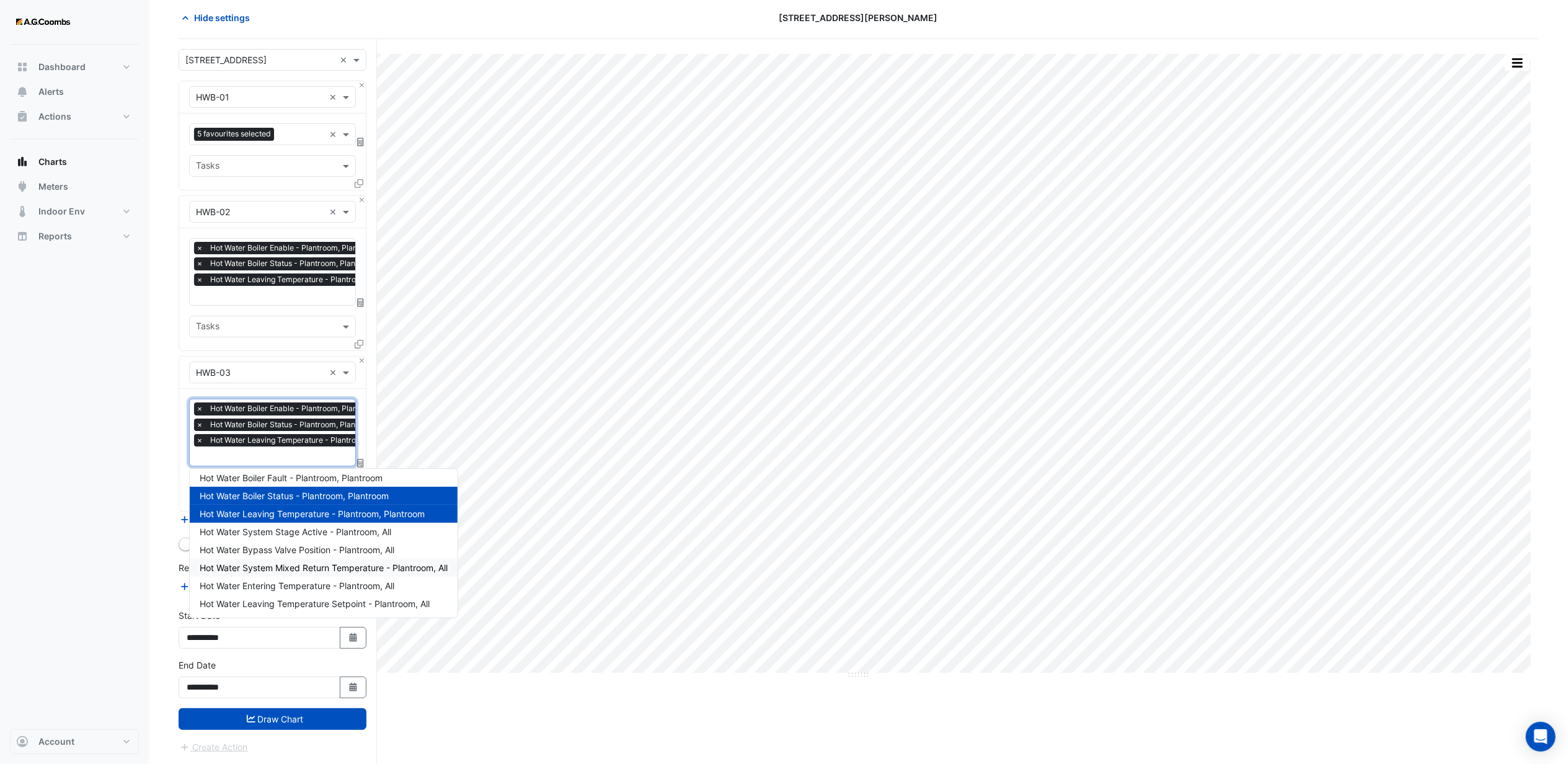
scroll to position [55, 0]
click at [26, 514] on div "Dashboard Portfolio Ratings Performance Alerts Actions Site Manager Charts" at bounding box center [74, 387] width 129 height 684
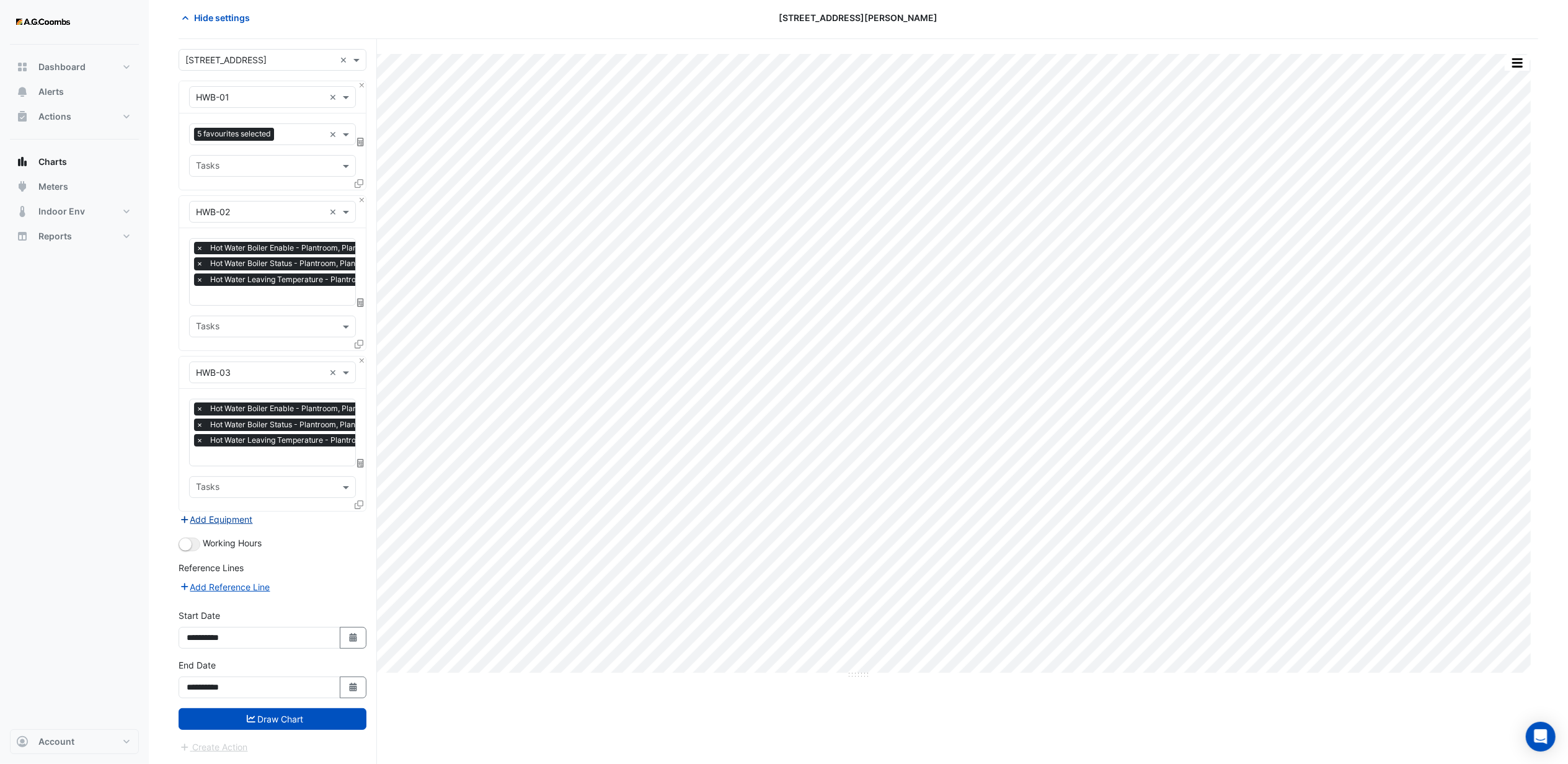
click at [217, 518] on button "Add Equipment" at bounding box center [216, 518] width 75 height 14
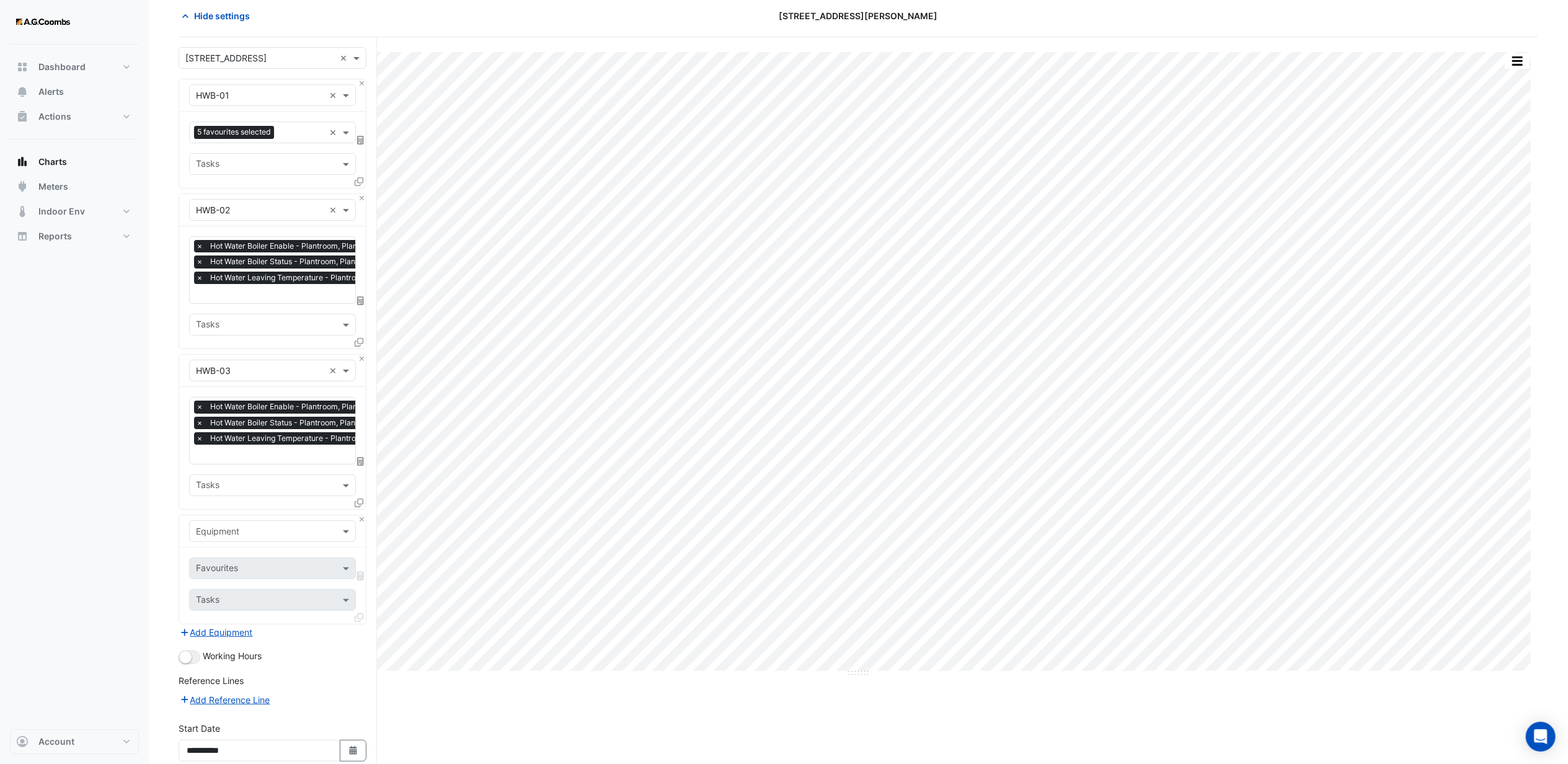
click at [217, 528] on input "text" at bounding box center [260, 532] width 129 height 13
type input "**"
click at [212, 650] on span "HWP-01" at bounding box center [217, 649] width 33 height 11
click at [226, 564] on input "text" at bounding box center [258, 569] width 125 height 13
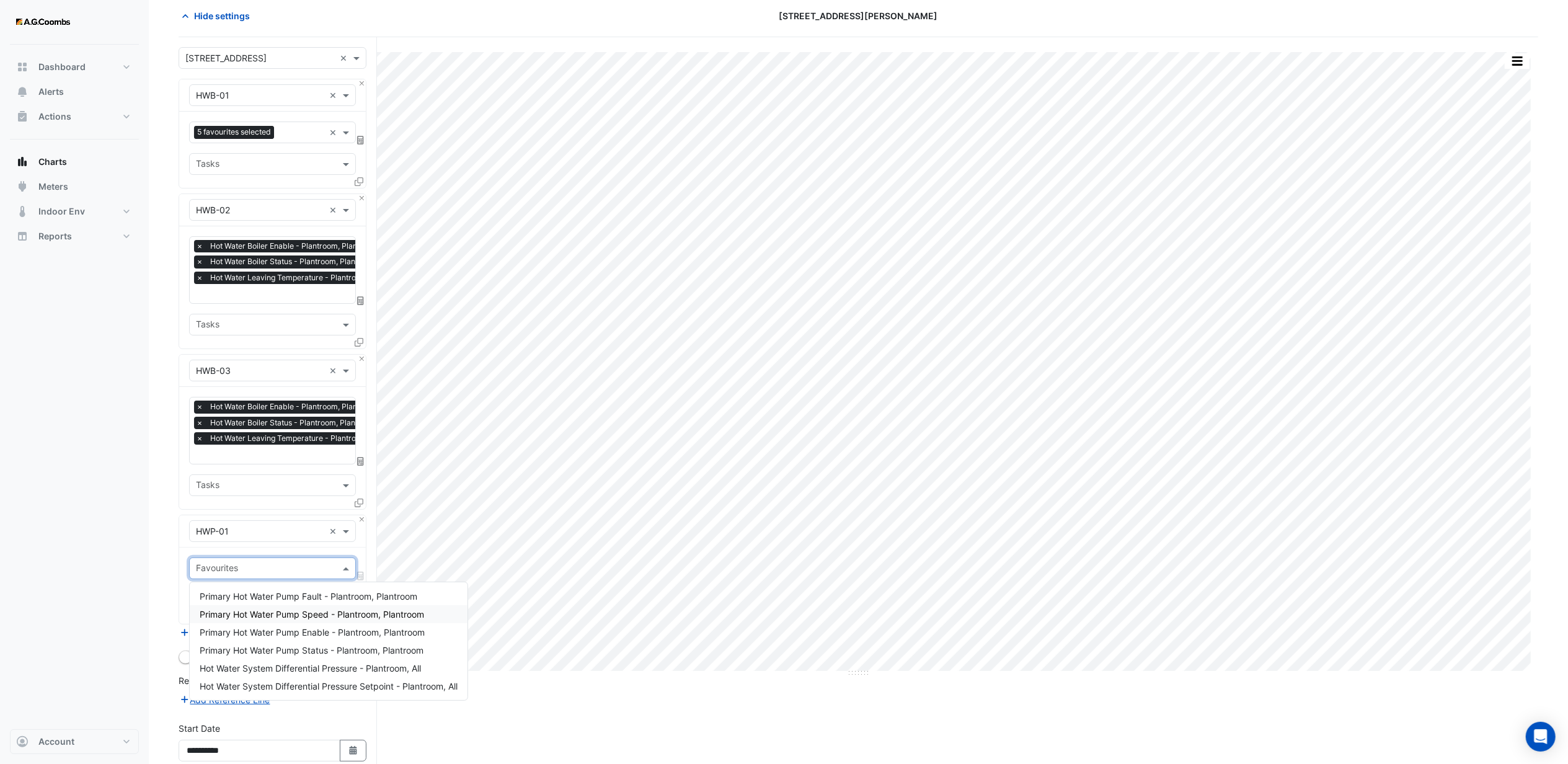
click at [249, 613] on span "Primary Hot Water Pump Speed - Plantroom, Plantroom" at bounding box center [312, 614] width 224 height 11
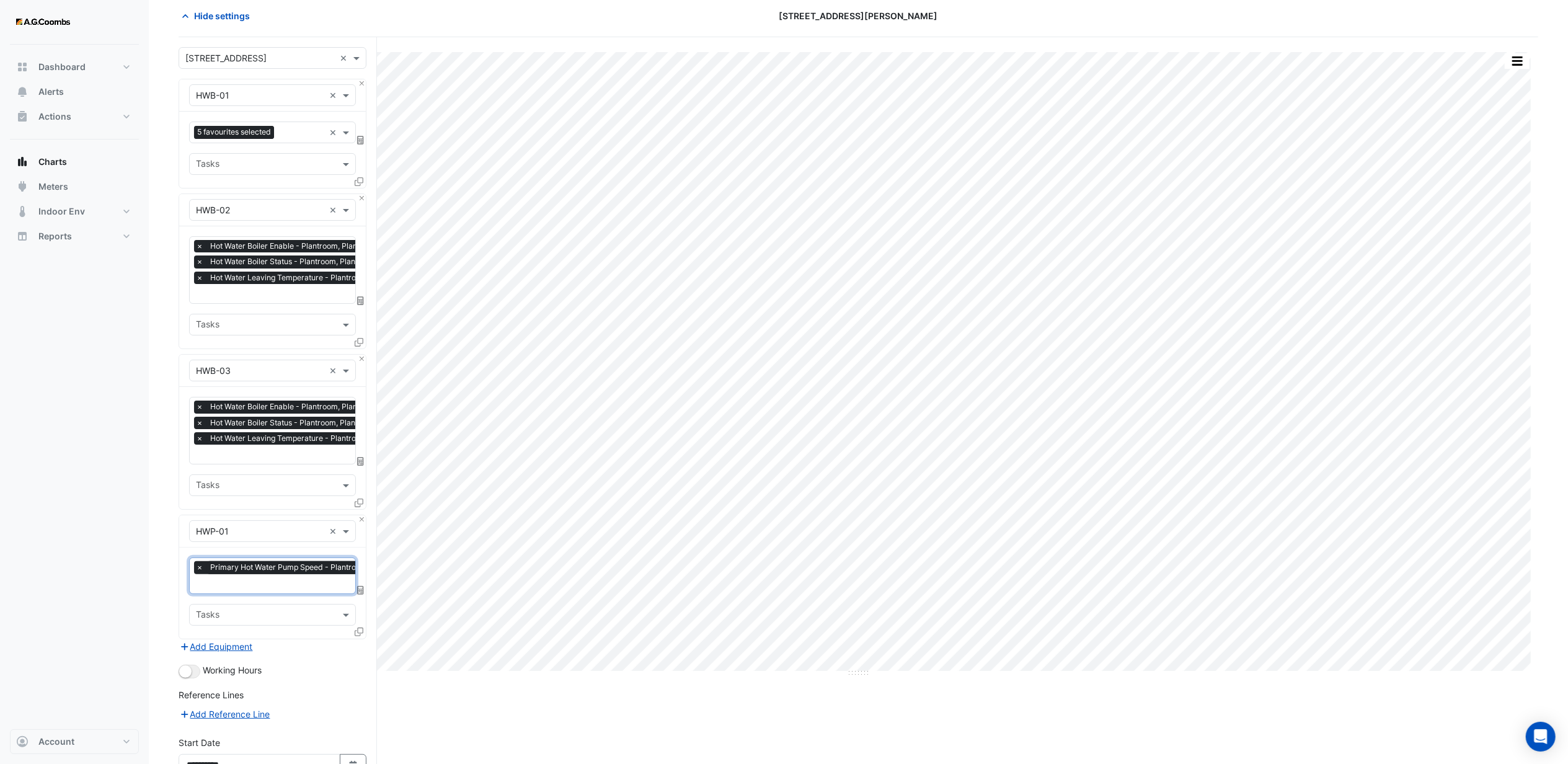
click at [244, 586] on input "text" at bounding box center [304, 585] width 217 height 13
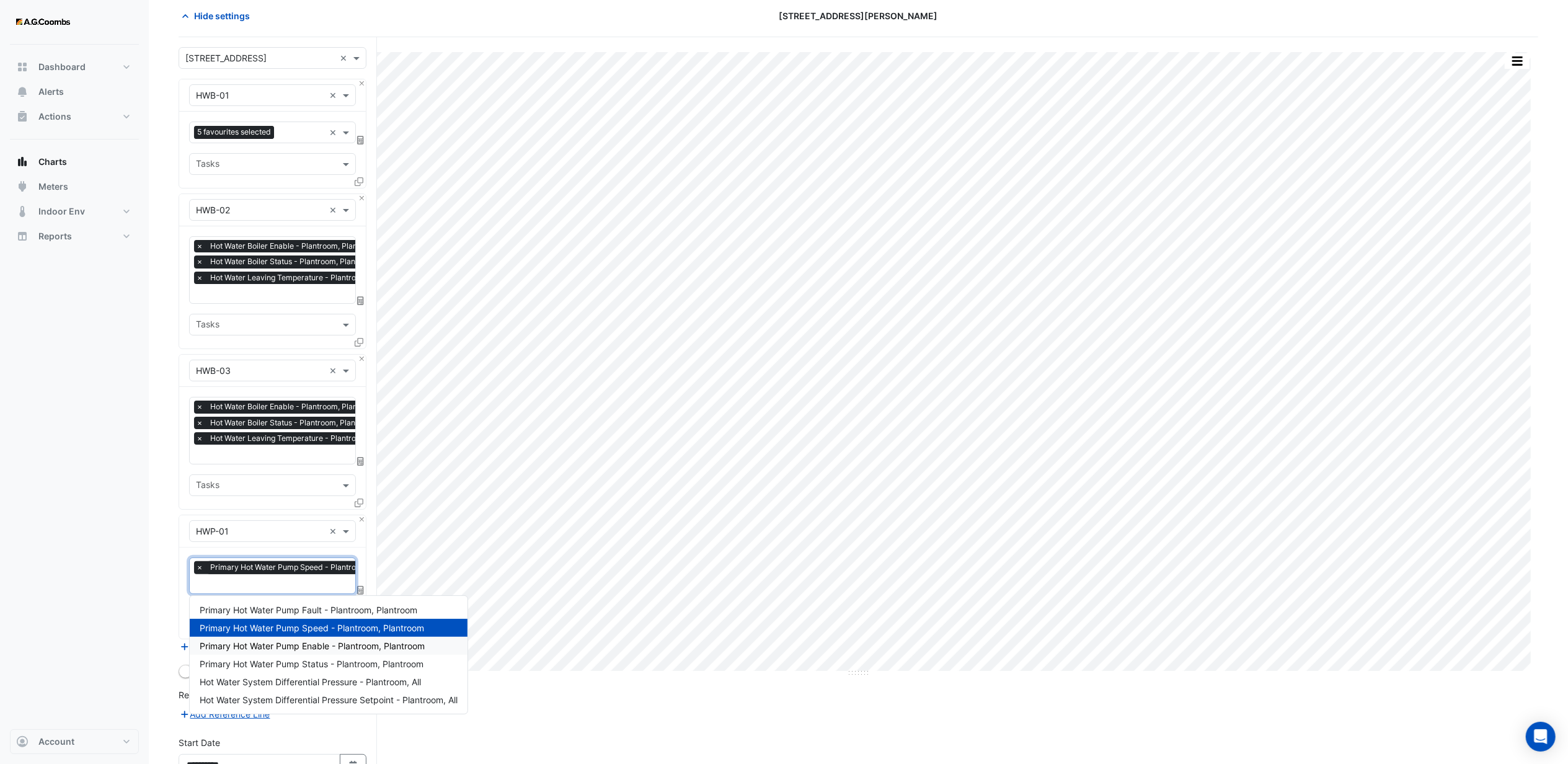
click at [276, 648] on span "Primary Hot Water Pump Enable - Plantroom, Plantroom" at bounding box center [312, 645] width 225 height 11
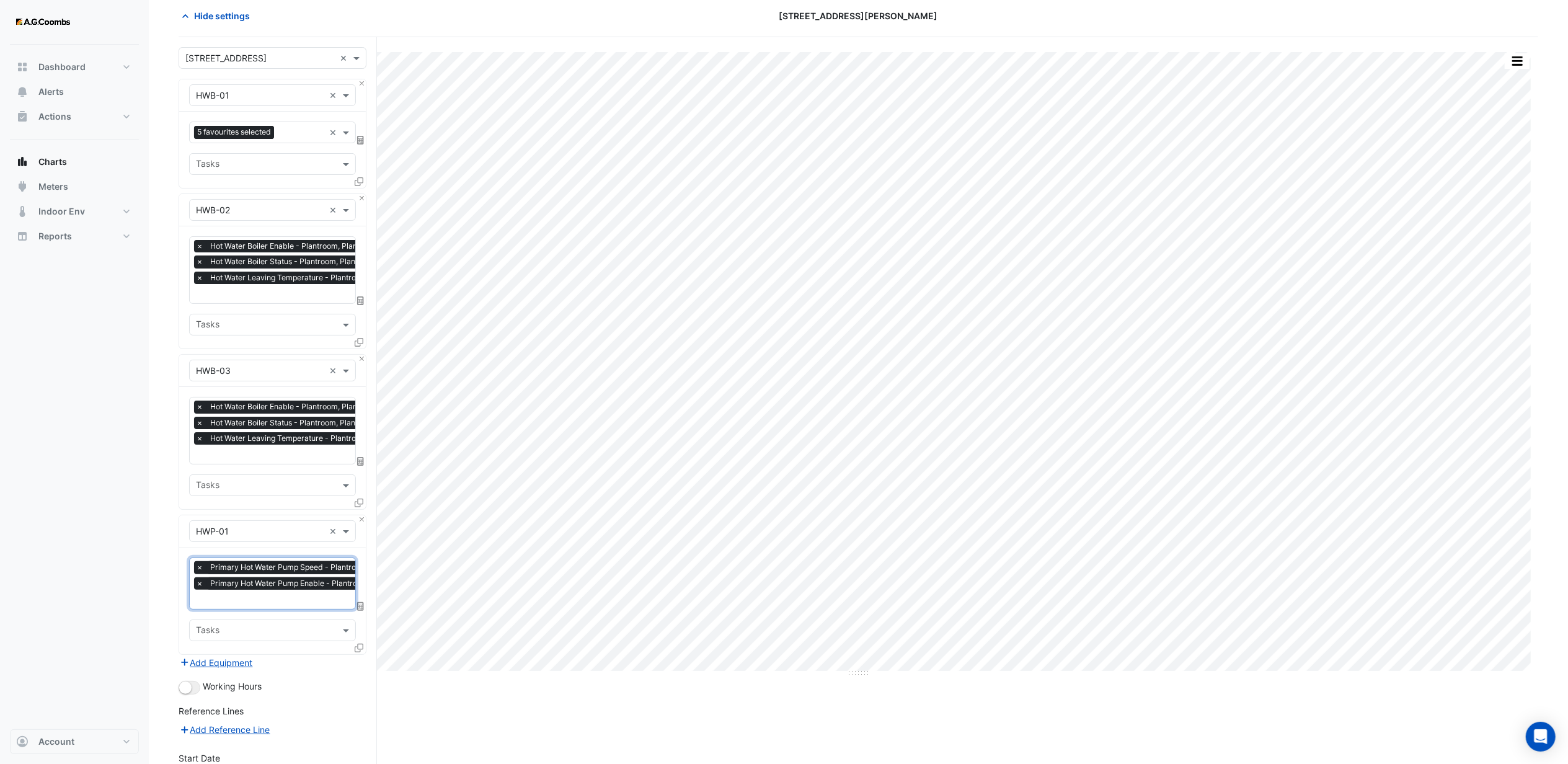
click at [246, 610] on div "Favourites × Primary Hot Water Pump Speed - Plantroom, Plantroom × Primary Hot …" at bounding box center [272, 601] width 187 height 107
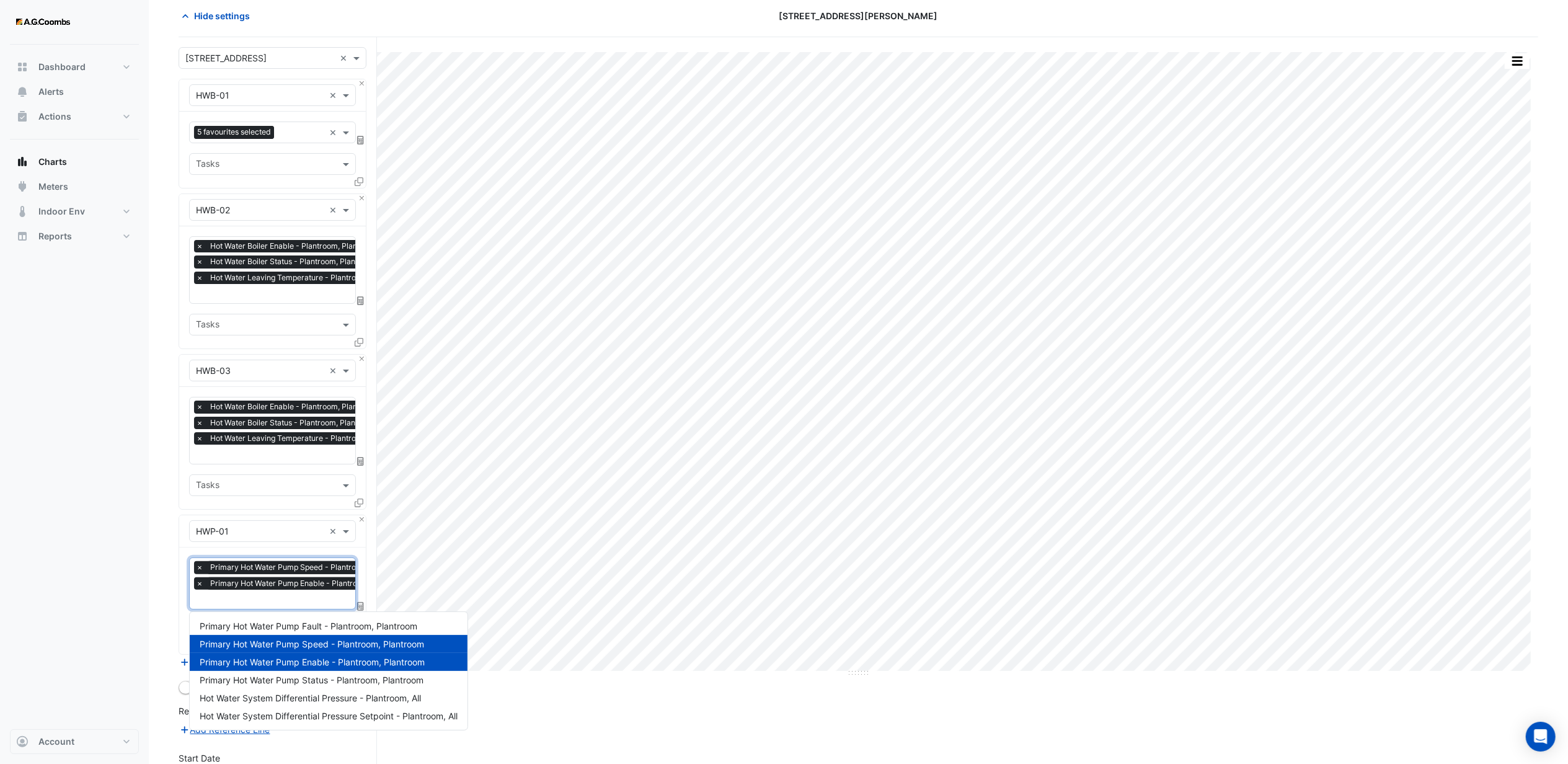
click at [244, 594] on input "text" at bounding box center [305, 601] width 219 height 13
click at [284, 677] on span "Primary Hot Water Pump Status - Plantroom, Plantroom" at bounding box center [312, 679] width 224 height 11
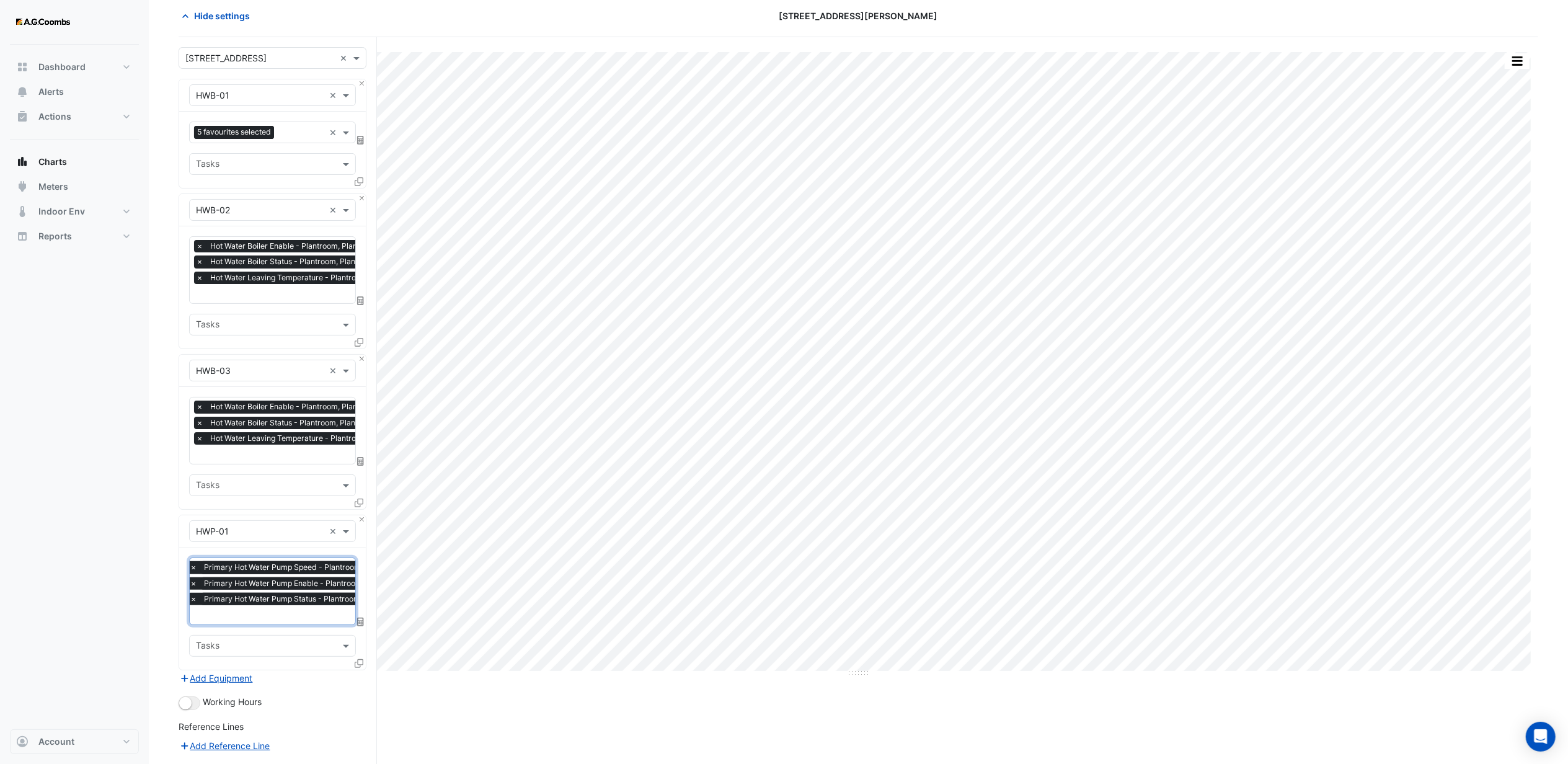
click at [256, 620] on input "text" at bounding box center [299, 616] width 219 height 13
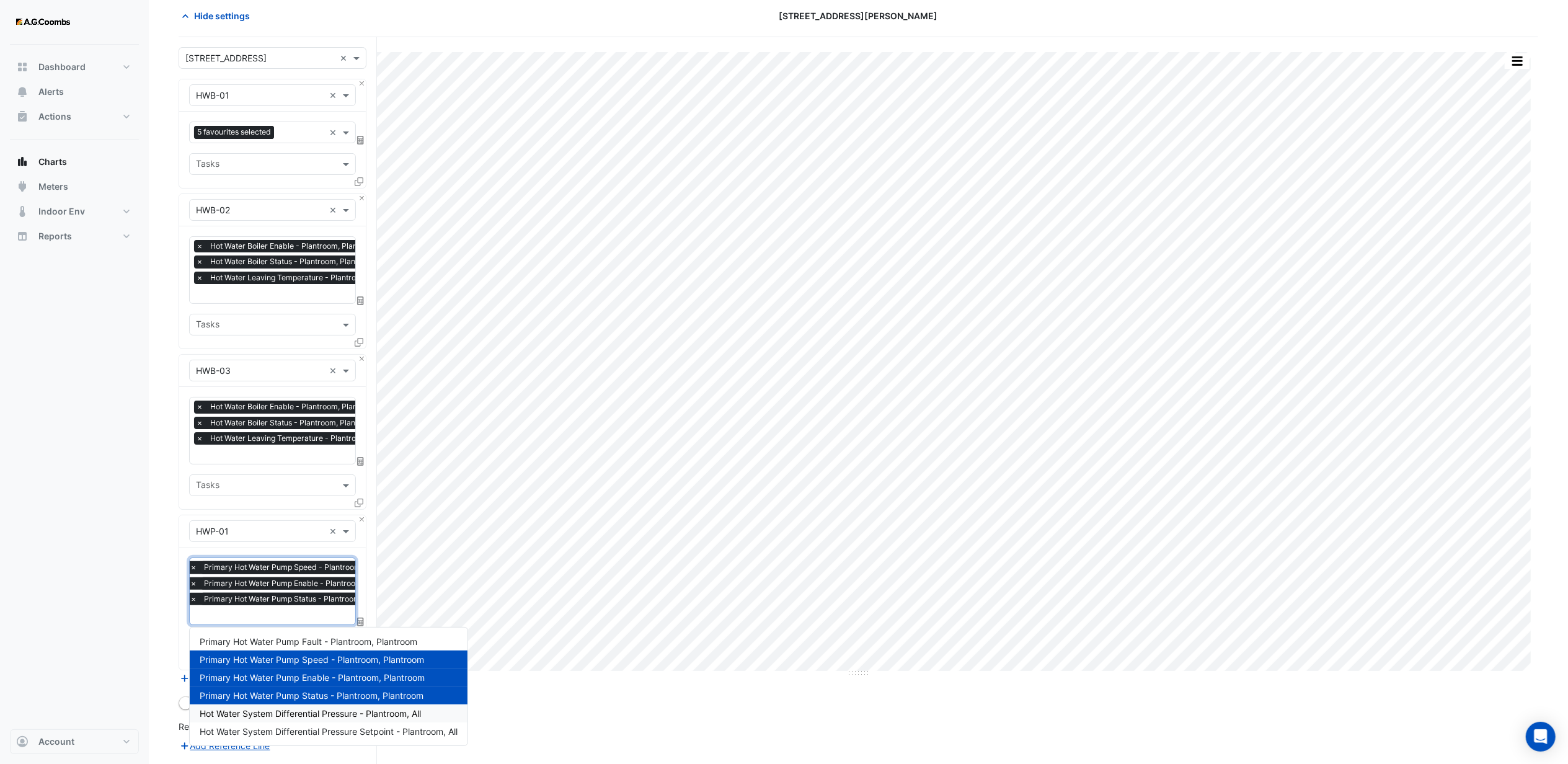
click at [288, 712] on span "Hot Water System Differential Pressure - Plantroom, All" at bounding box center [310, 713] width 222 height 11
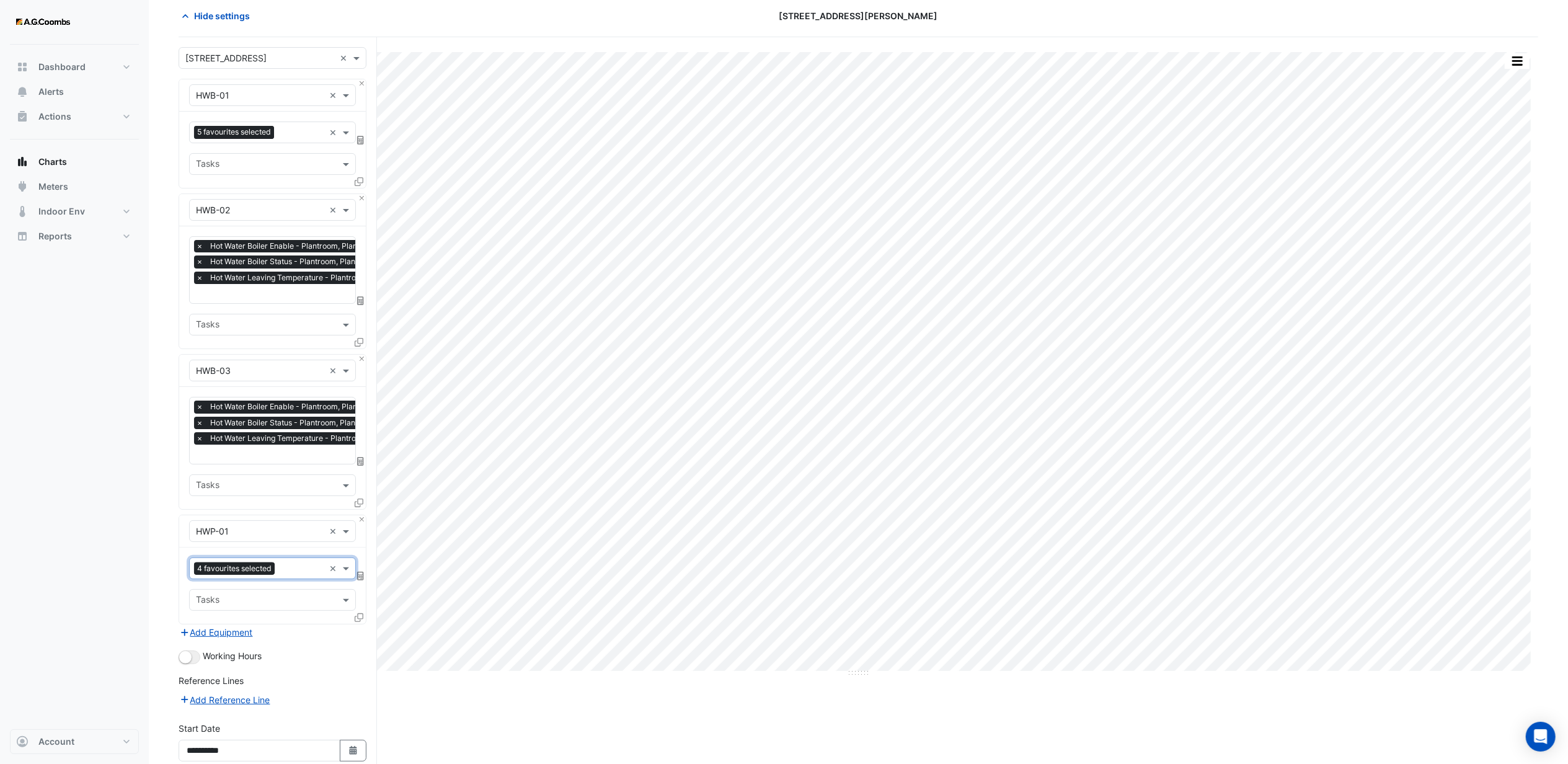
scroll to position [0, 0]
click at [246, 602] on input "text" at bounding box center [265, 601] width 139 height 13
click at [131, 606] on div "Dashboard Portfolio Ratings Performance Alerts Actions Site Manager Charts" at bounding box center [74, 387] width 129 height 684
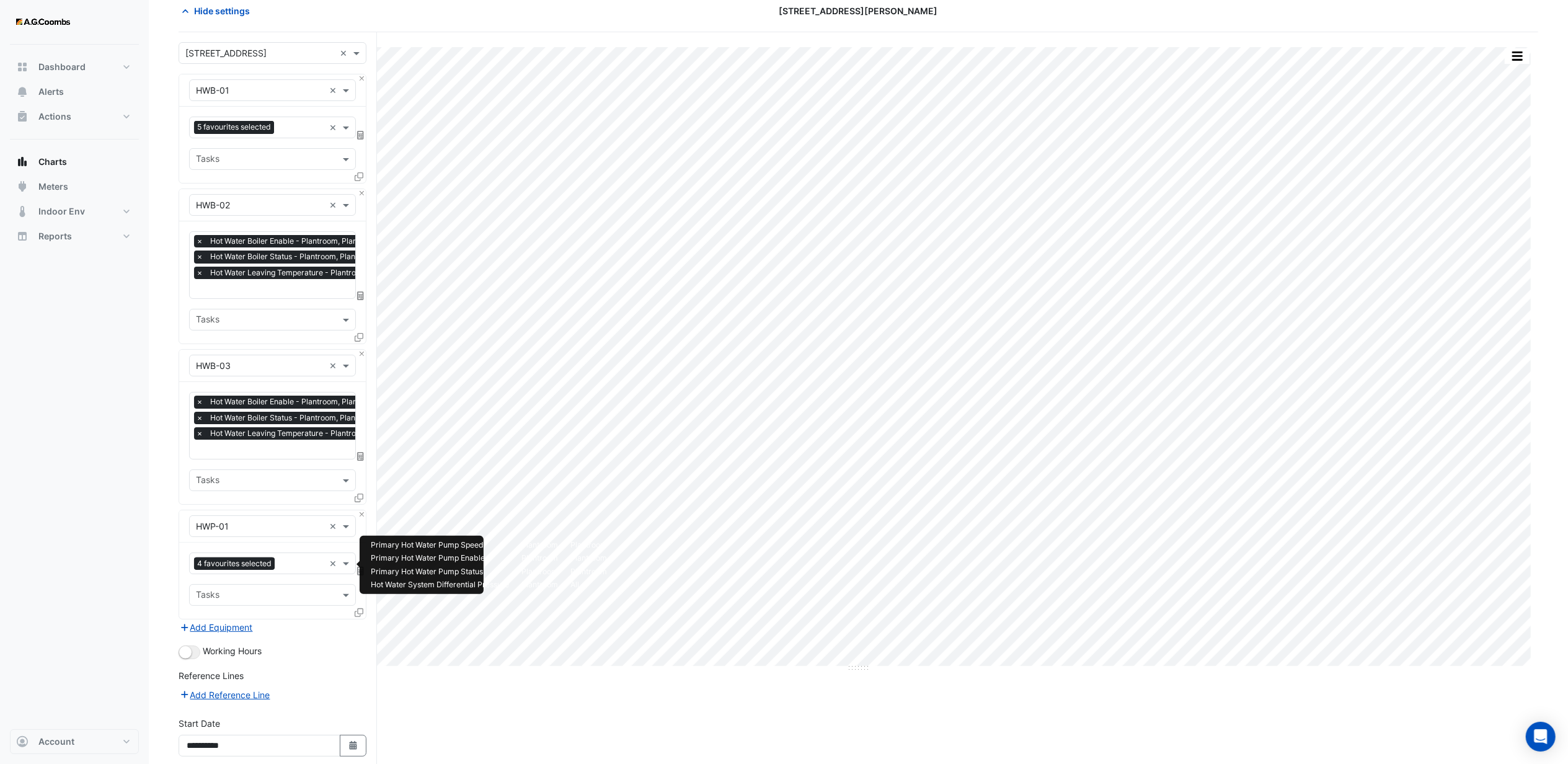
scroll to position [170, 0]
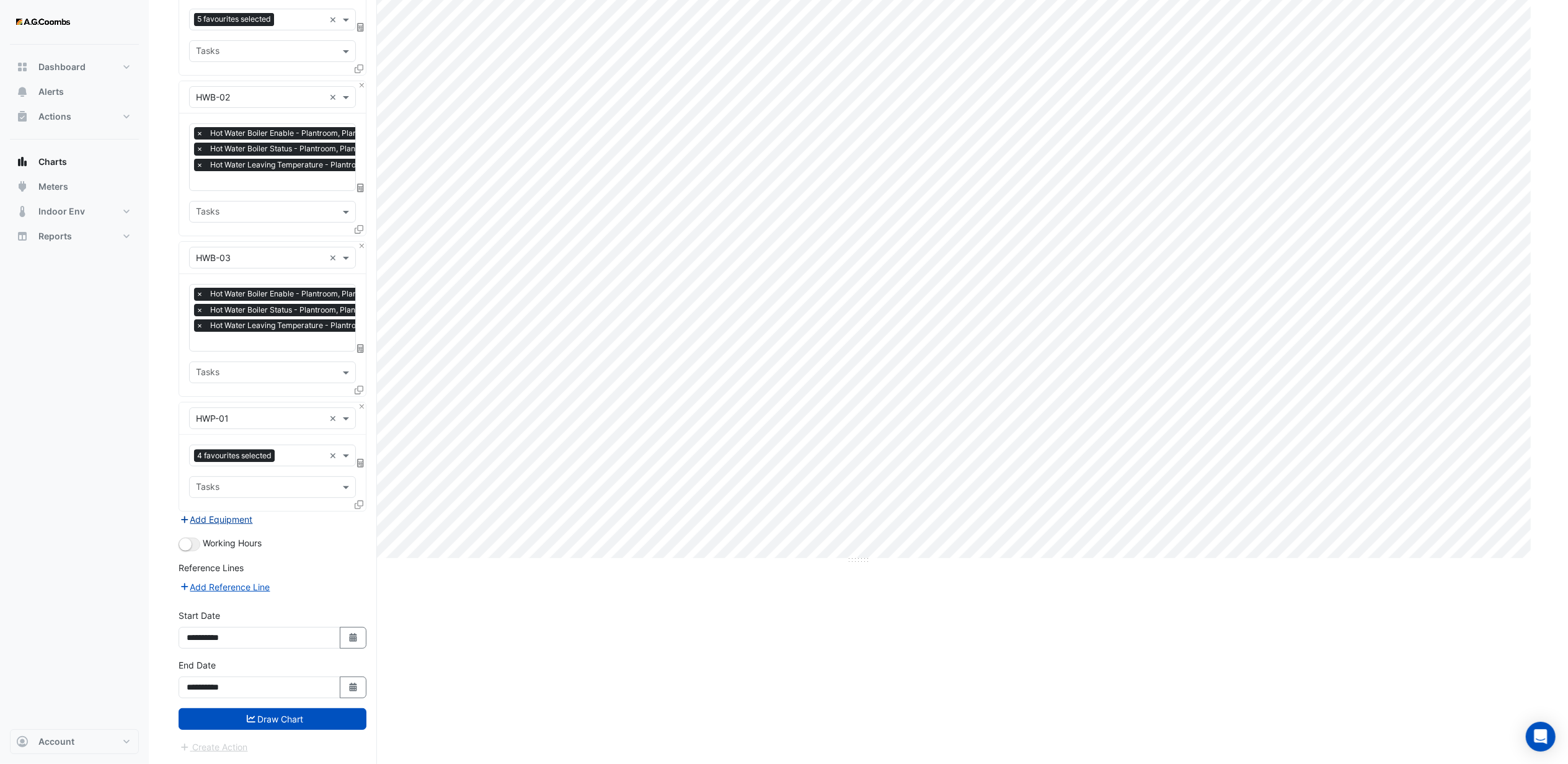
click at [236, 521] on button "Add Equipment" at bounding box center [216, 518] width 75 height 14
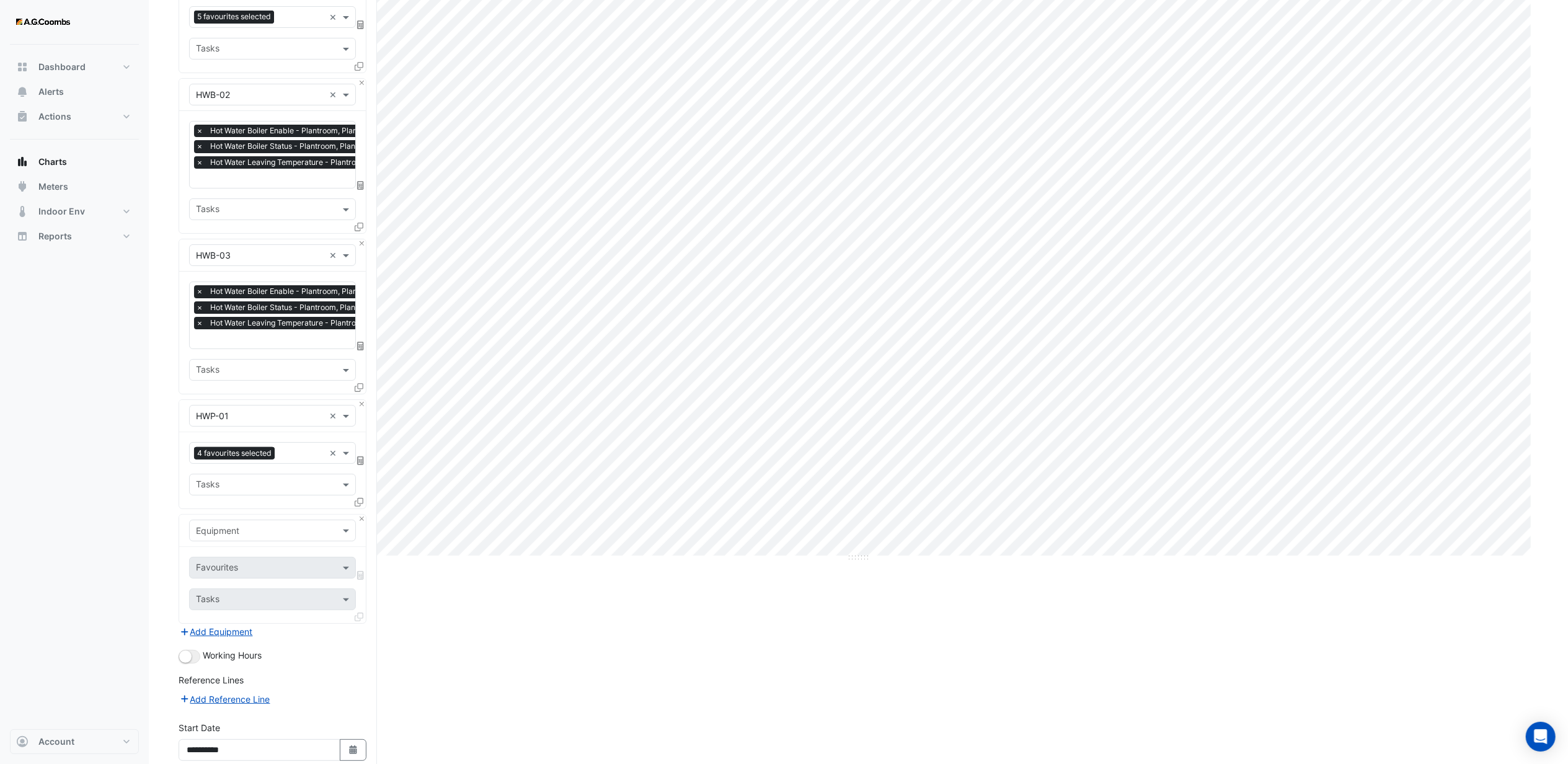
click at [236, 536] on input "text" at bounding box center [260, 531] width 129 height 13
type input "***"
click at [248, 568] on div "HWP-02" at bounding box center [272, 577] width 165 height 18
click at [244, 567] on input "text" at bounding box center [258, 569] width 125 height 13
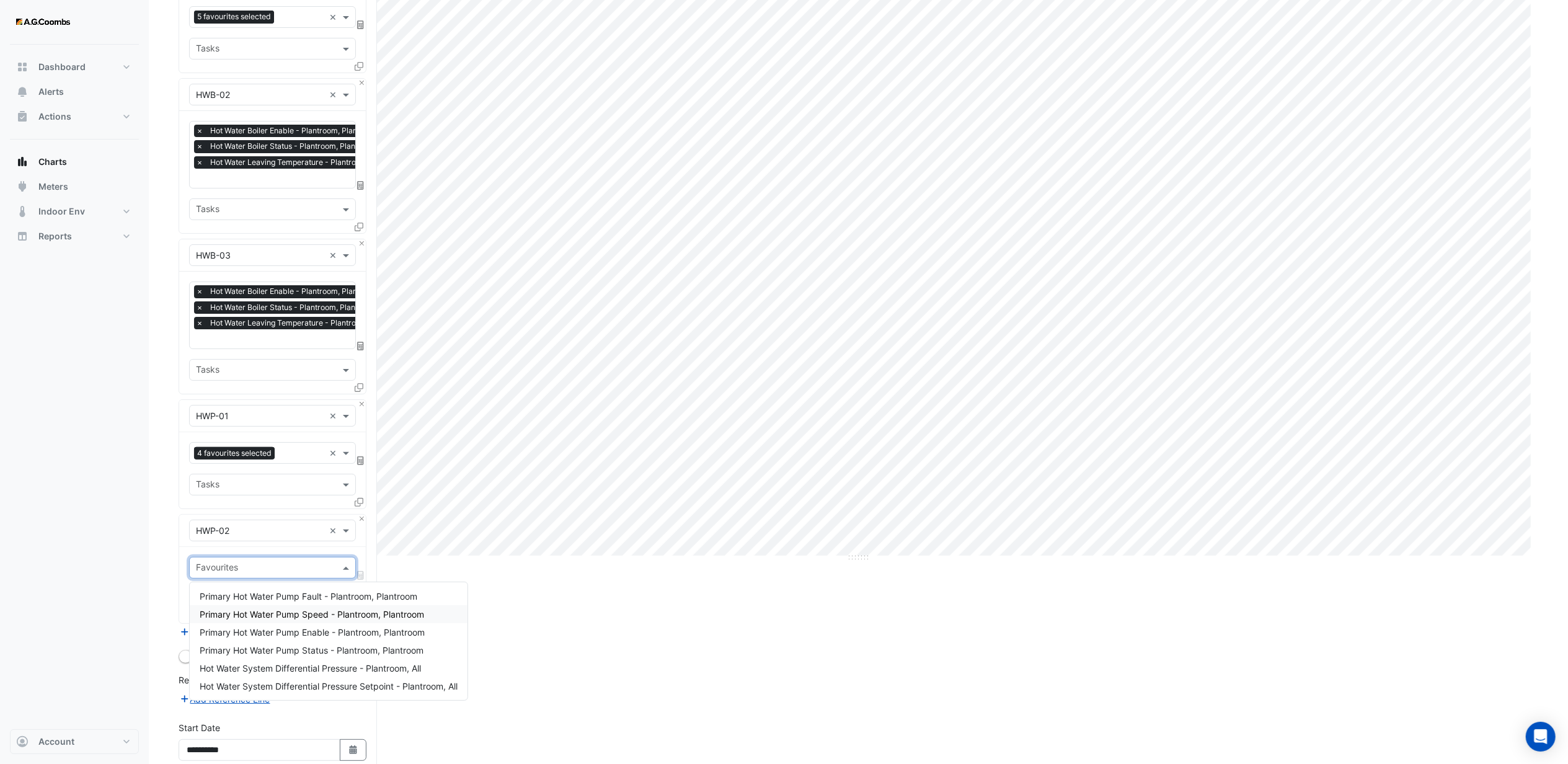
click at [269, 613] on span "Primary Hot Water Pump Speed - Plantroom, Plantroom" at bounding box center [312, 614] width 224 height 11
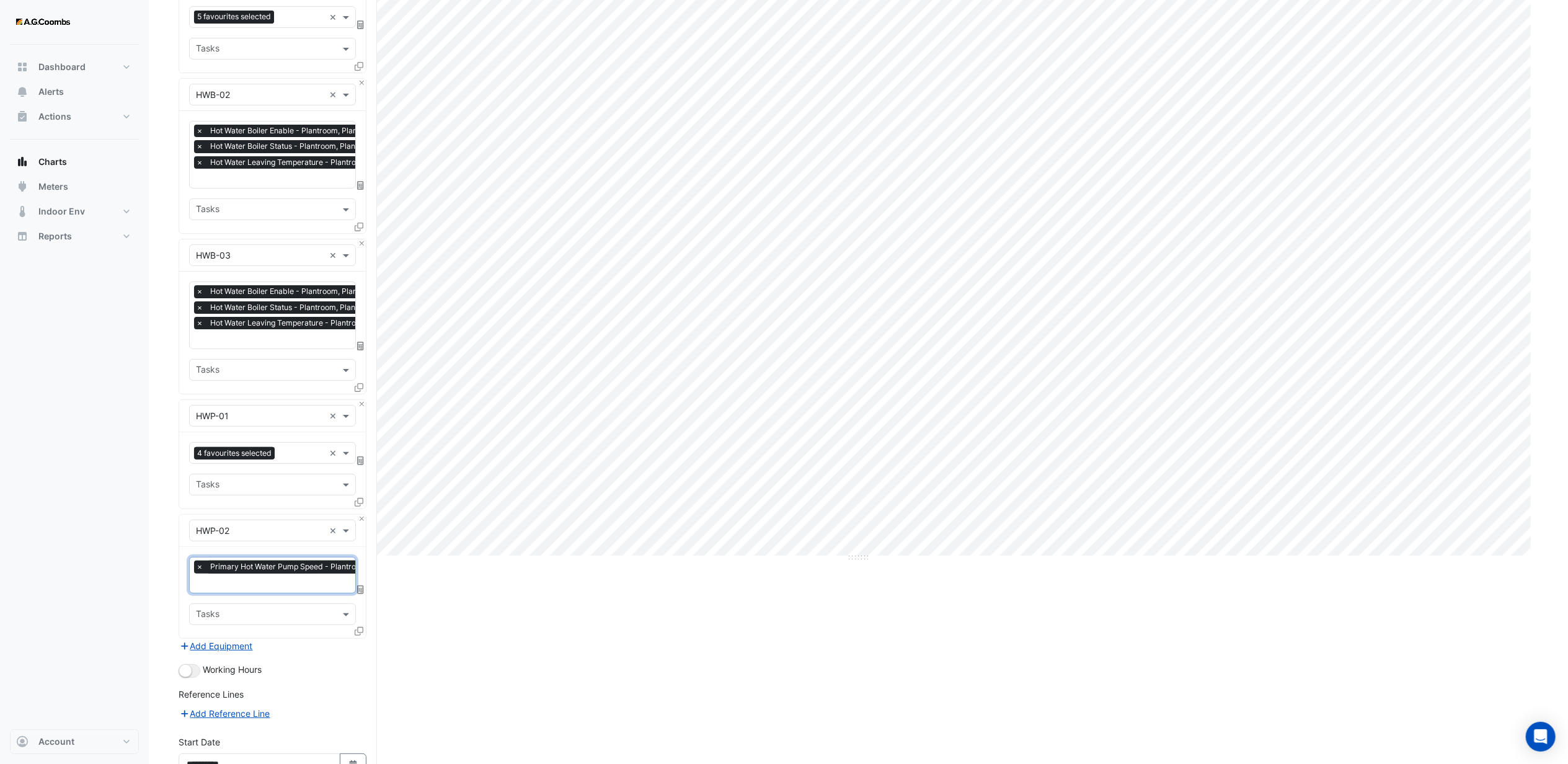
click at [256, 582] on input "text" at bounding box center [304, 584] width 217 height 13
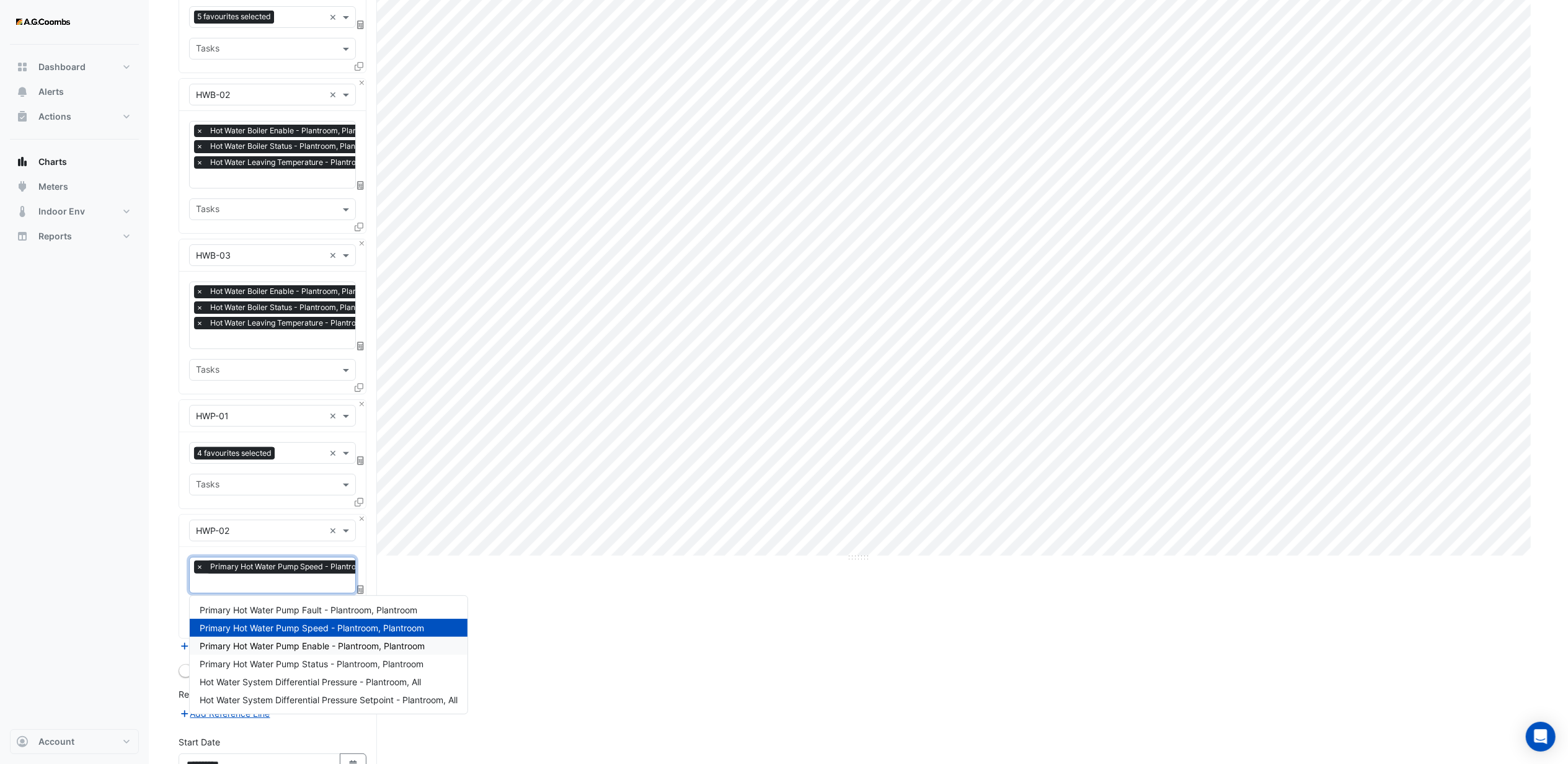
click at [288, 645] on span "Primary Hot Water Pump Enable - Plantroom, Plantroom" at bounding box center [312, 645] width 225 height 11
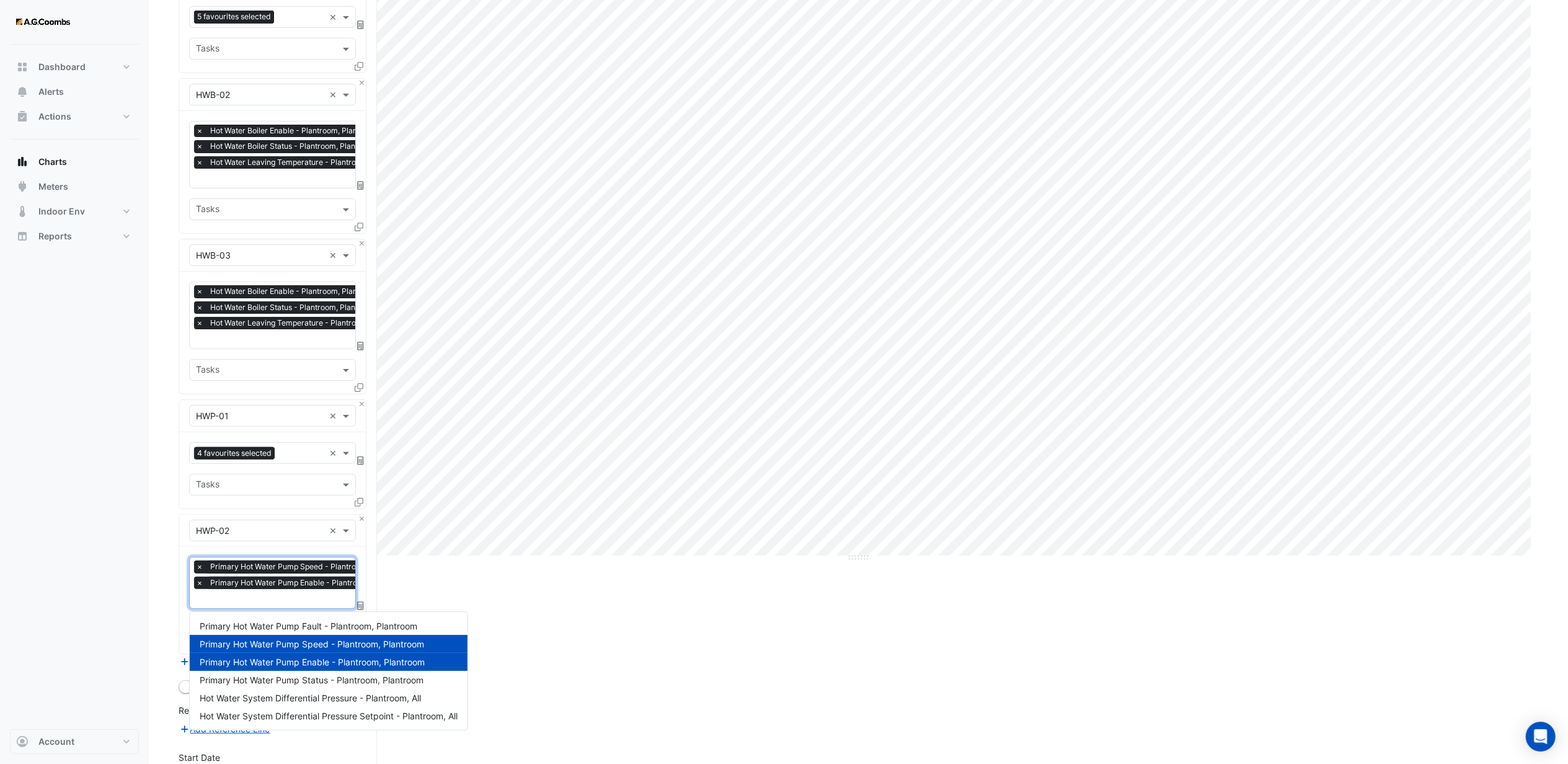
click at [259, 602] on input "text" at bounding box center [305, 600] width 219 height 13
click at [291, 675] on span "Primary Hot Water Pump Status - Plantroom, Plantroom" at bounding box center [312, 679] width 224 height 11
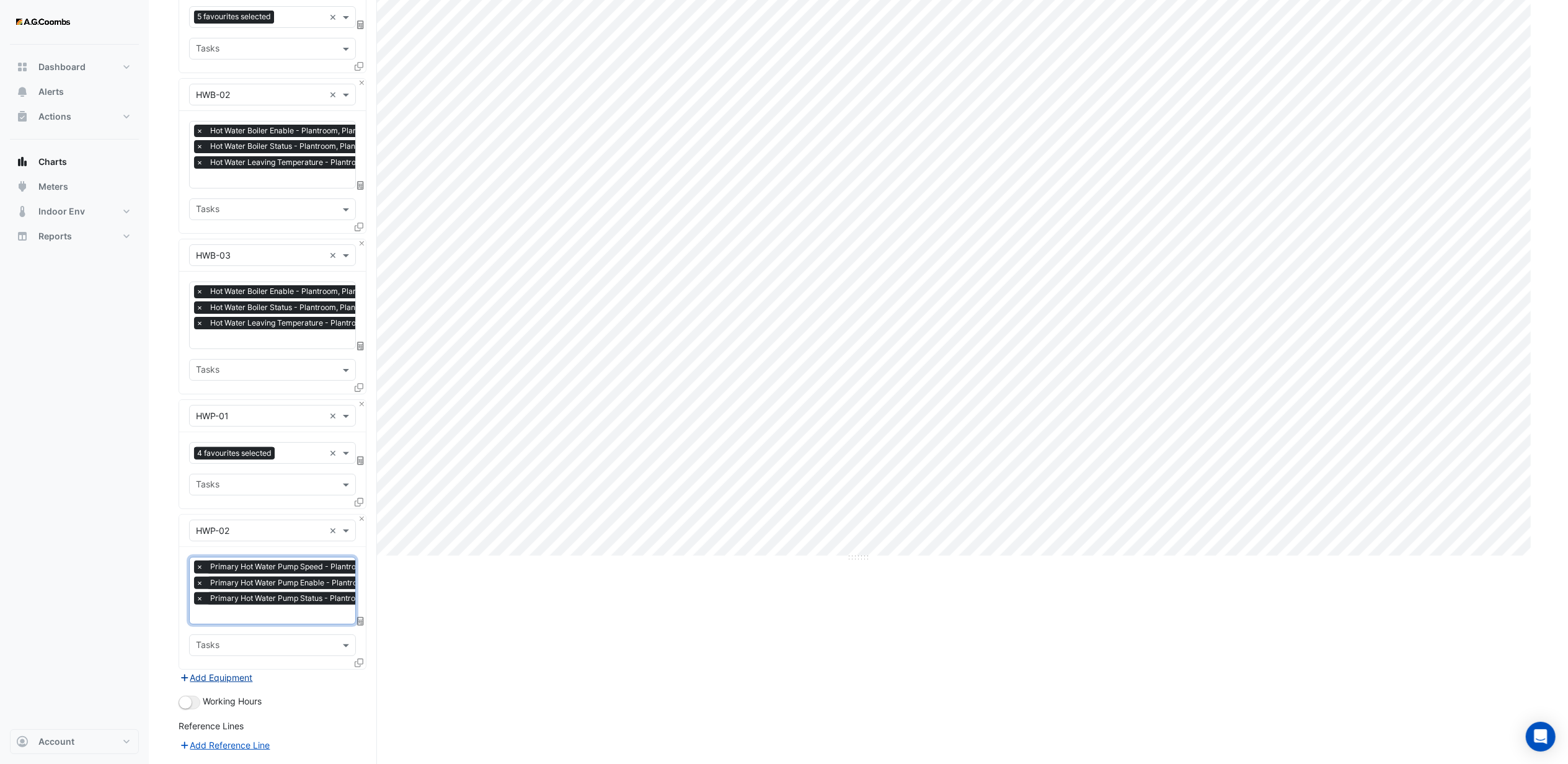
click at [222, 678] on button "Add Equipment" at bounding box center [216, 677] width 75 height 14
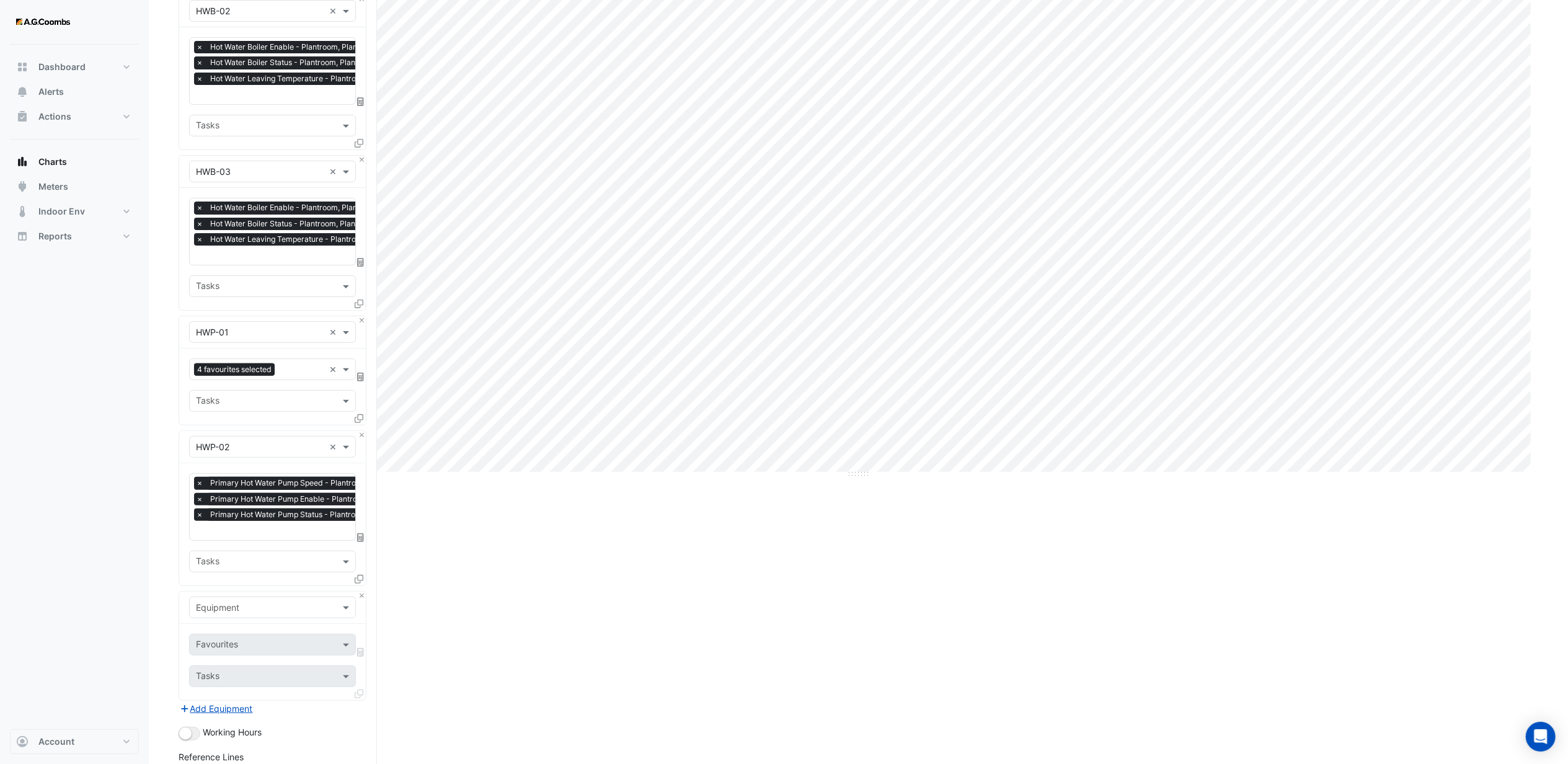
scroll to position [418, 0]
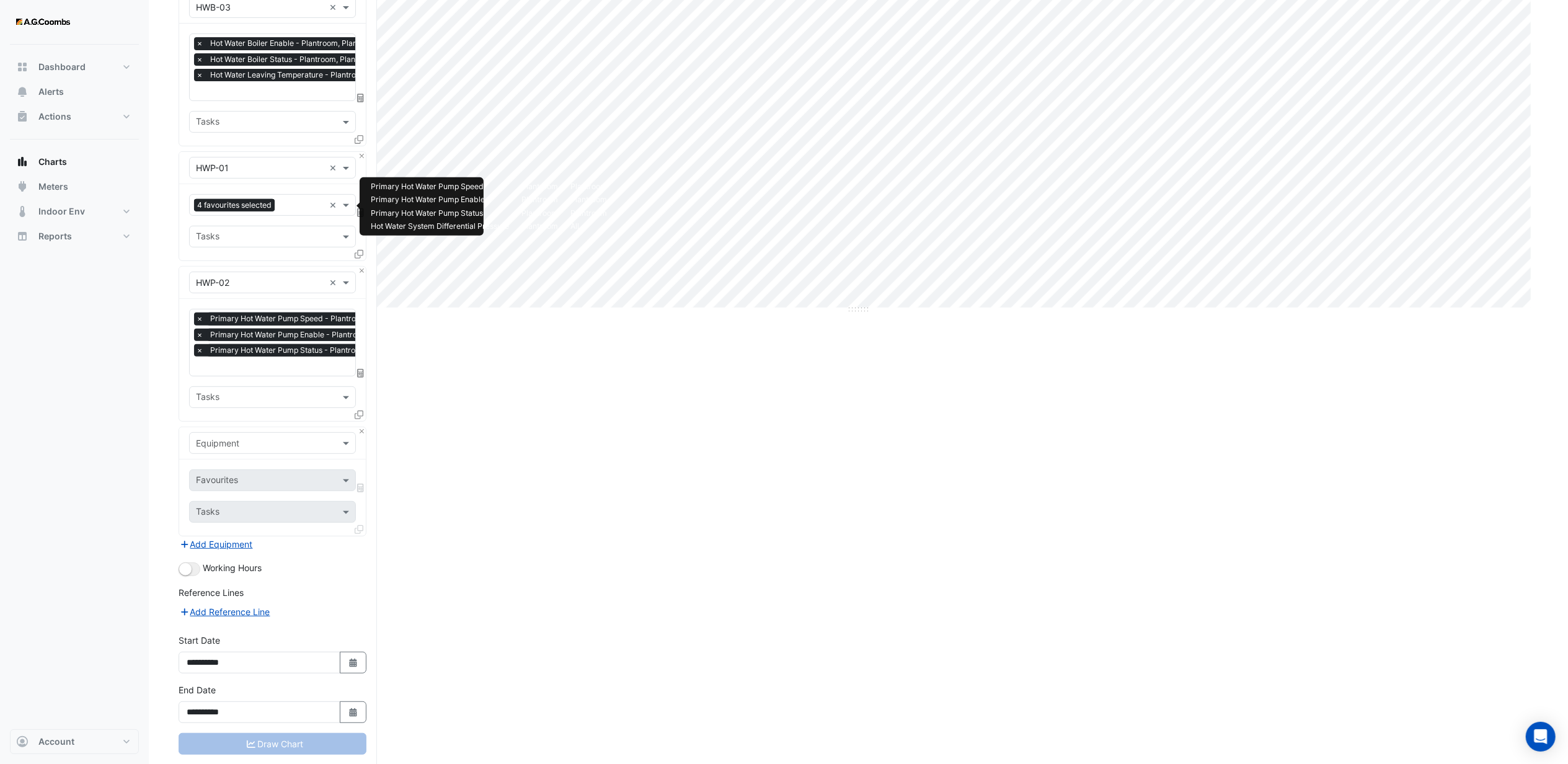
click at [301, 211] on input "text" at bounding box center [302, 207] width 45 height 13
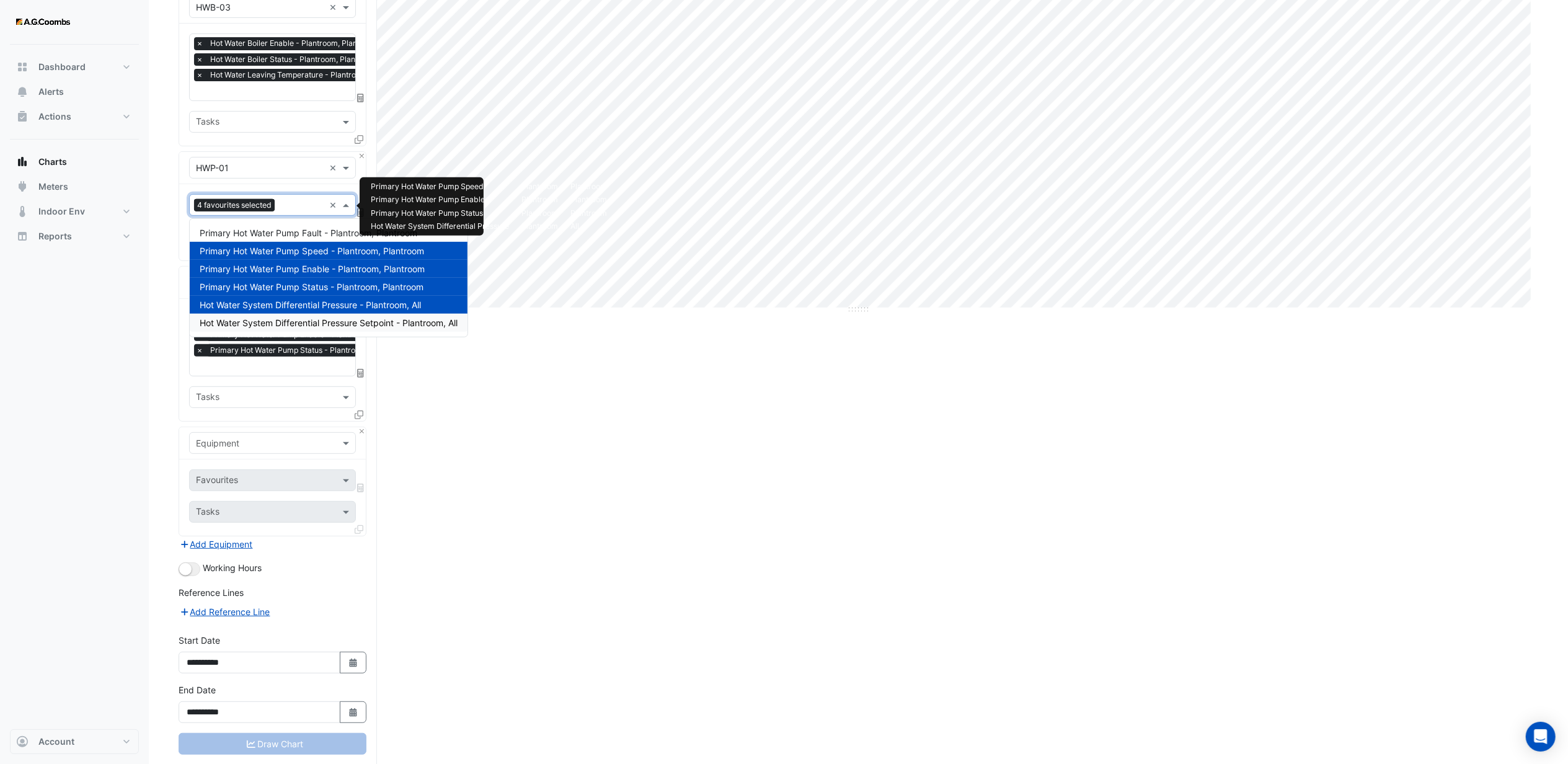
click at [314, 320] on span "Hot Water System Differential Pressure Setpoint - Plantroom, All" at bounding box center [329, 323] width 258 height 11
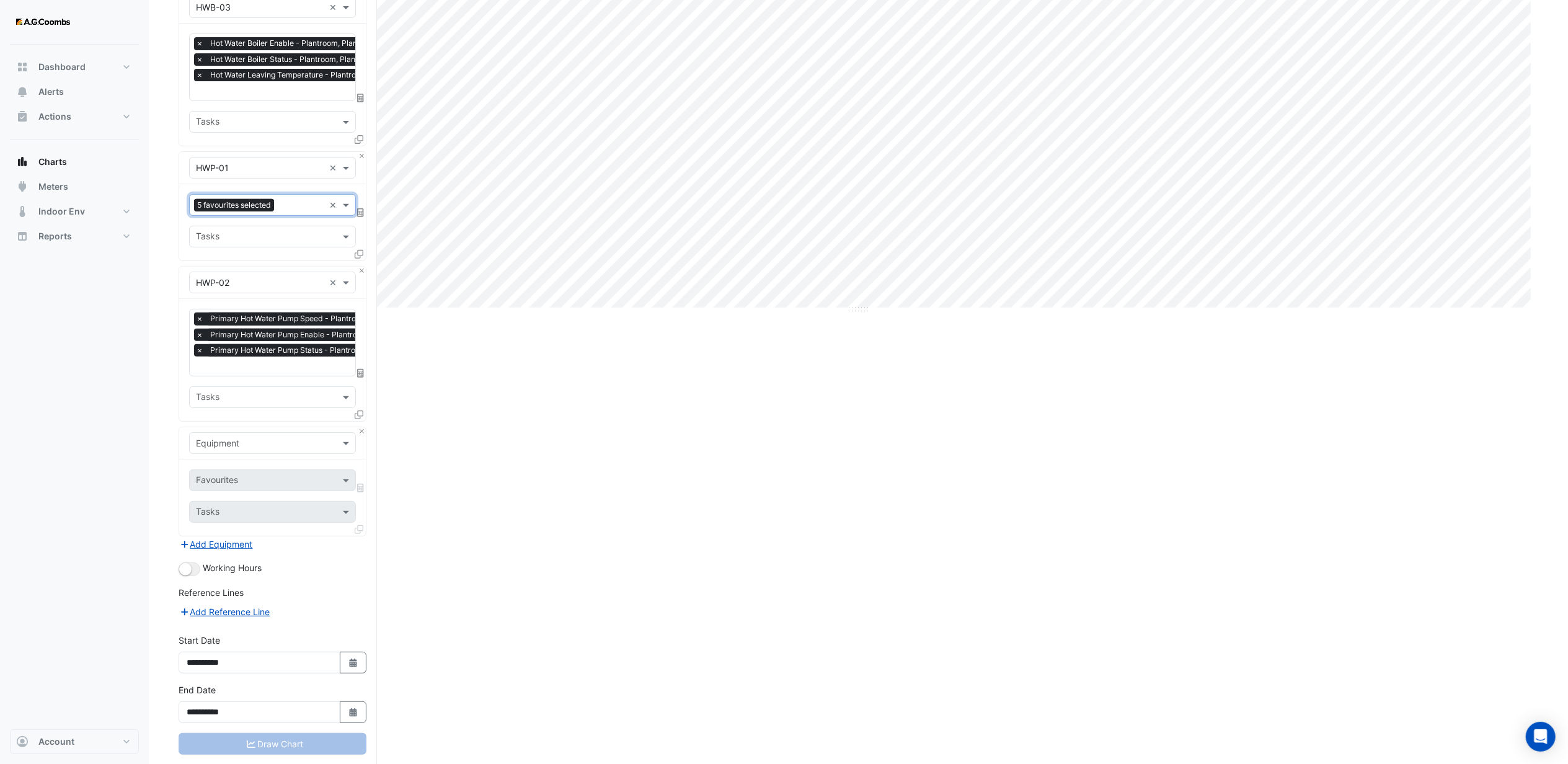
click at [253, 444] on input "text" at bounding box center [260, 444] width 129 height 13
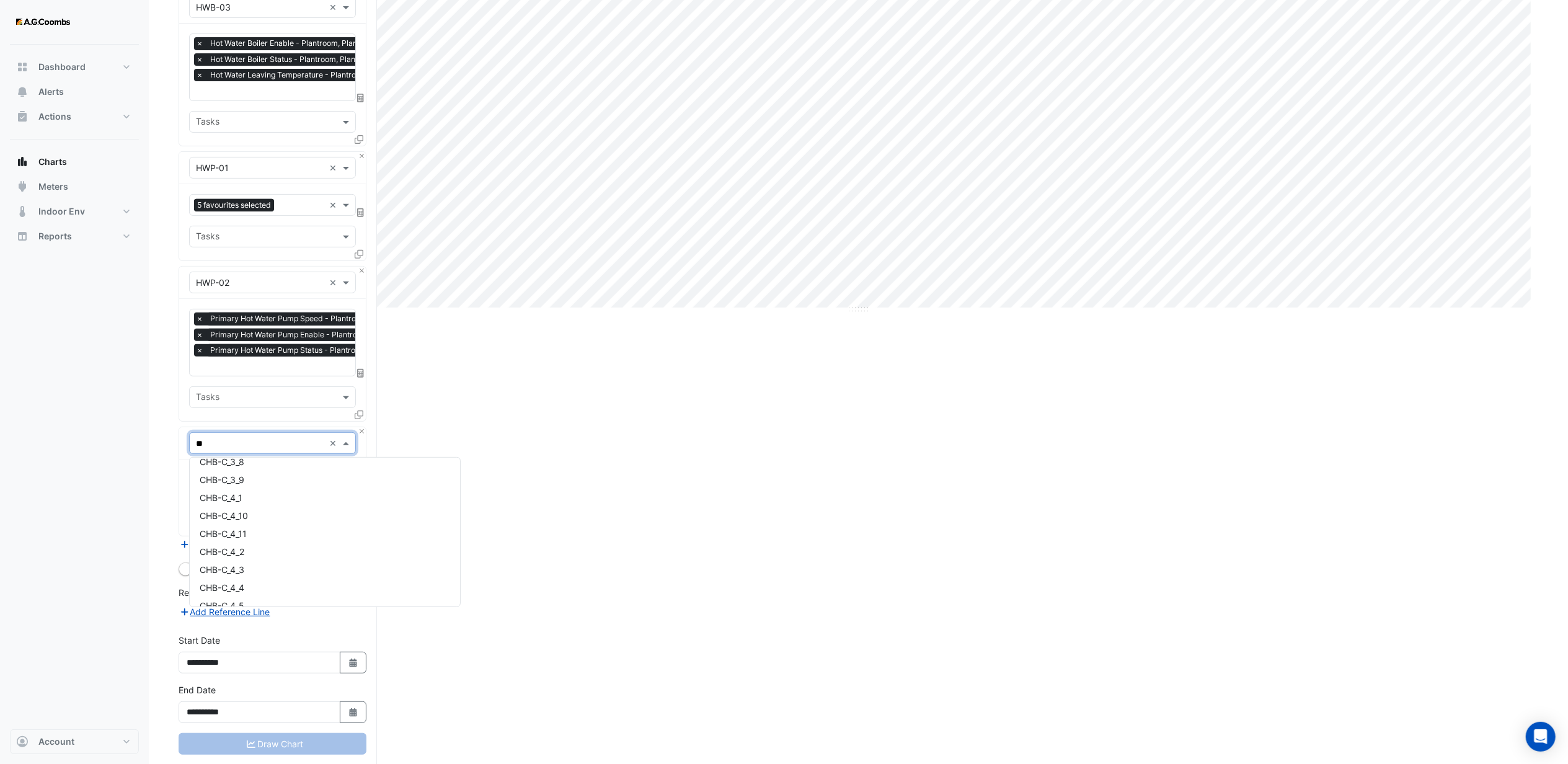
scroll to position [274, 0]
type input "***"
click at [234, 506] on div "HWP-03" at bounding box center [272, 508] width 165 height 18
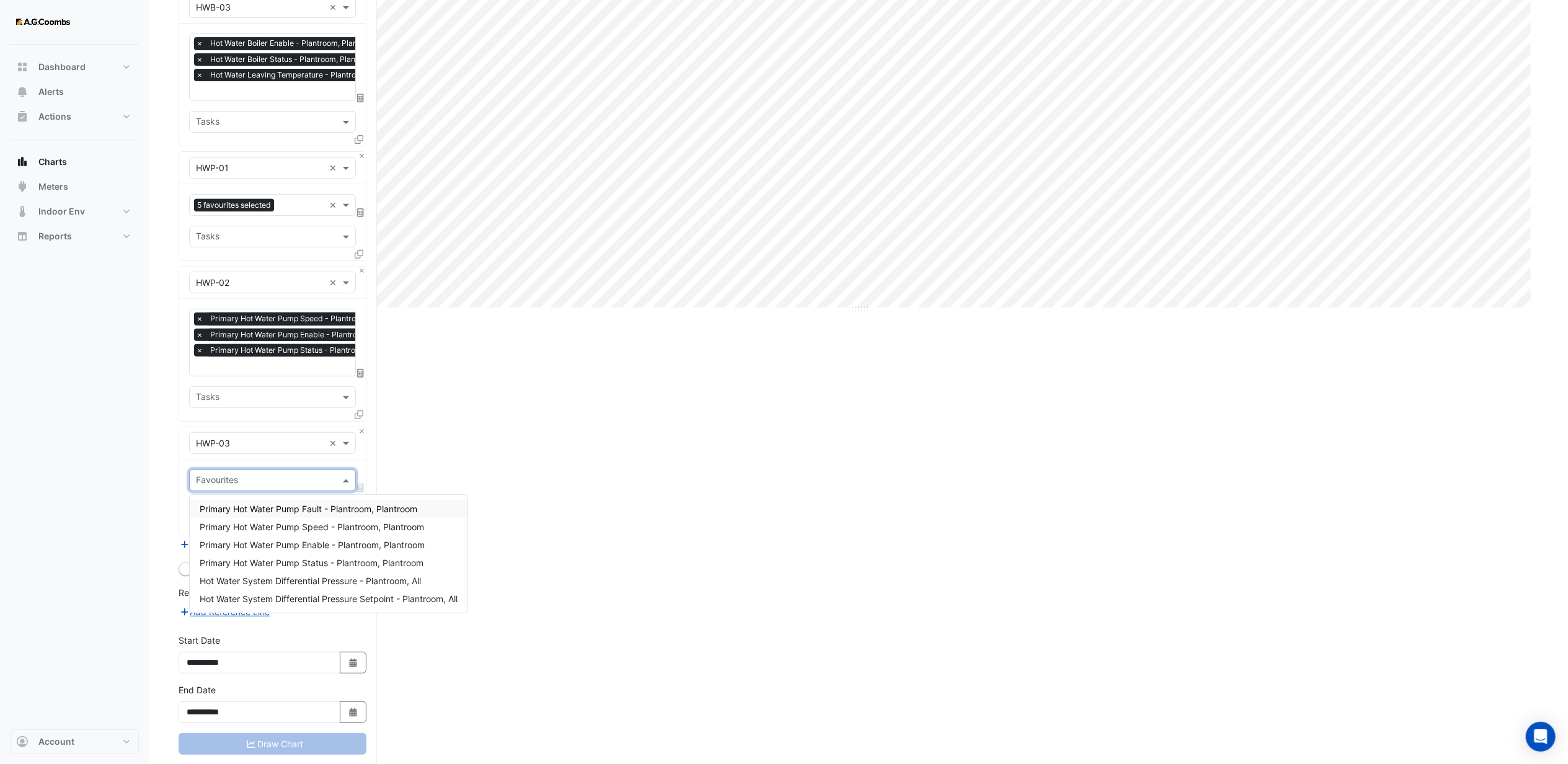
click at [220, 474] on div "Favourites" at bounding box center [216, 480] width 44 height 16
click at [256, 522] on span "Primary Hot Water Pump Speed - Plantroom, Plantroom" at bounding box center [312, 526] width 224 height 11
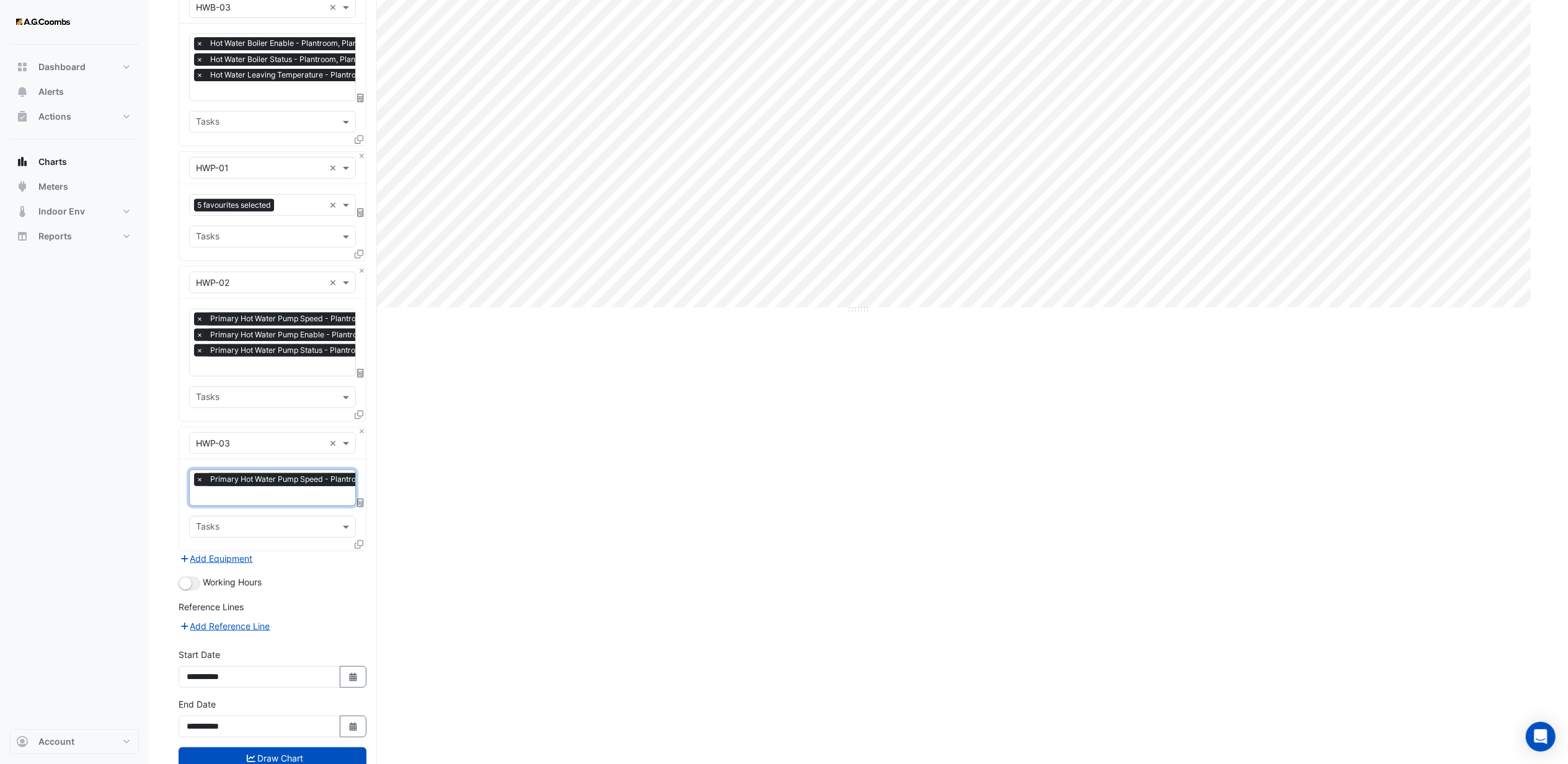
click at [239, 494] on input "text" at bounding box center [304, 497] width 217 height 13
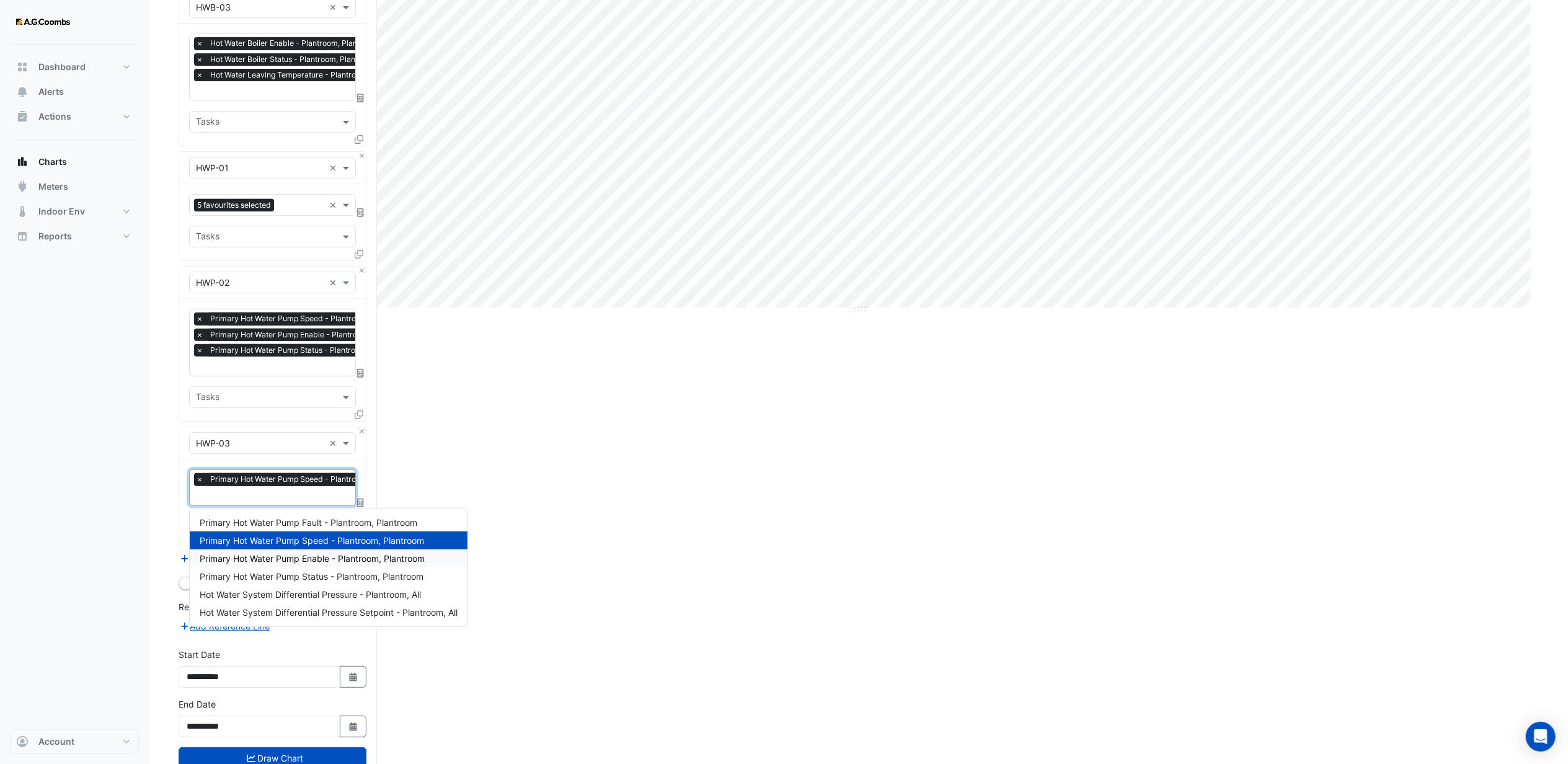
click at [261, 554] on span "Primary Hot Water Pump Enable - Plantroom, Plantroom" at bounding box center [312, 557] width 225 height 11
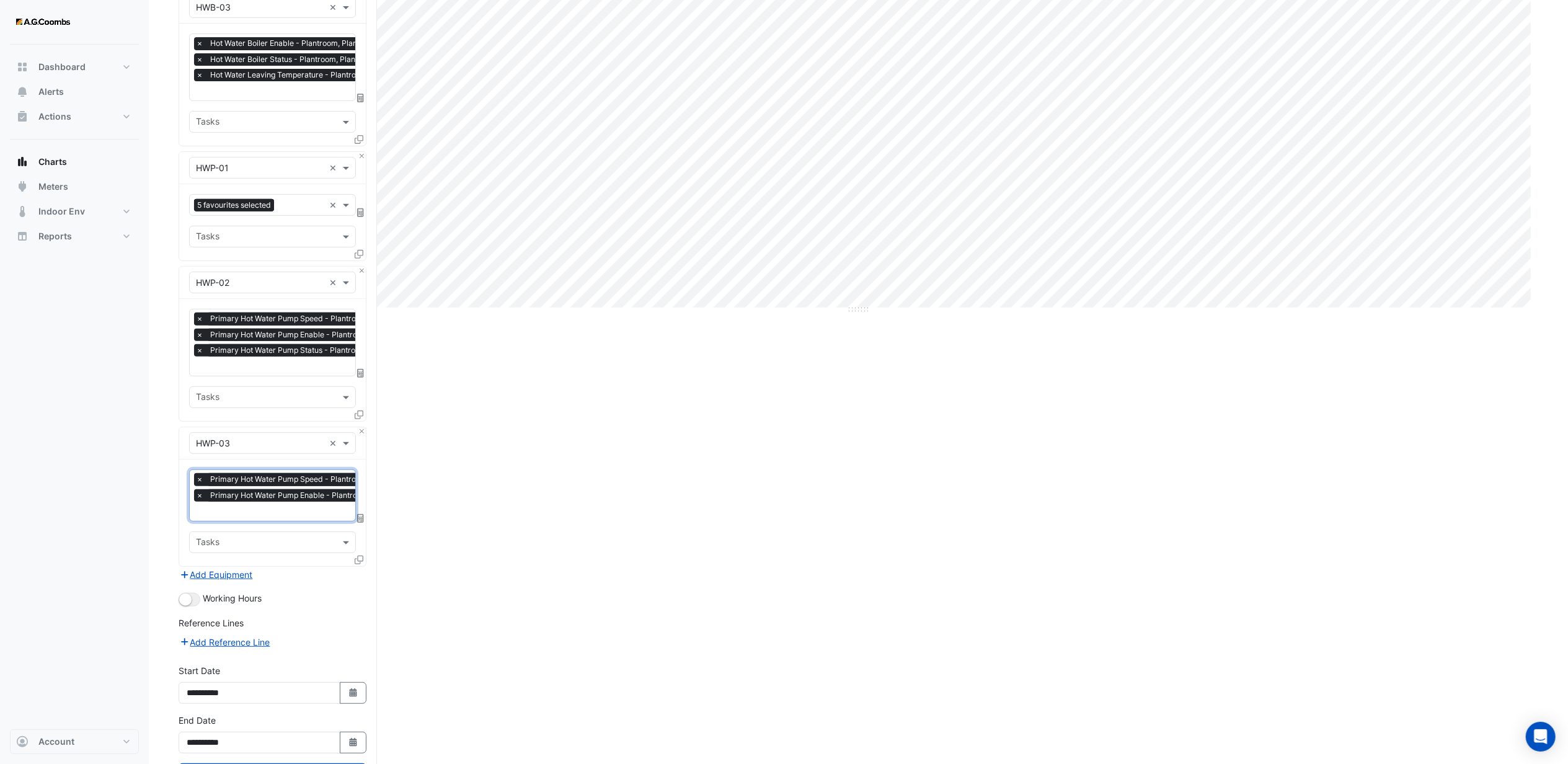
click at [251, 516] on input "text" at bounding box center [305, 513] width 219 height 13
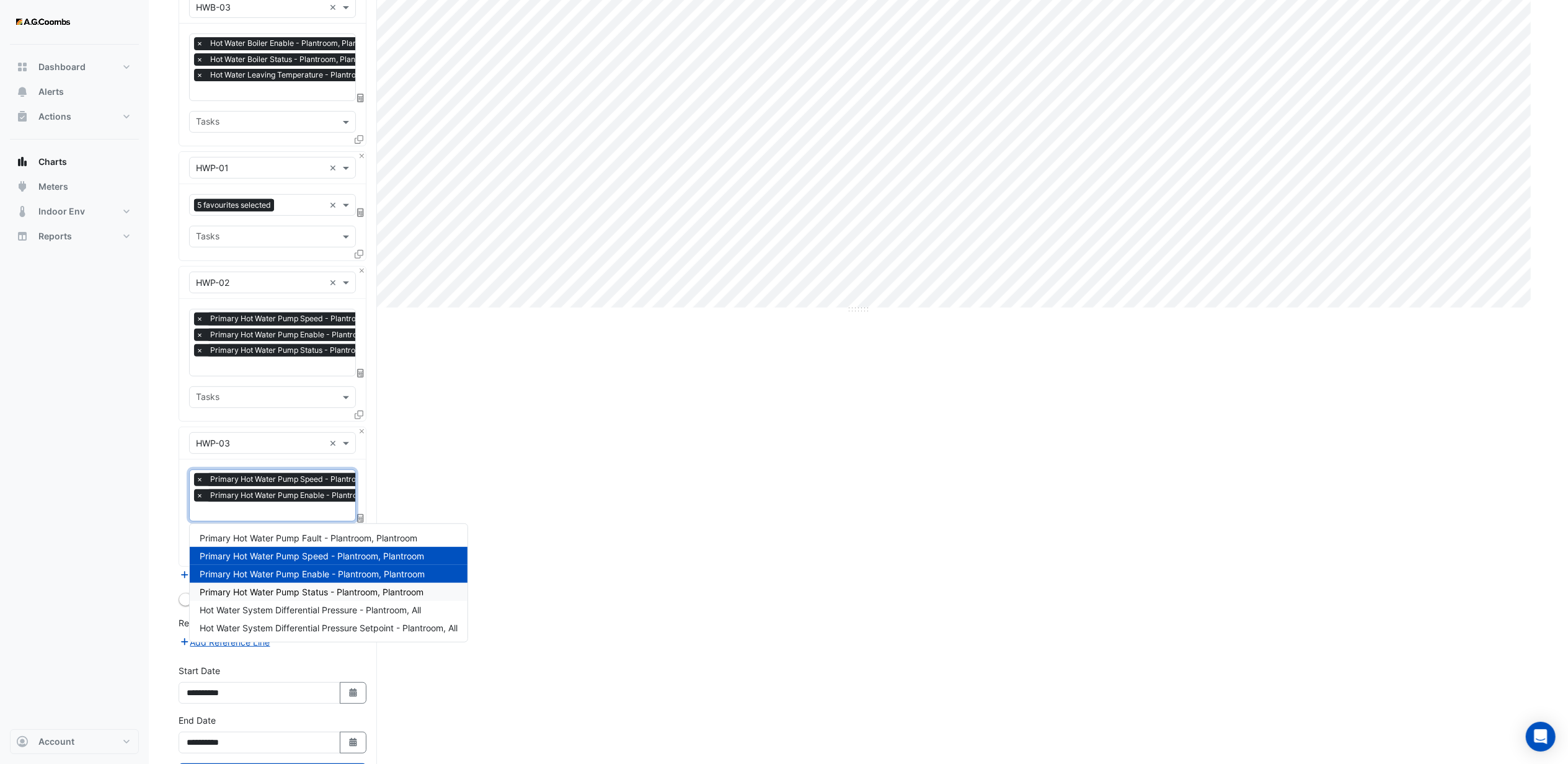
click at [276, 587] on span "Primary Hot Water Pump Status - Plantroom, Plantroom" at bounding box center [312, 591] width 224 height 11
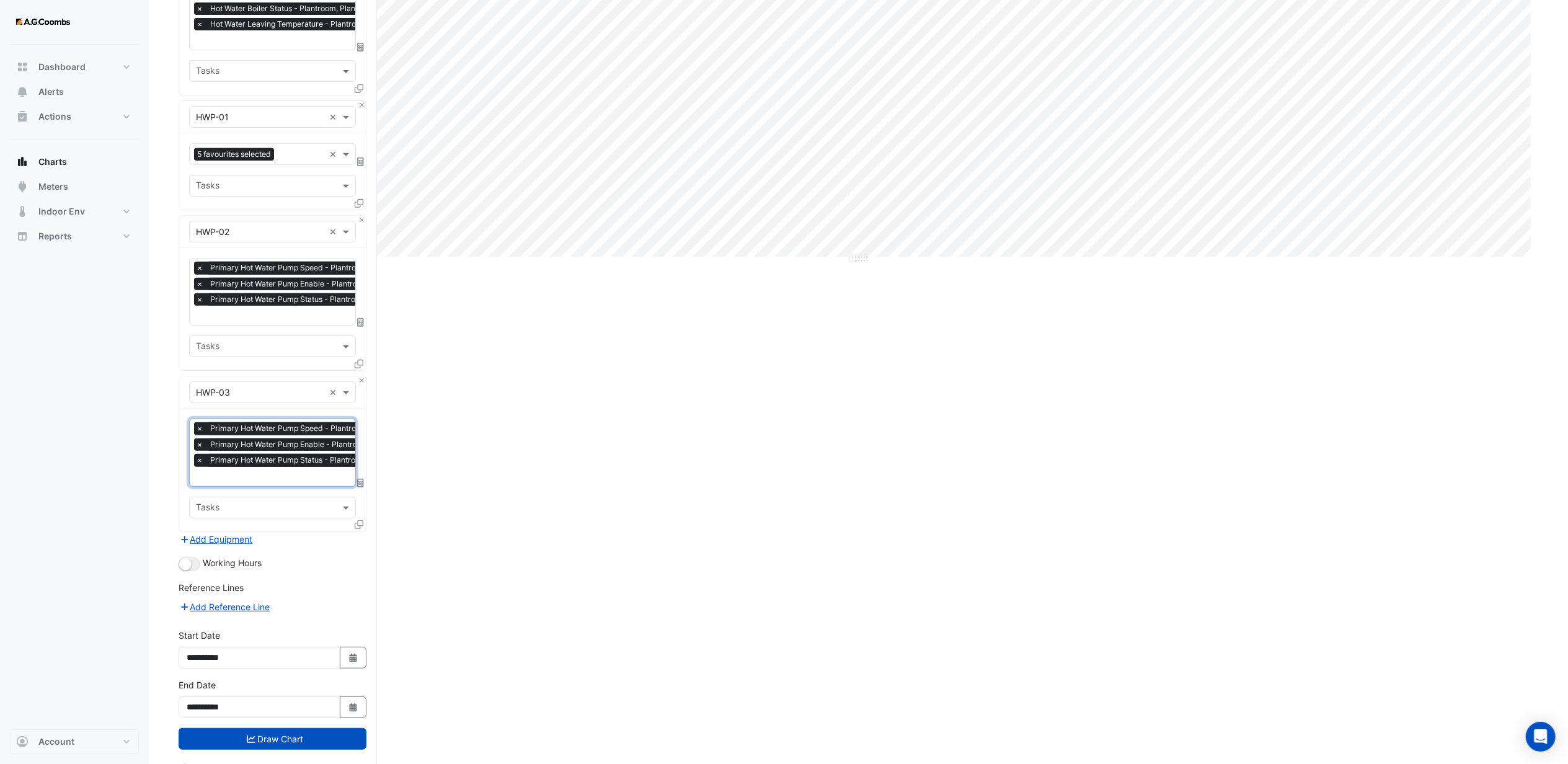
scroll to position [491, 0]
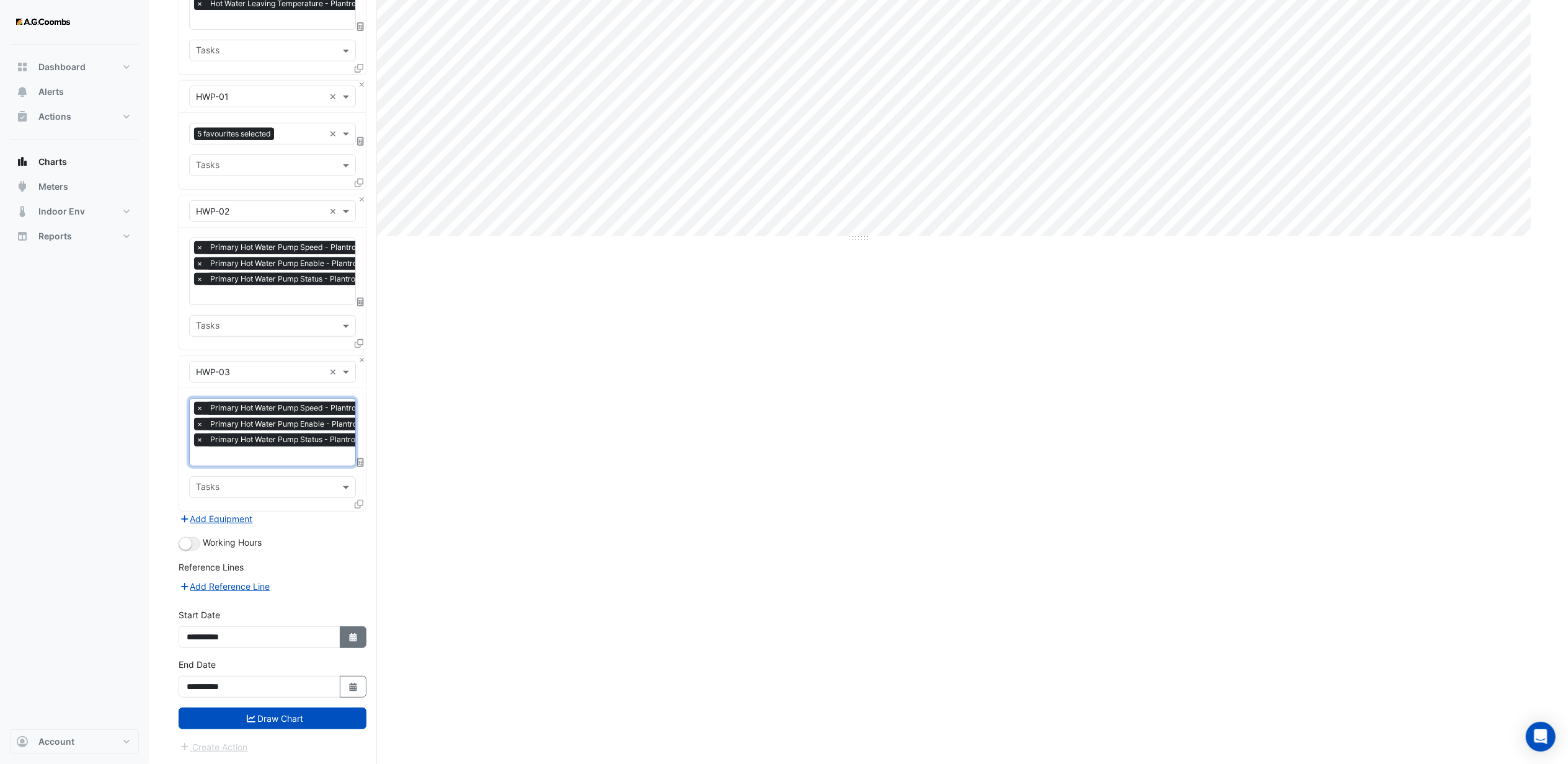
click at [344, 635] on button "Select Date" at bounding box center [353, 637] width 27 height 22
select select "*"
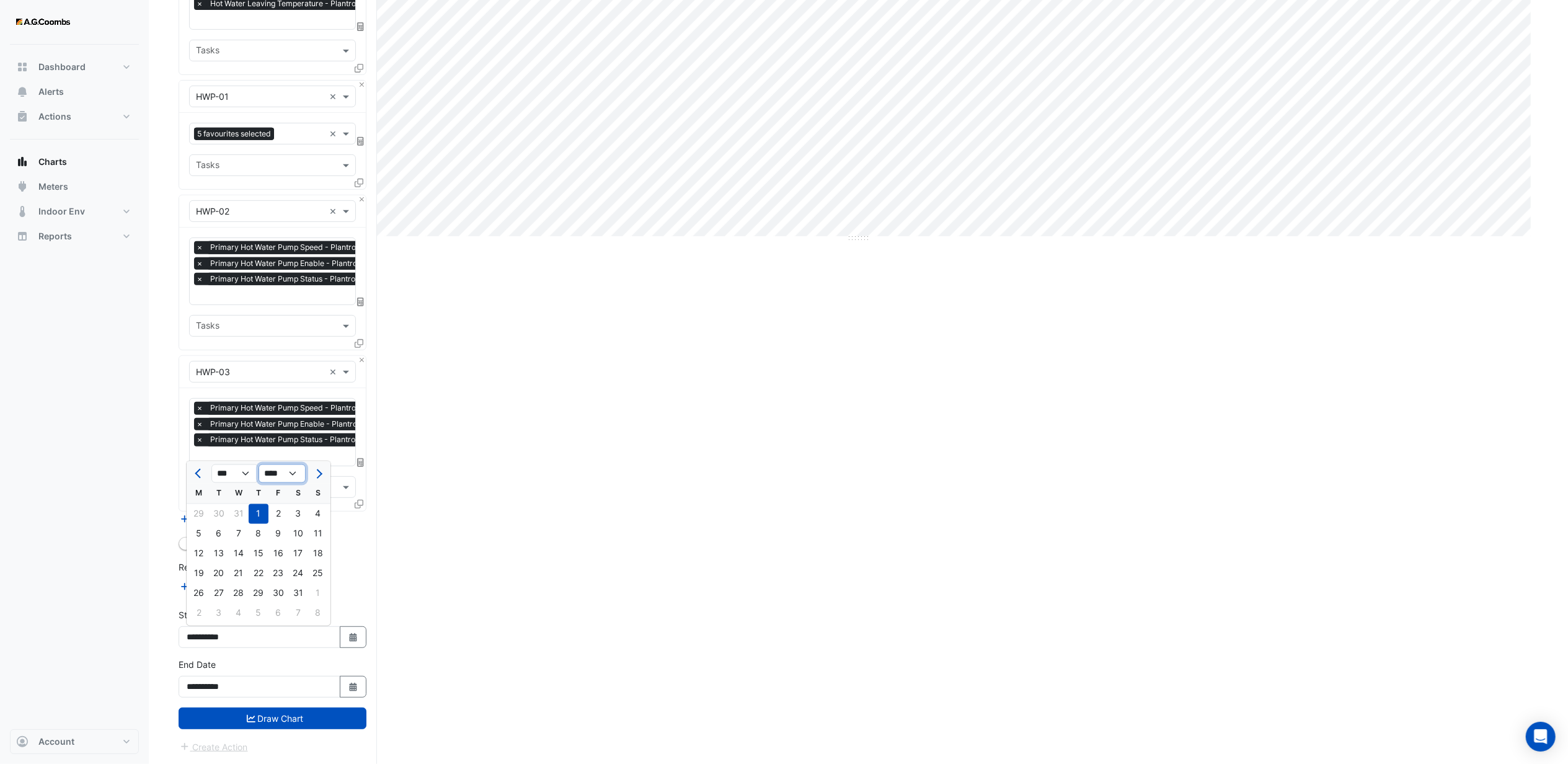
click at [293, 472] on select "**** **** **** **** **** **** **** **** **** **** **** ****" at bounding box center [282, 474] width 47 height 18
select select "****"
click at [259, 465] on select "**** **** **** **** **** **** **** **** **** **** **** ****" at bounding box center [282, 474] width 47 height 18
click at [214, 509] on div "1" at bounding box center [219, 513] width 20 height 20
type input "**********"
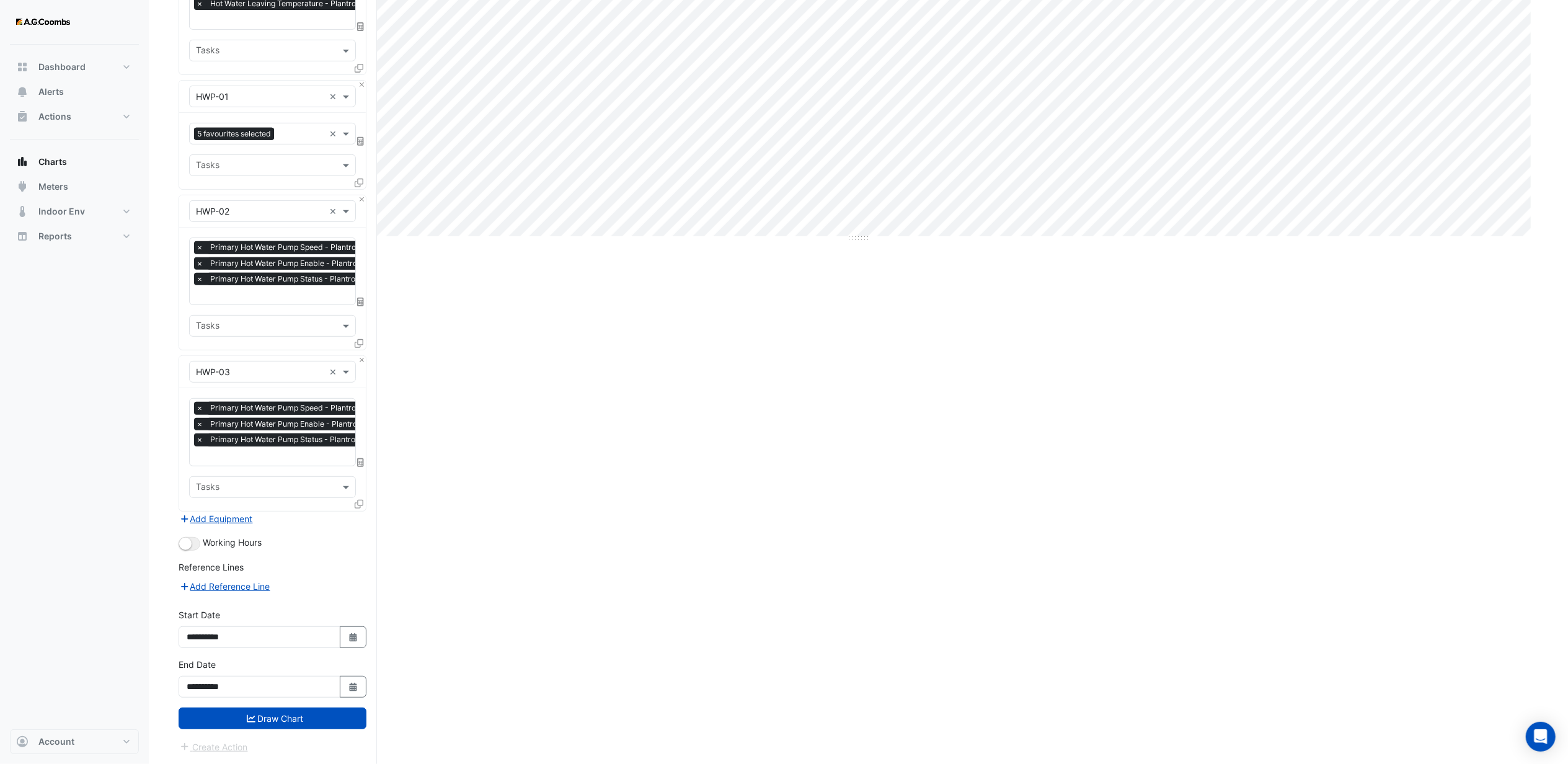
click at [68, 526] on div "Dashboard Portfolio Ratings Performance Alerts Actions Site Manager Charts" at bounding box center [74, 387] width 129 height 684
click at [241, 718] on button "Draw Chart" at bounding box center [272, 718] width 187 height 22
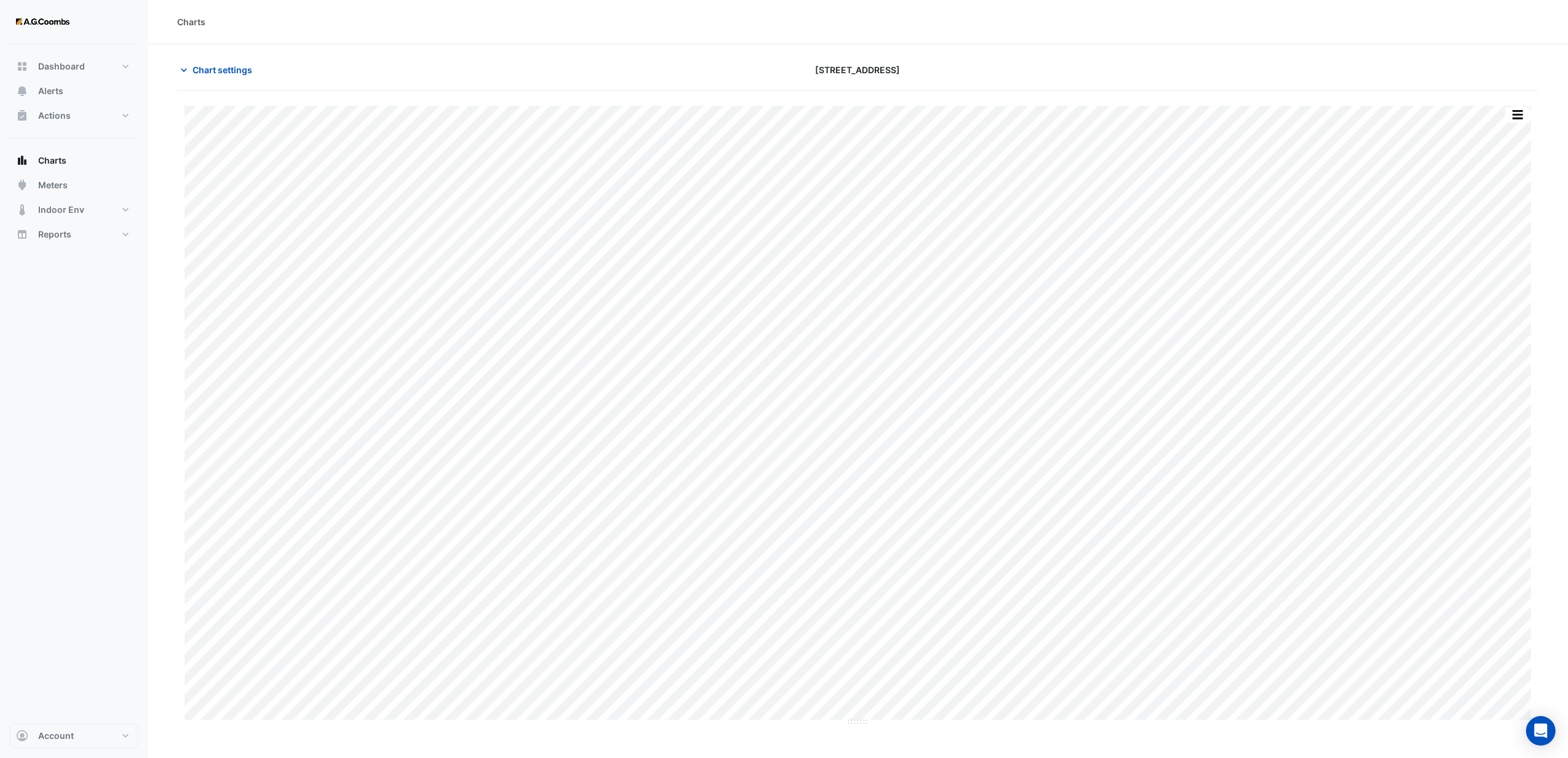
click at [973, 67] on div "[STREET_ADDRESS]" at bounding box center [858, 70] width 458 height 21
click at [1514, 116] on button "button" at bounding box center [1517, 114] width 25 height 16
click at [1425, 82] on div "Chart settings [STREET_ADDRESS]" at bounding box center [858, 75] width 1361 height 32
click at [1519, 114] on button "button" at bounding box center [1517, 114] width 25 height 16
click at [1476, 332] on div "Export CSV - Pivot" at bounding box center [1493, 328] width 74 height 30
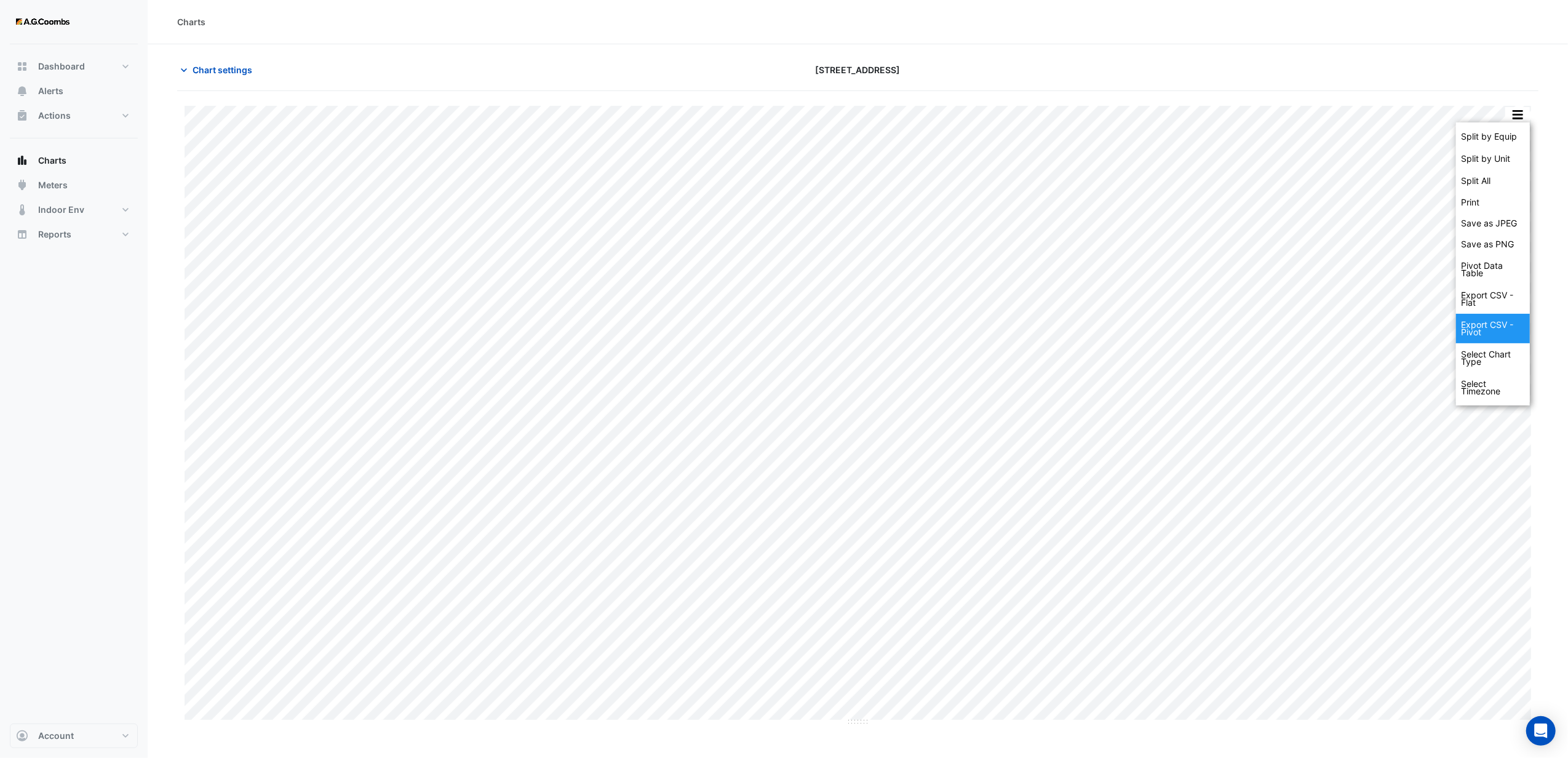
click at [1474, 325] on div "Export CSV - Pivot" at bounding box center [1493, 328] width 74 height 30
click at [210, 69] on span "Chart settings" at bounding box center [222, 70] width 59 height 13
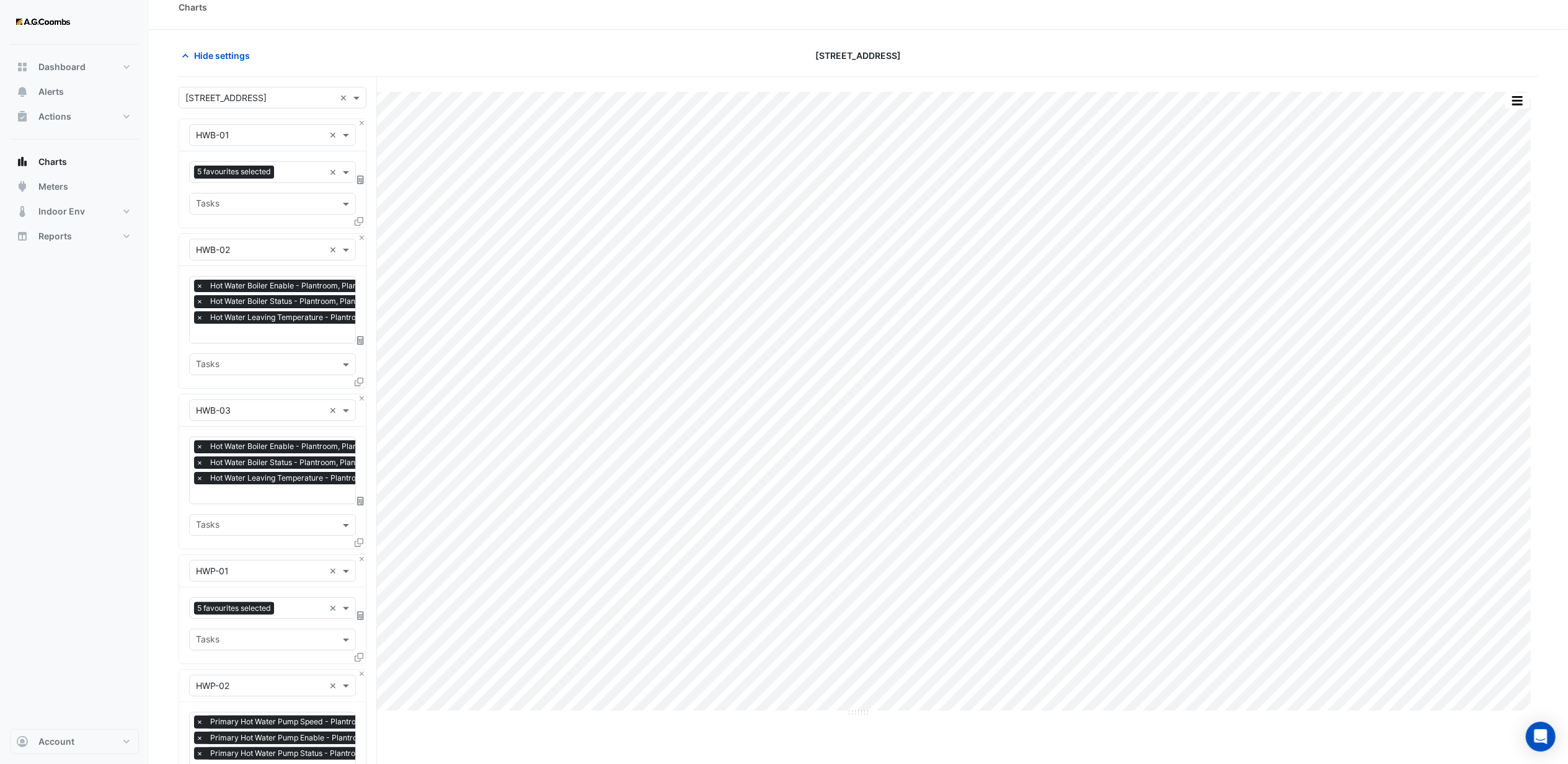
scroll to position [491, 0]
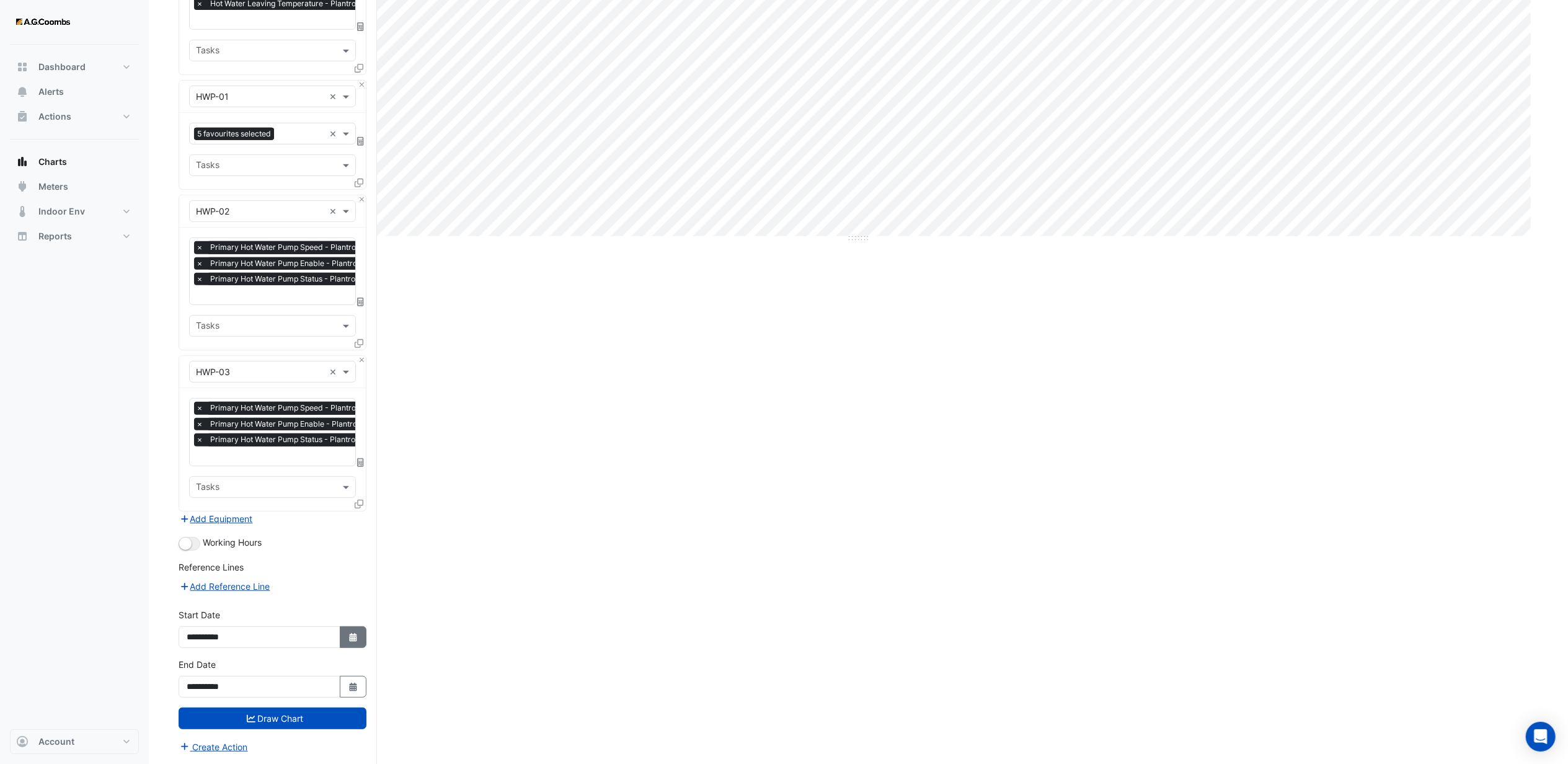
click at [343, 639] on button "Select Date" at bounding box center [353, 637] width 27 height 22
select select "*"
click at [291, 472] on select "**** **** **** **** **** **** **** **** **** **** **** **** ****" at bounding box center [282, 474] width 47 height 18
select select "****"
click at [259, 465] on select "**** **** **** **** **** **** **** **** **** **** **** **** ****" at bounding box center [282, 474] width 47 height 18
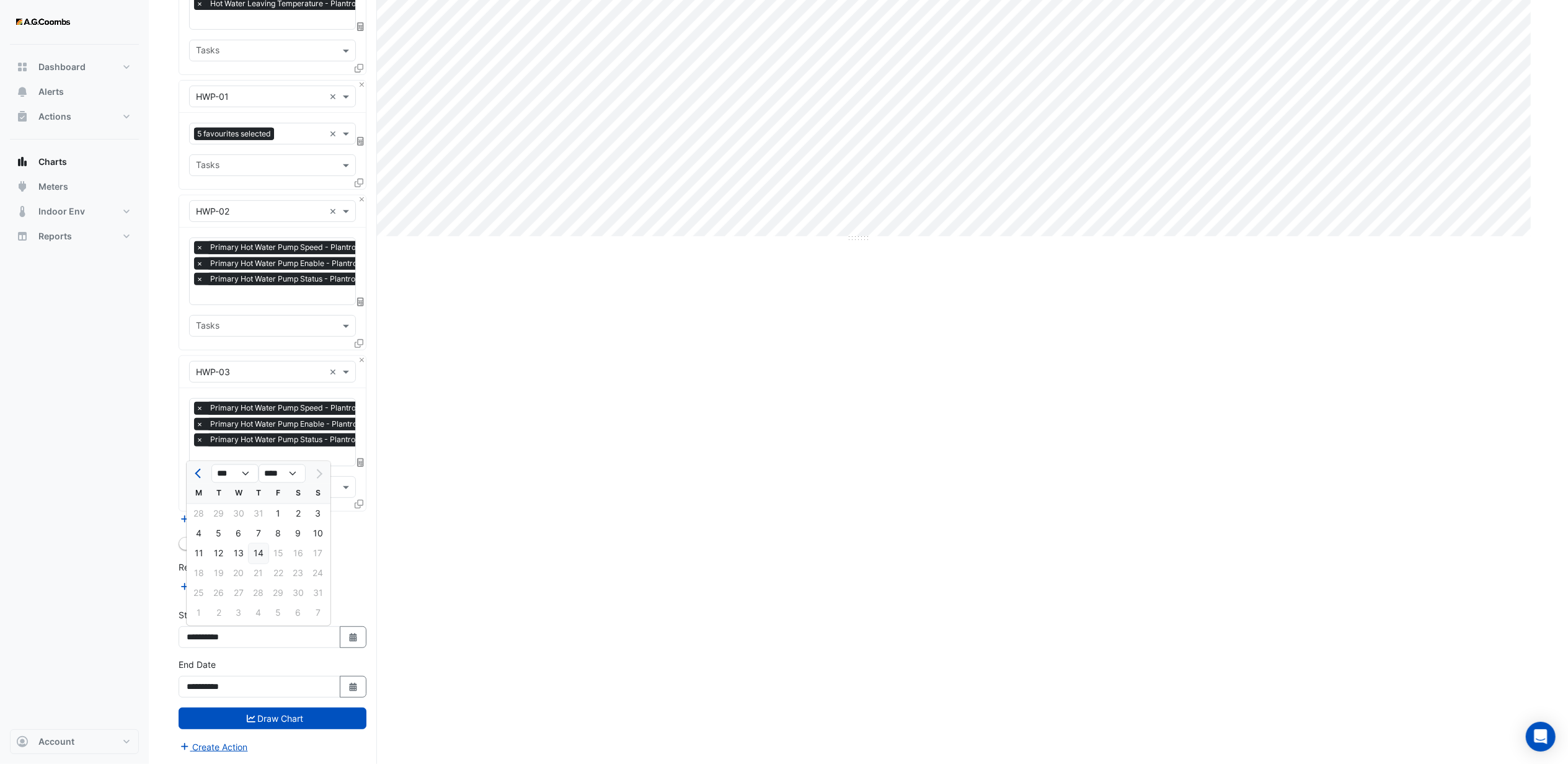
click at [253, 552] on div "14" at bounding box center [259, 553] width 20 height 20
type input "**********"
click at [354, 678] on button "Select Date" at bounding box center [353, 686] width 27 height 22
click at [259, 621] on div "21" at bounding box center [259, 623] width 20 height 20
type input "**********"
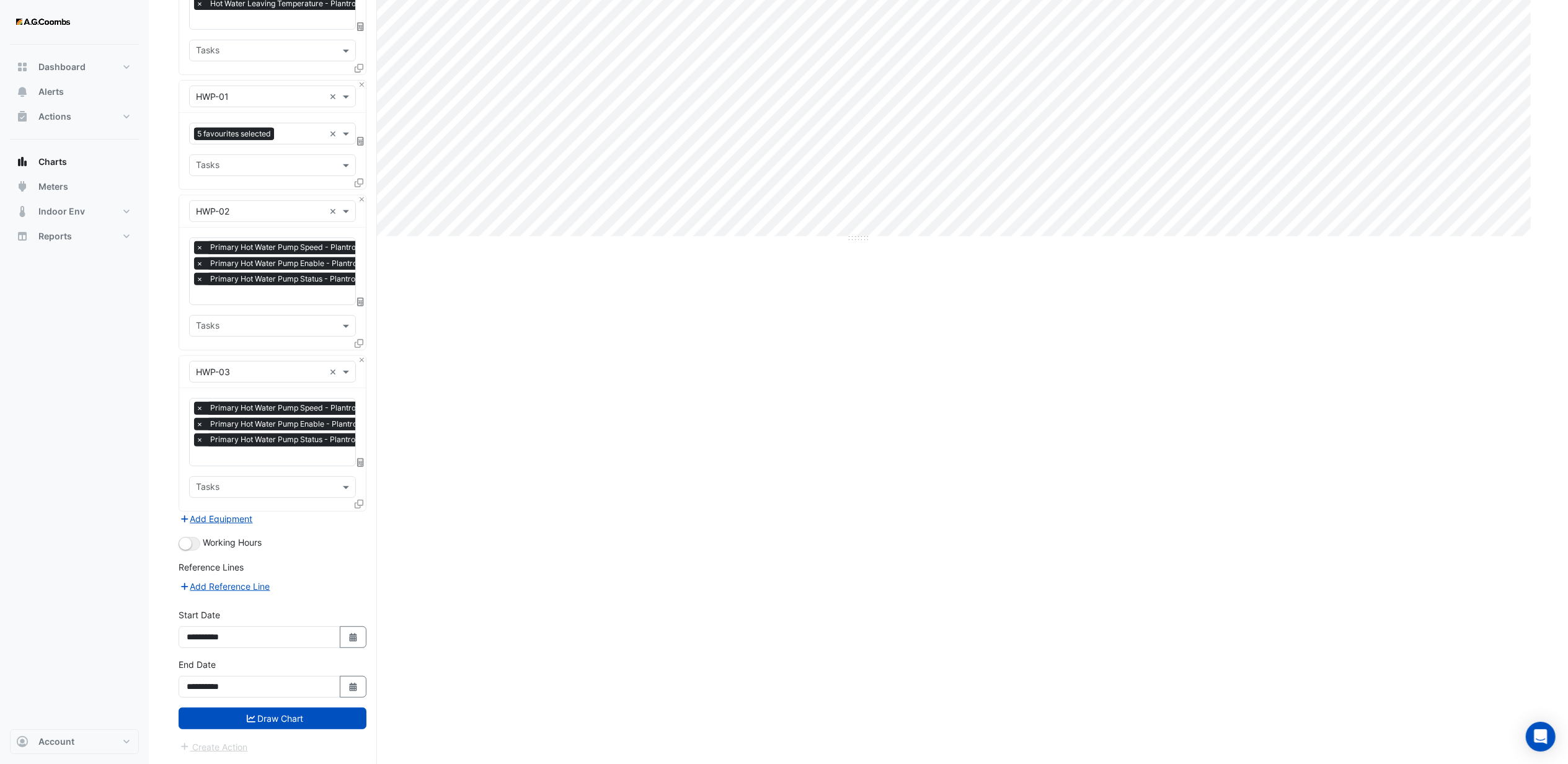
drag, startPoint x: 709, startPoint y: 584, endPoint x: 700, endPoint y: 586, distance: 9.2
click at [705, 585] on div "Split by Equip Split by Unit Split All Print Save as JPEG Save as PNG Pivot Dat…" at bounding box center [858, 182] width 1360 height 1161
click at [259, 717] on button "Draw Chart" at bounding box center [272, 718] width 187 height 22
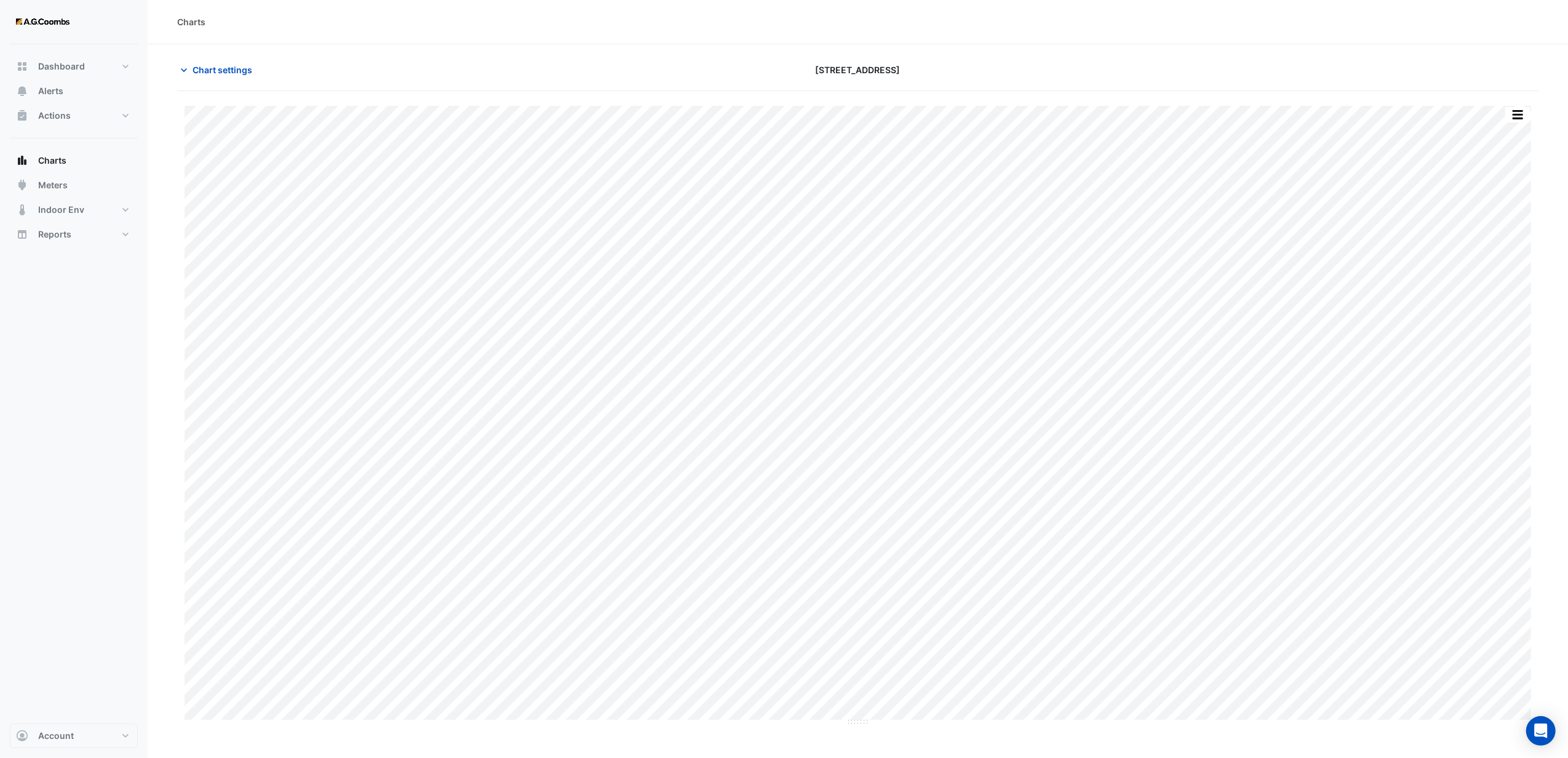
click at [607, 18] on div "Charts" at bounding box center [858, 22] width 1361 height 13
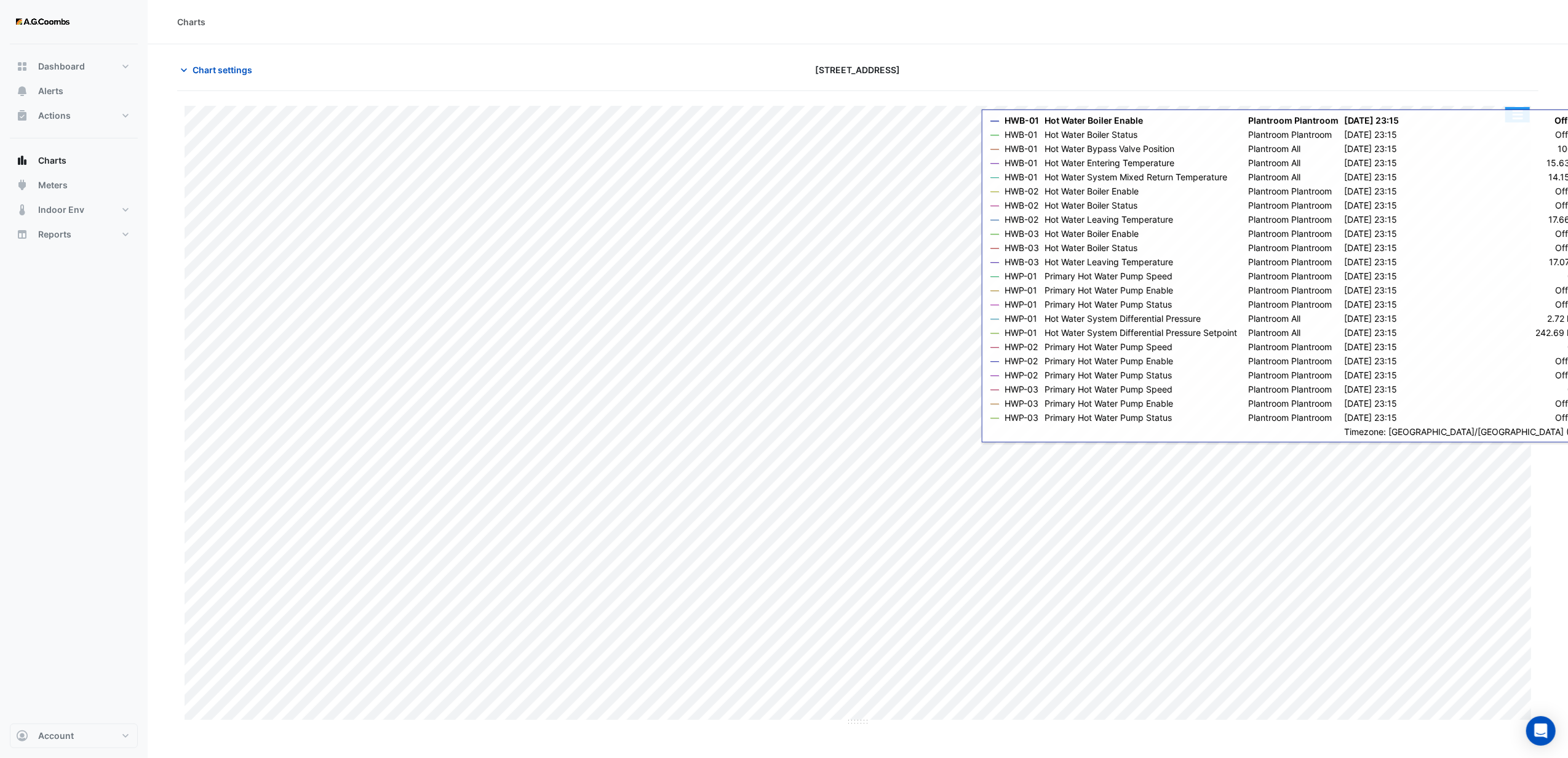
click at [1518, 117] on button "button" at bounding box center [1517, 114] width 25 height 16
drag, startPoint x: 1287, startPoint y: 30, endPoint x: 1295, endPoint y: 35, distance: 9.4
click at [1287, 32] on div "Charts" at bounding box center [857, 22] width 1420 height 44
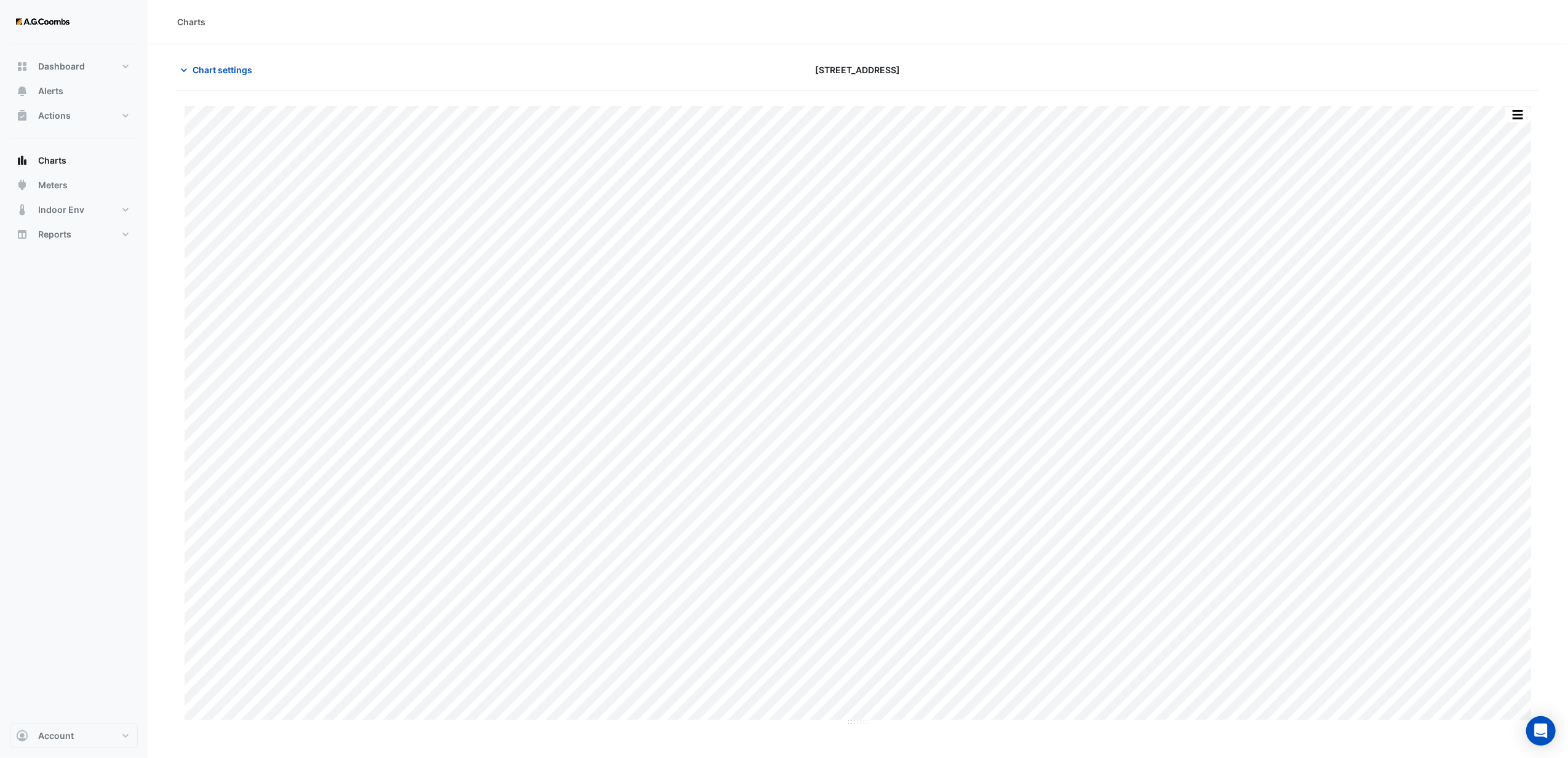
click at [1324, 86] on div "Chart settings [STREET_ADDRESS]" at bounding box center [858, 75] width 1361 height 32
click at [1513, 113] on button "button" at bounding box center [1517, 114] width 25 height 16
click at [1494, 334] on div "Export CSV - Pivot" at bounding box center [1493, 328] width 74 height 30
click at [192, 64] on button "Chart settings" at bounding box center [218, 70] width 83 height 21
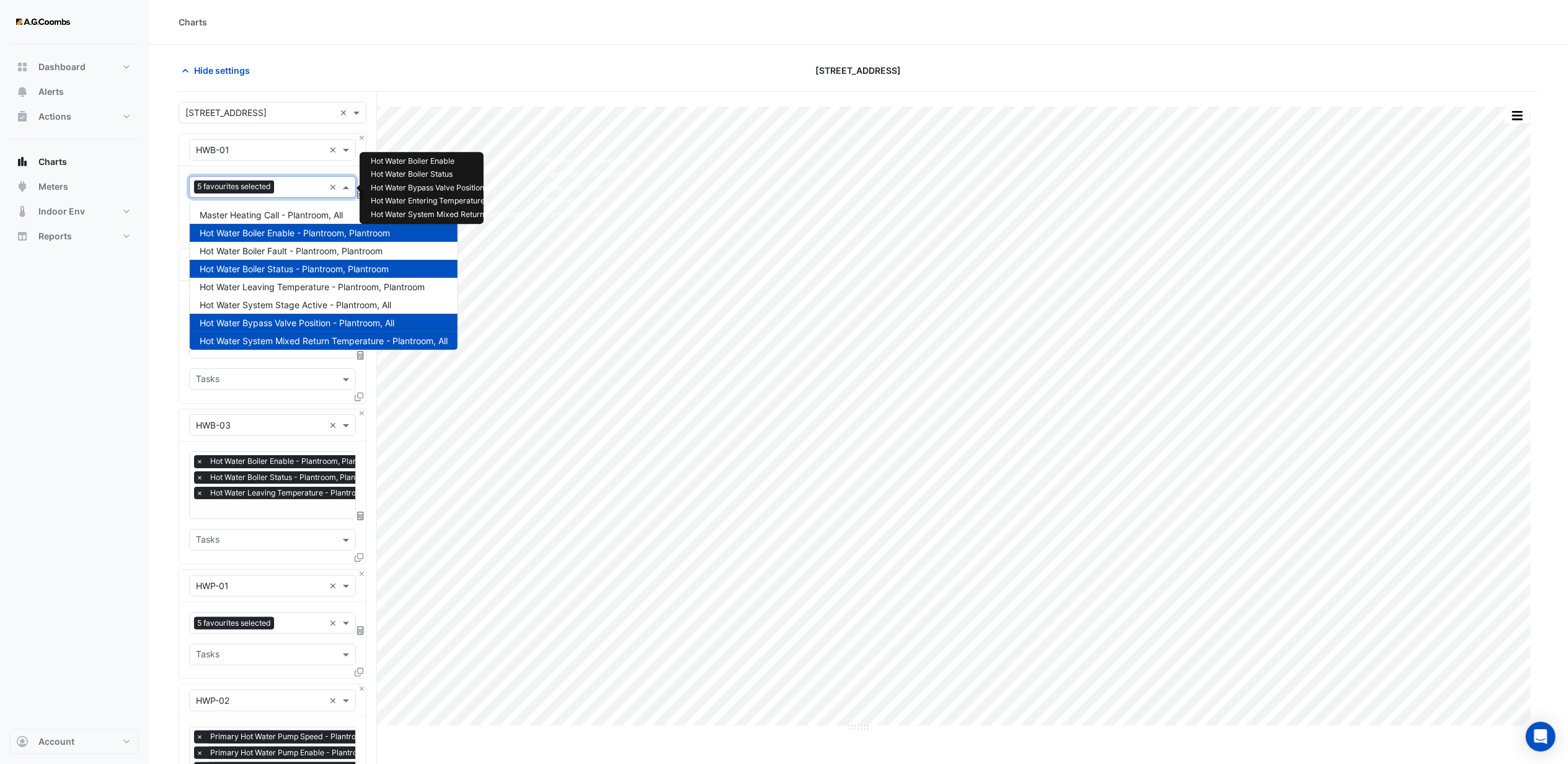
click at [290, 187] on input "text" at bounding box center [301, 188] width 46 height 13
click at [266, 288] on span "Hot Water Leaving Temperature - Plantroom, Plantroom" at bounding box center [312, 286] width 225 height 11
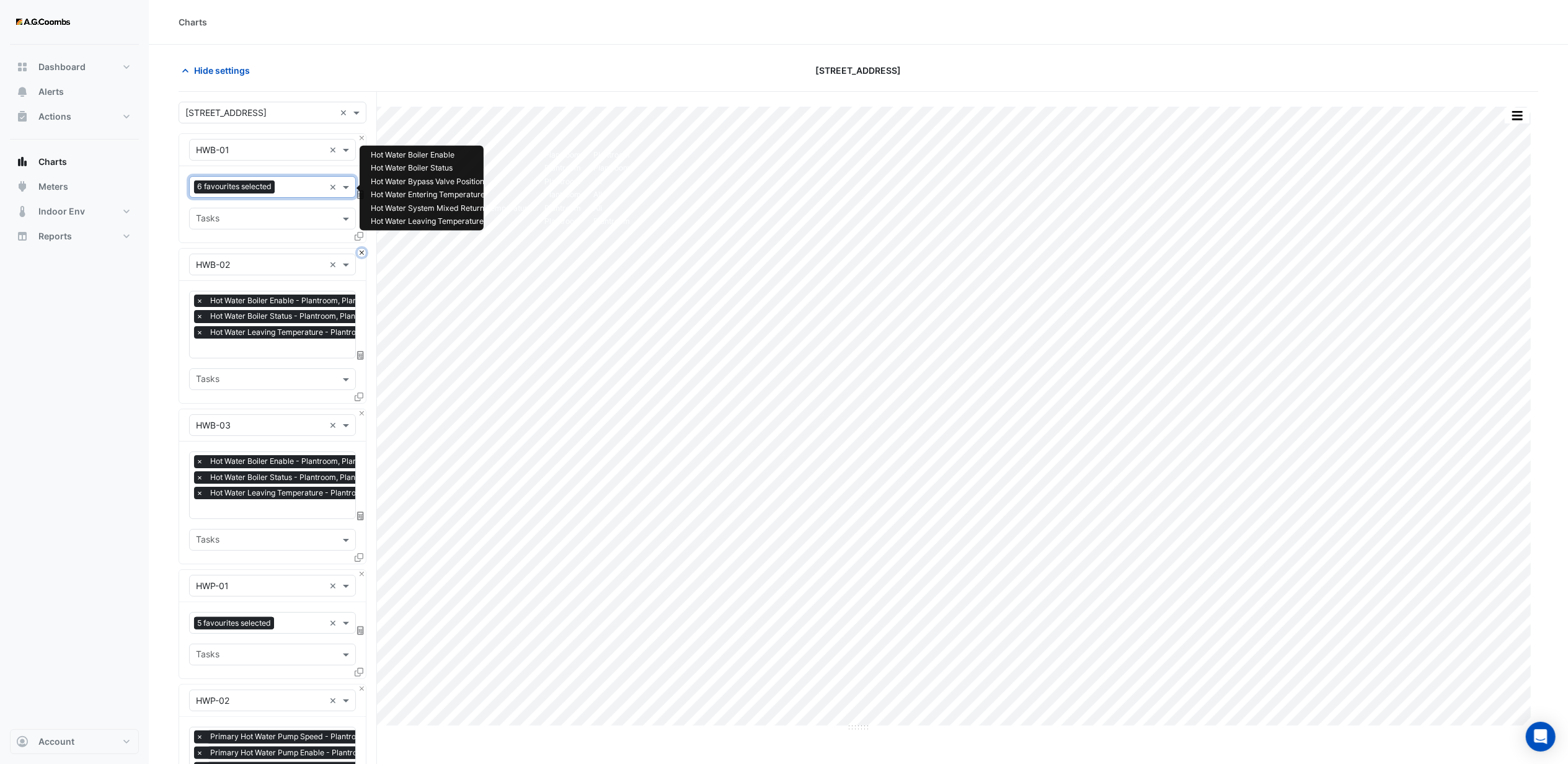
click at [361, 254] on button "Close" at bounding box center [362, 253] width 8 height 8
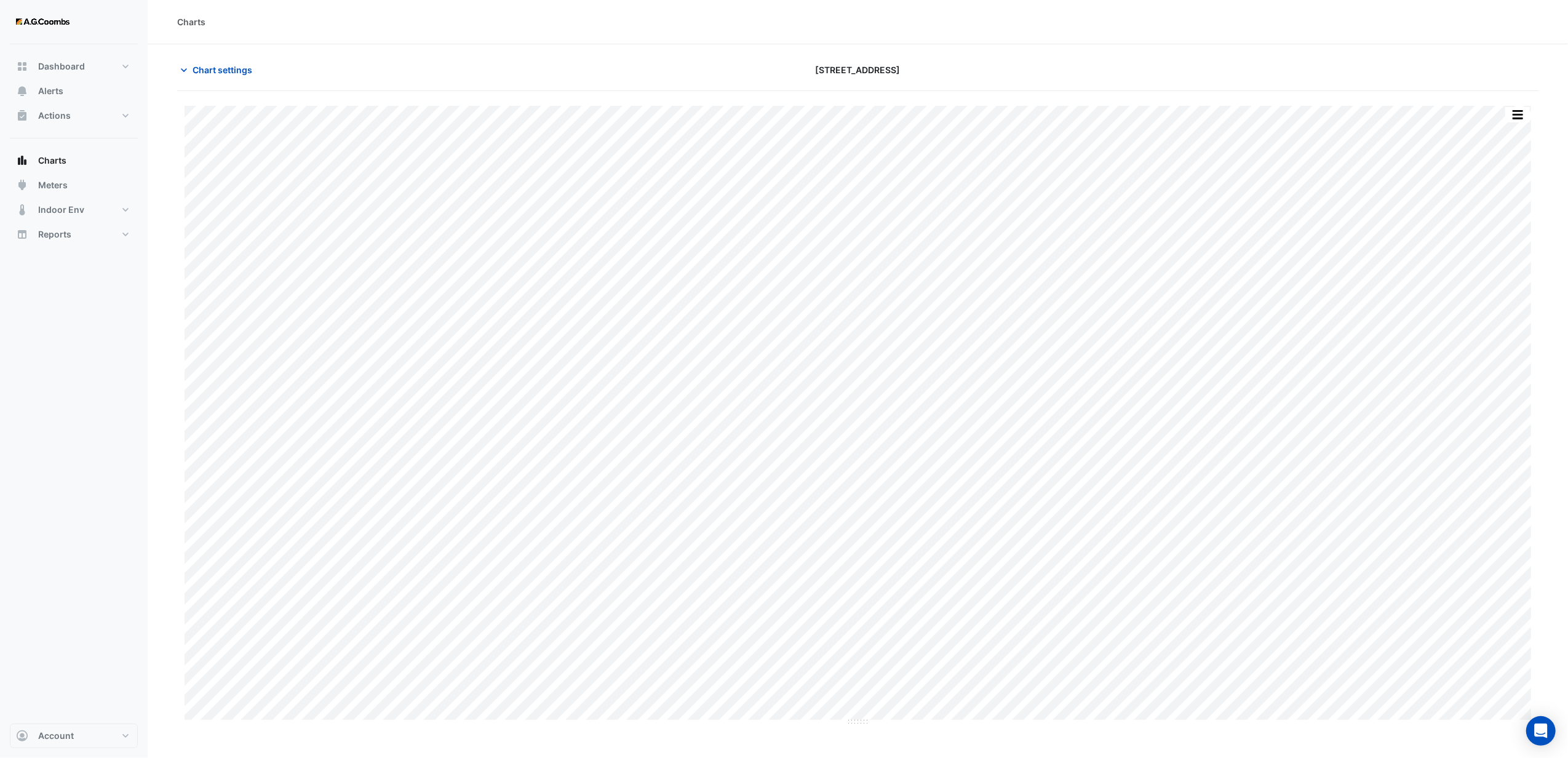
type input "**********"
click at [208, 69] on span "Chart settings" at bounding box center [222, 70] width 59 height 13
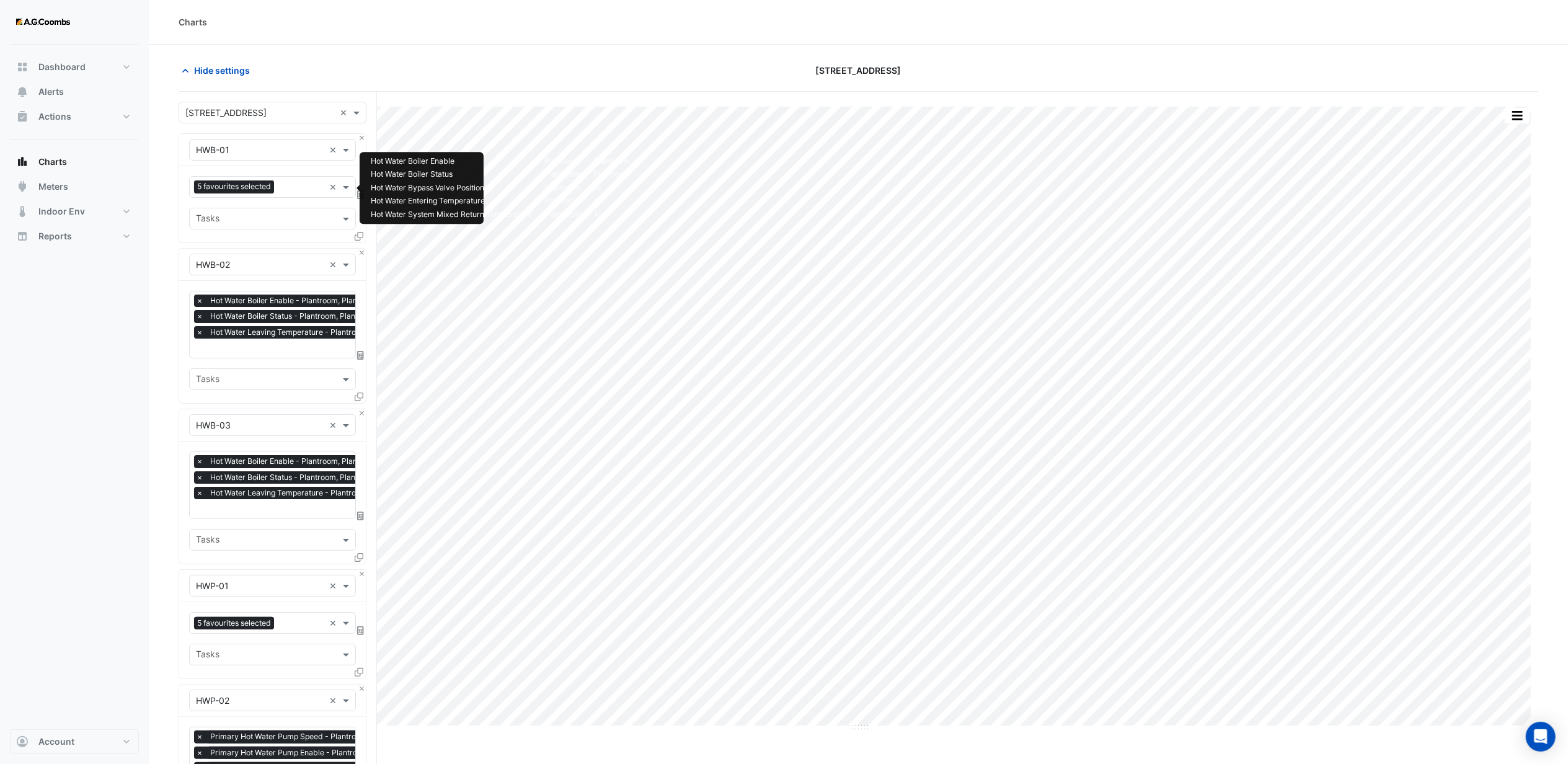
click at [300, 188] on input "text" at bounding box center [301, 188] width 46 height 13
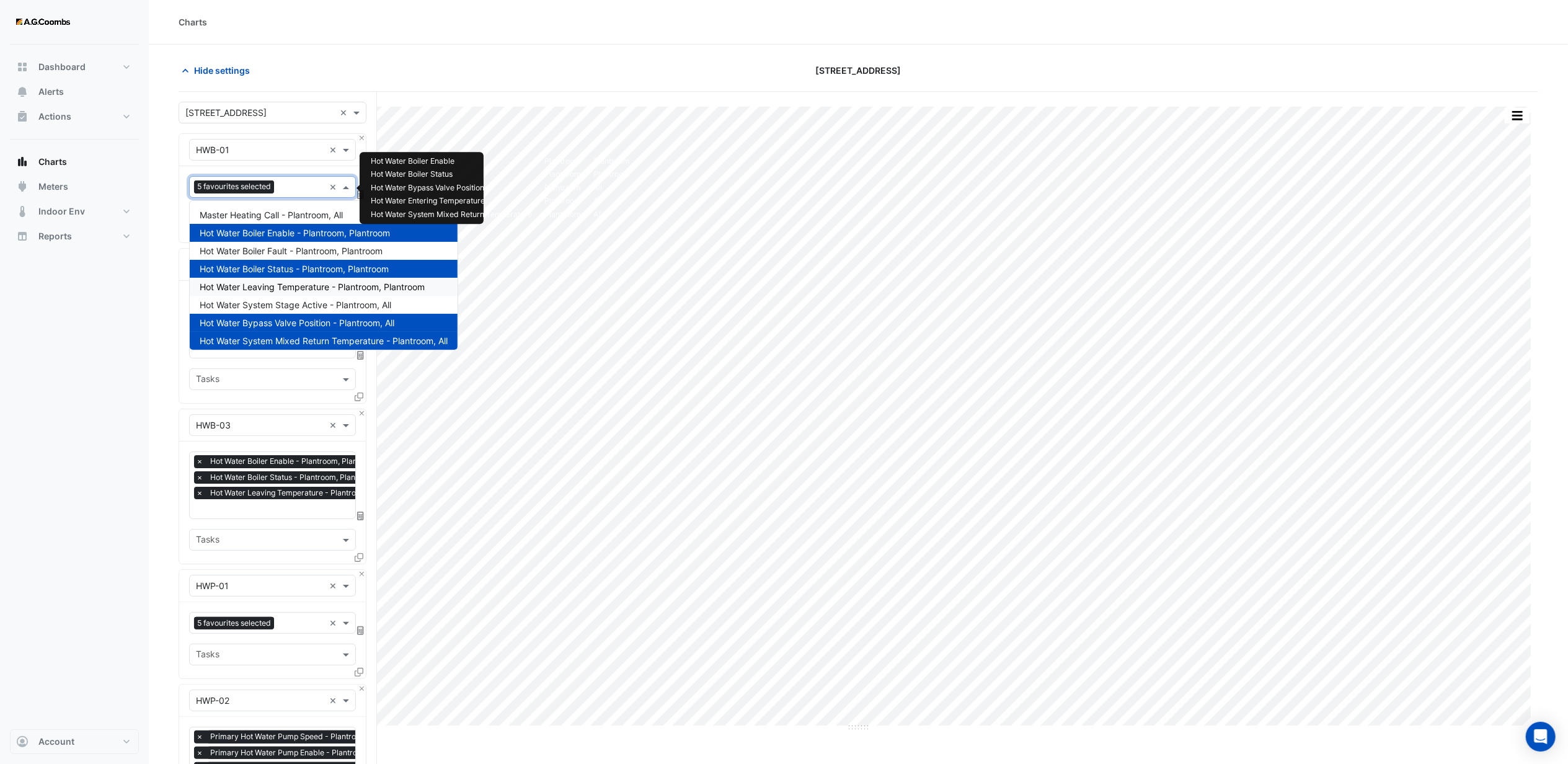
click at [283, 285] on span "Hot Water Leaving Temperature - Plantroom, Plantroom" at bounding box center [312, 286] width 225 height 11
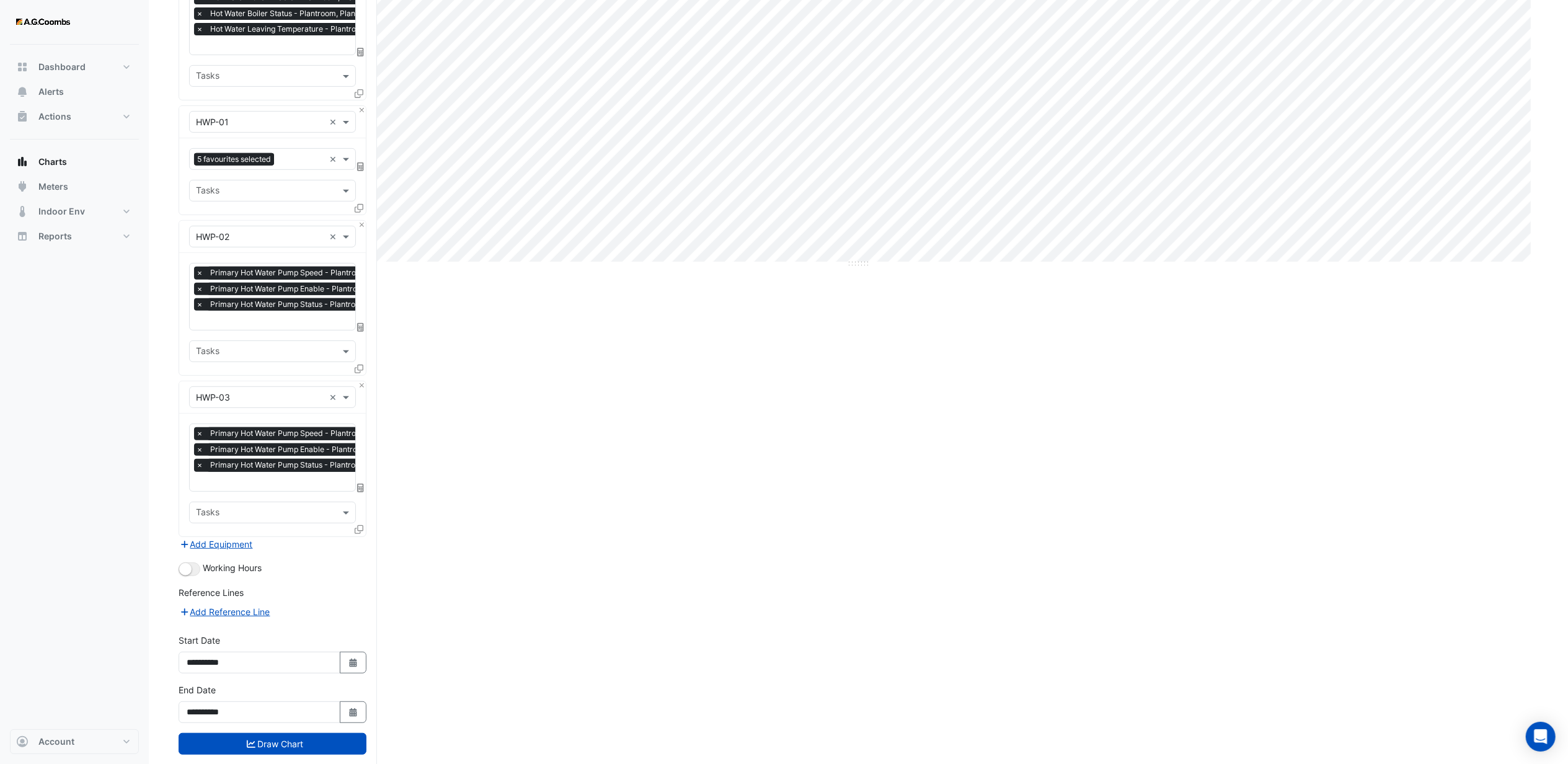
scroll to position [491, 0]
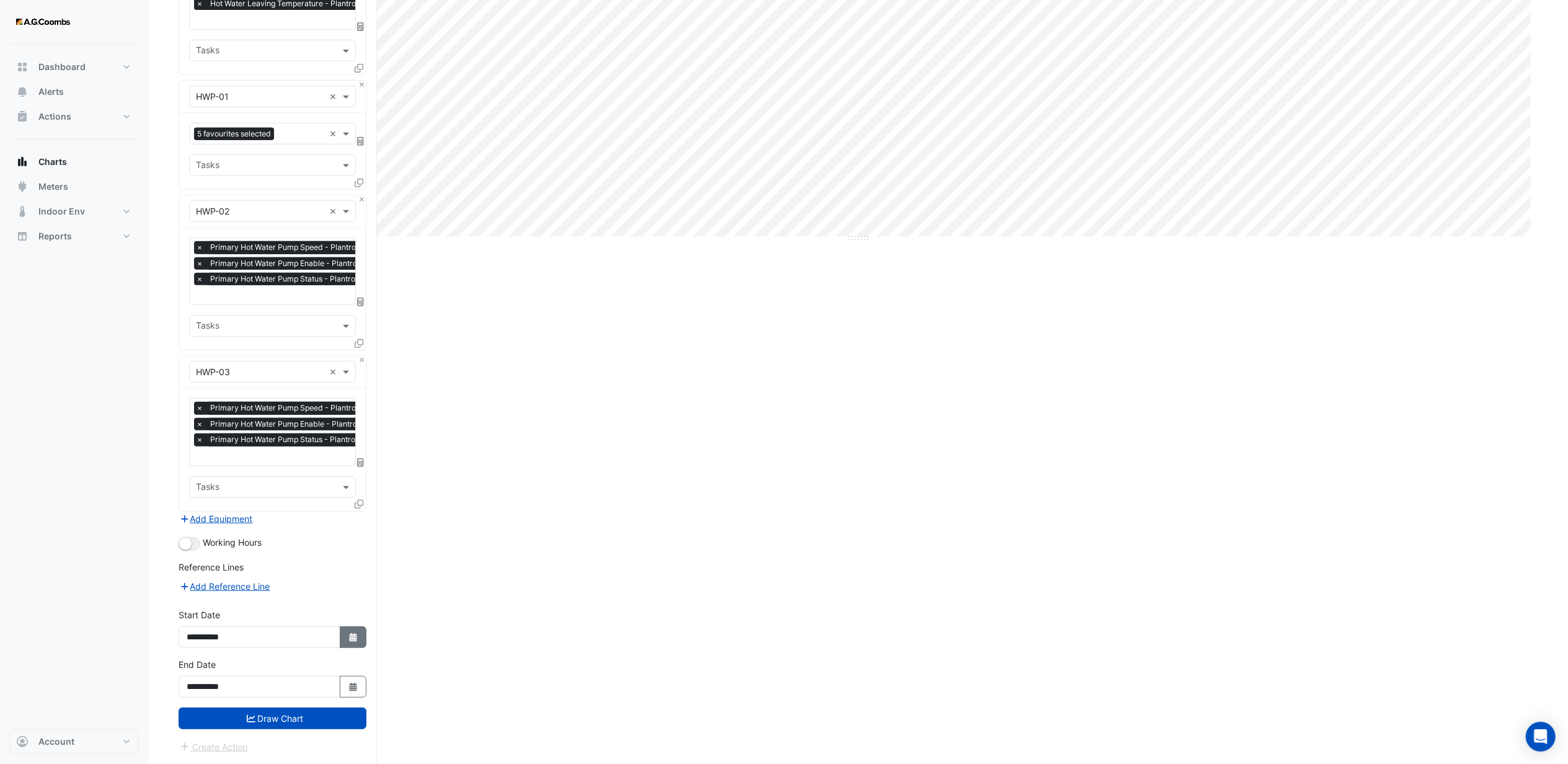
click at [348, 639] on icon "Select Date" at bounding box center [353, 637] width 11 height 8
select select "*"
click at [285, 467] on select "**** **** **** **** **** **** **** **** **** **** ****" at bounding box center [282, 474] width 47 height 18
select select "****"
click at [259, 465] on select "**** **** **** **** **** **** **** **** **** **** ****" at bounding box center [282, 474] width 47 height 18
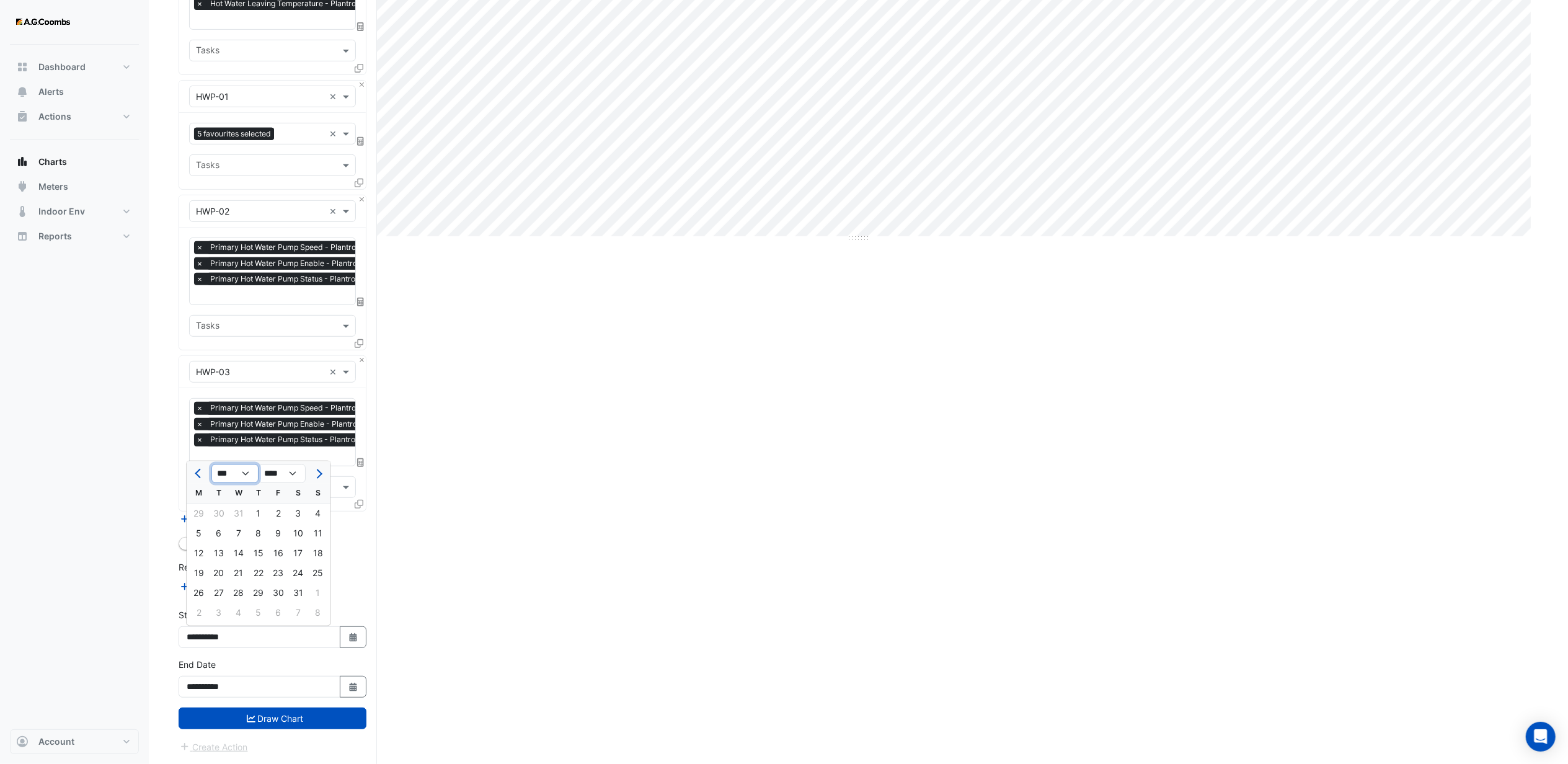
click at [241, 471] on select "*** *** *** *** *** *** *** *** *** *** *** ***" at bounding box center [235, 474] width 47 height 18
select select "*"
click at [212, 465] on select "*** *** *** *** *** *** *** *** *** *** *** ***" at bounding box center [235, 474] width 47 height 18
click at [202, 509] on div "1" at bounding box center [199, 513] width 20 height 20
type input "**********"
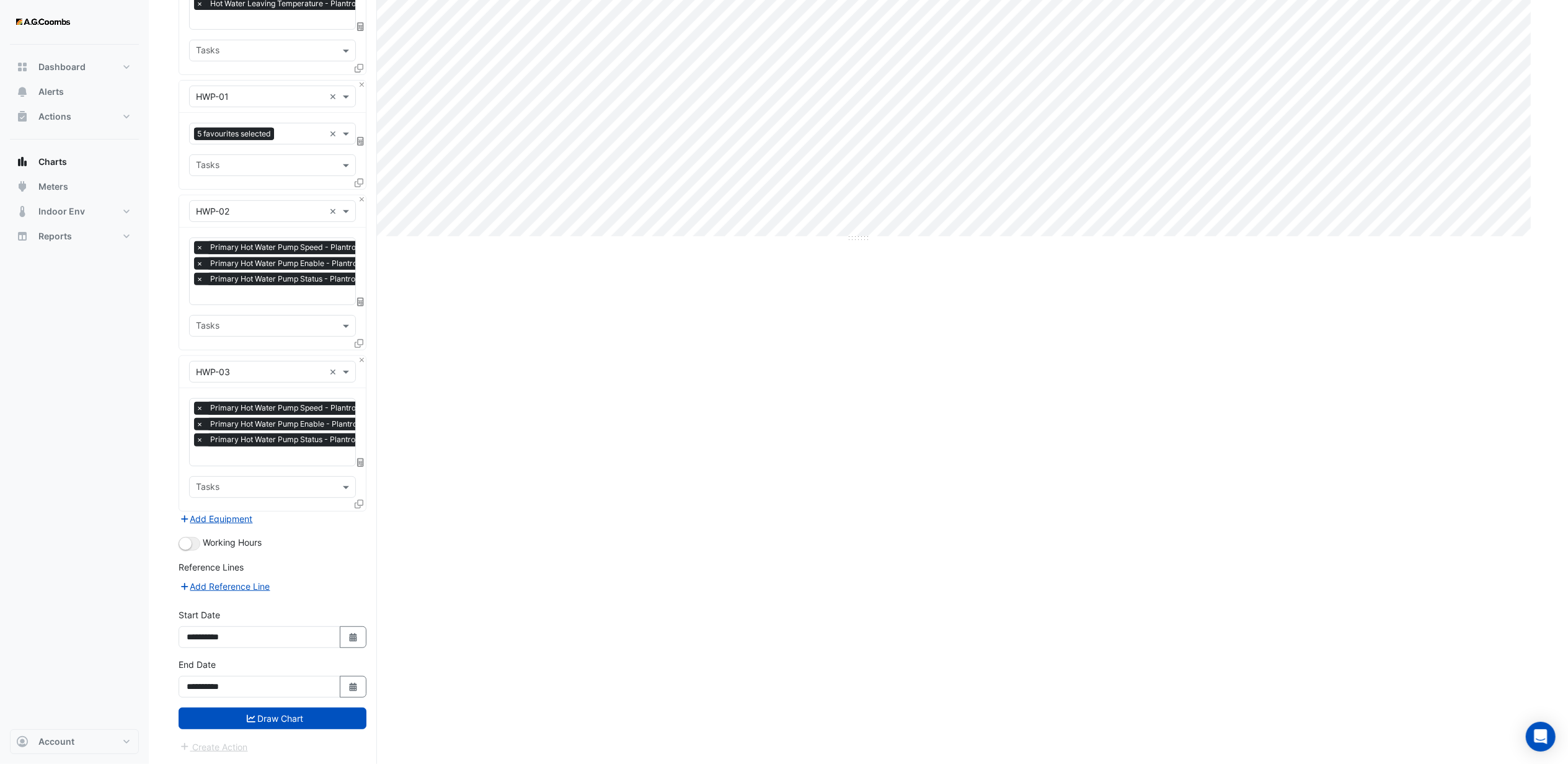
click at [251, 714] on icon "submit" at bounding box center [251, 718] width 8 height 8
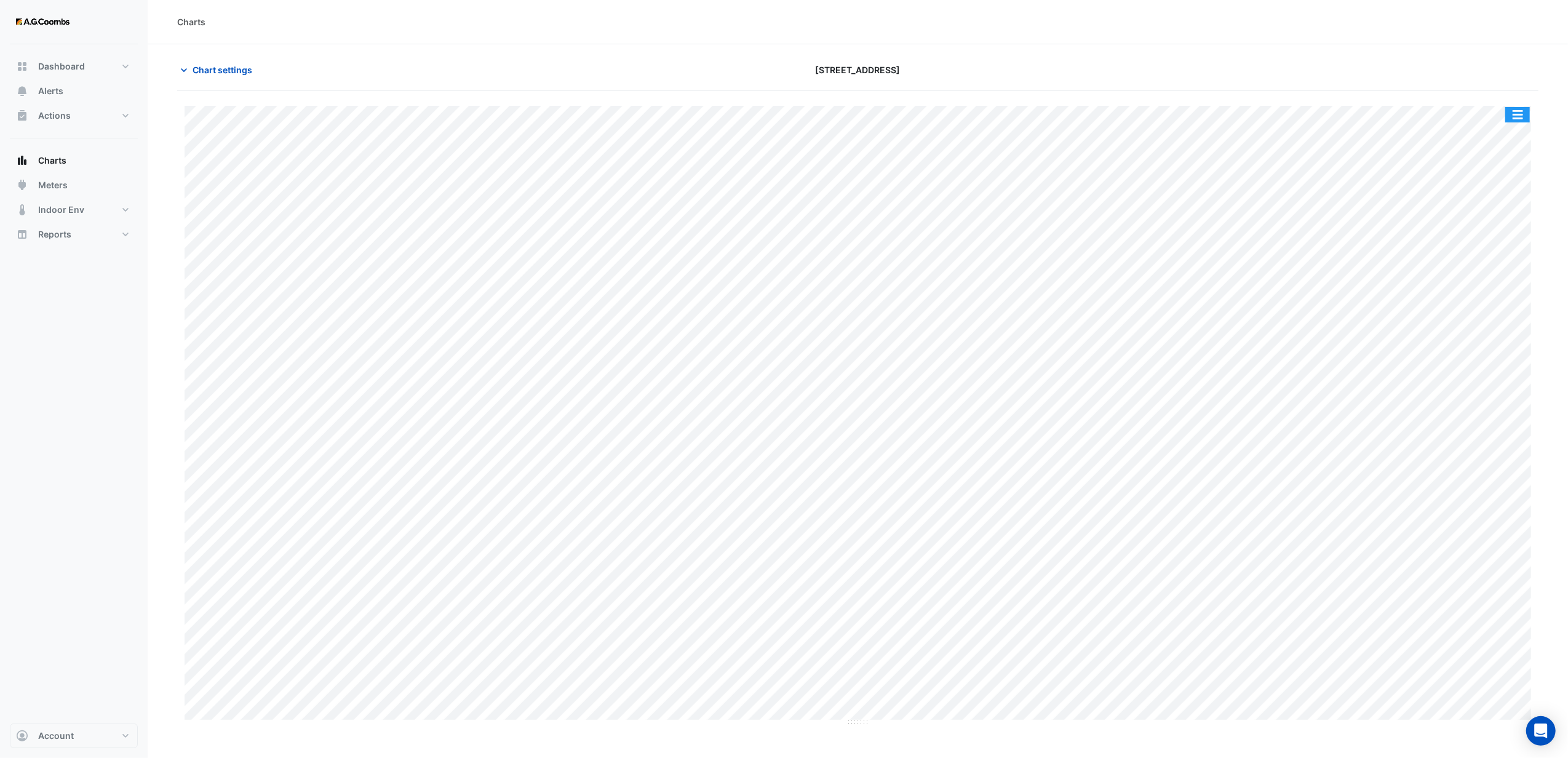
click at [1517, 114] on button "button" at bounding box center [1517, 114] width 25 height 16
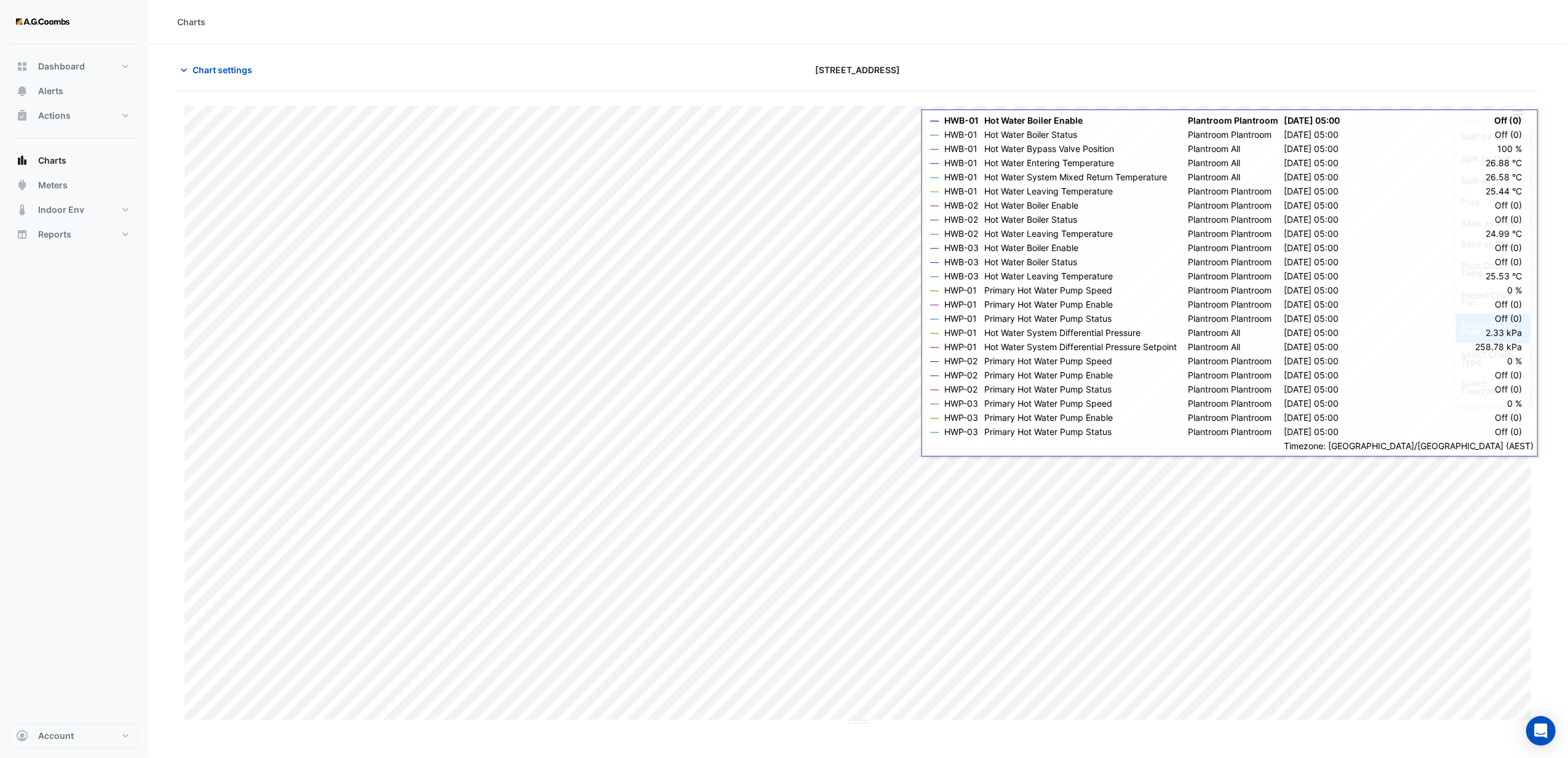
click at [1490, 333] on div "Export CSV - Pivot" at bounding box center [1493, 328] width 74 height 30
